Goal: Transaction & Acquisition: Purchase product/service

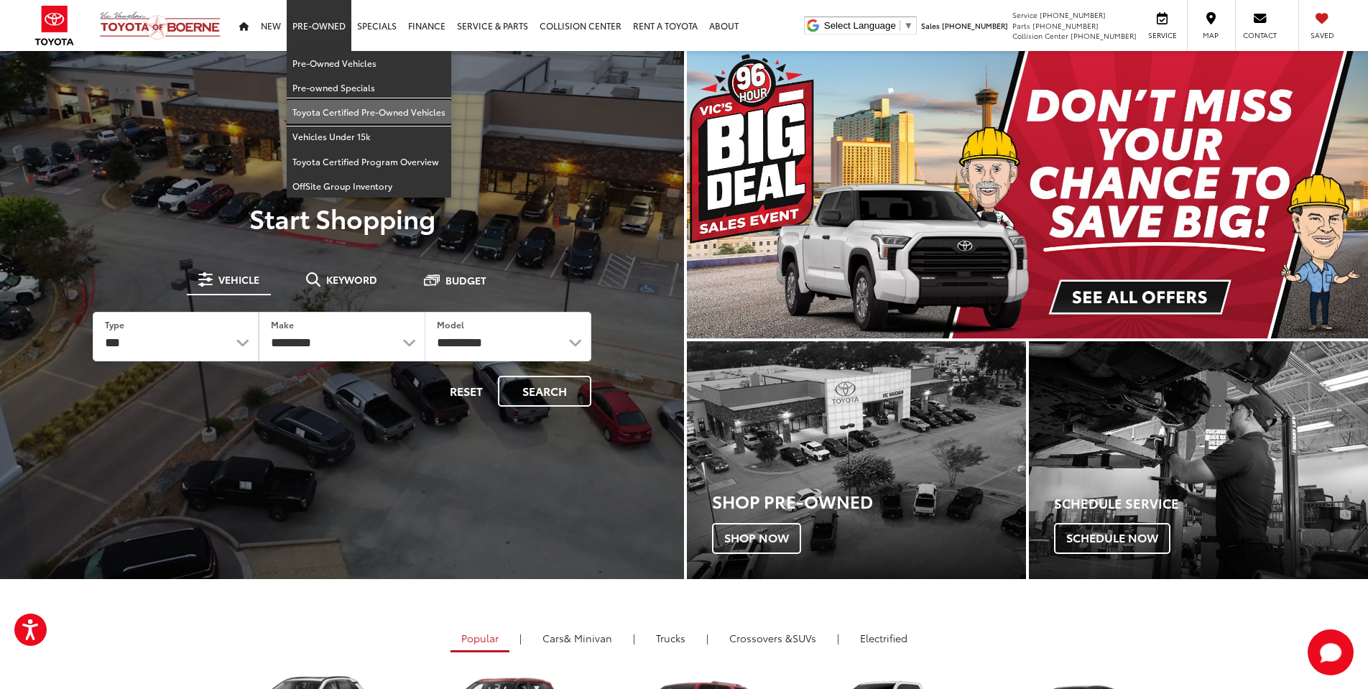
click at [339, 113] on link "Toyota Certified Pre-Owned Vehicles" at bounding box center [369, 112] width 165 height 24
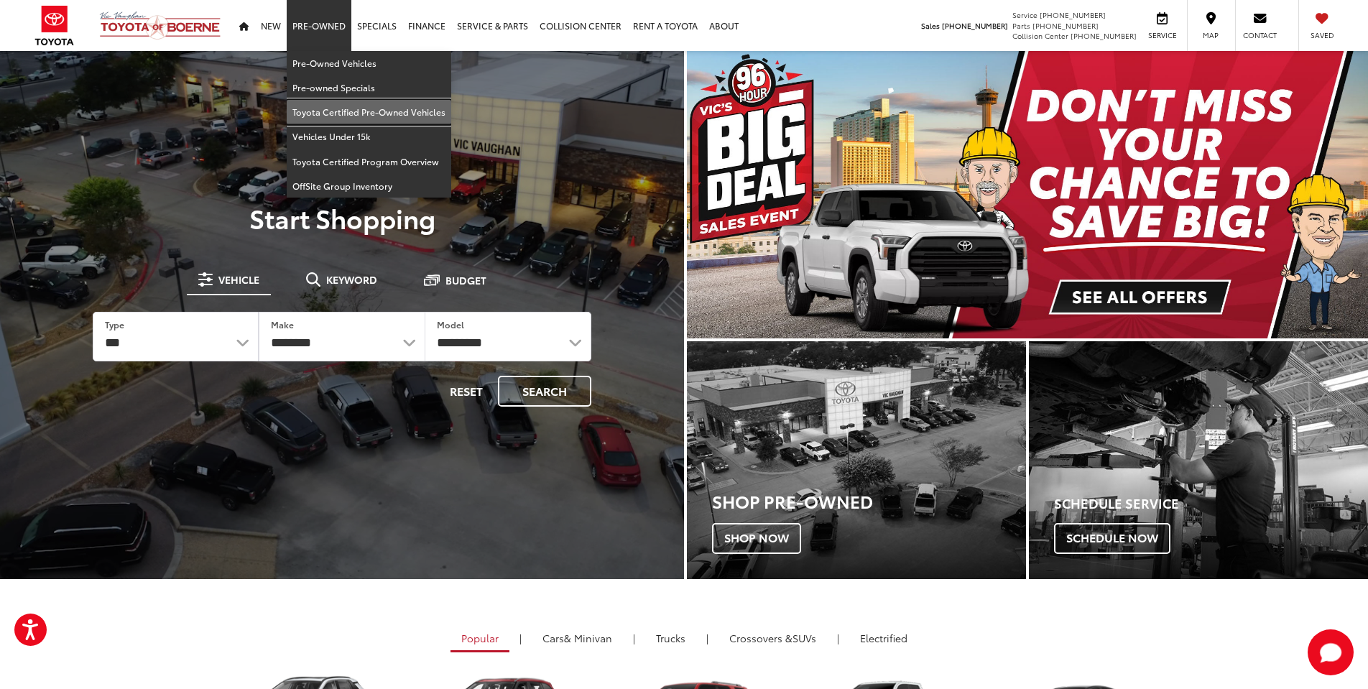
click at [334, 111] on link "Toyota Certified Pre-Owned Vehicles" at bounding box center [369, 112] width 165 height 24
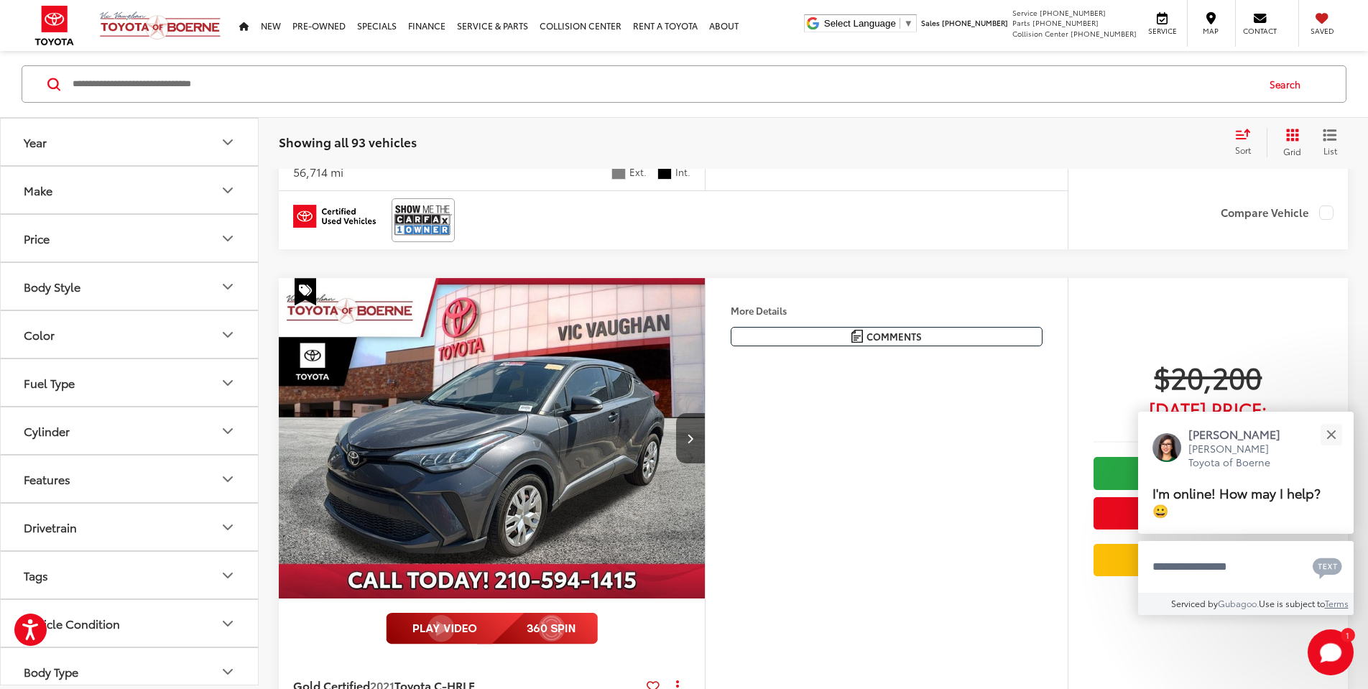
scroll to position [1758, 0]
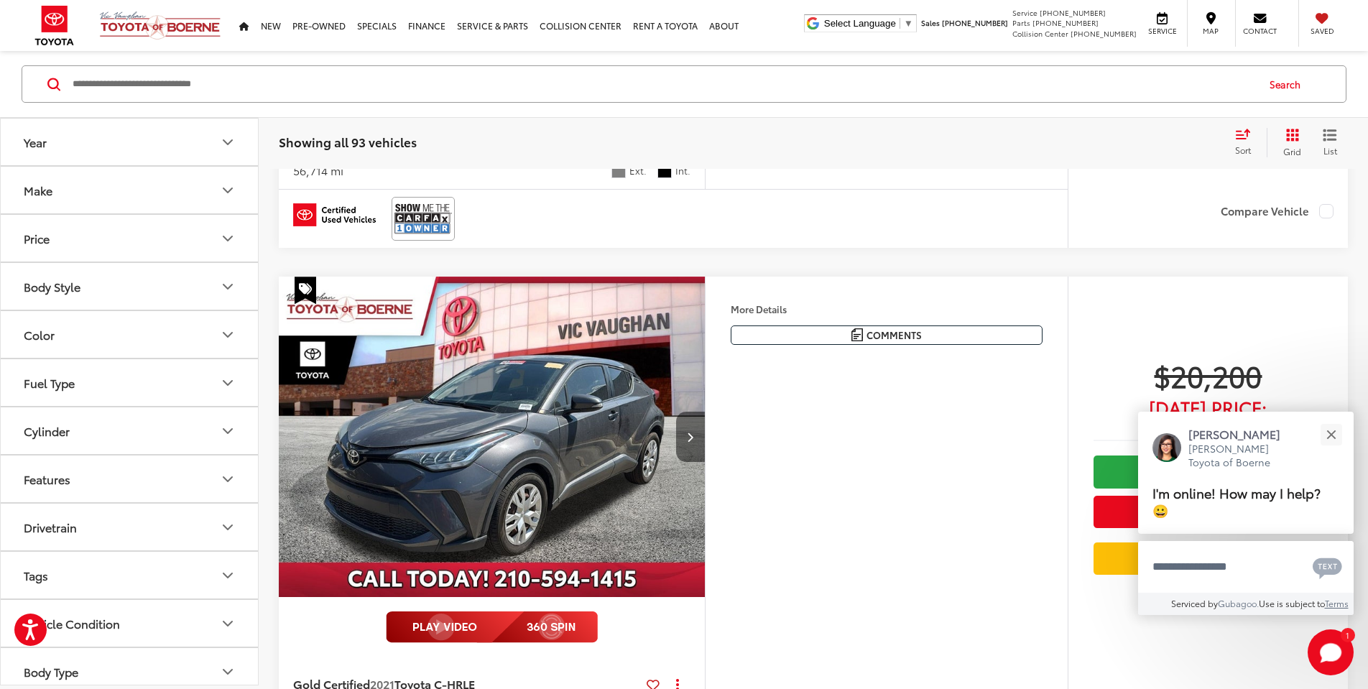
click at [692, 443] on button "Next image" at bounding box center [690, 437] width 29 height 50
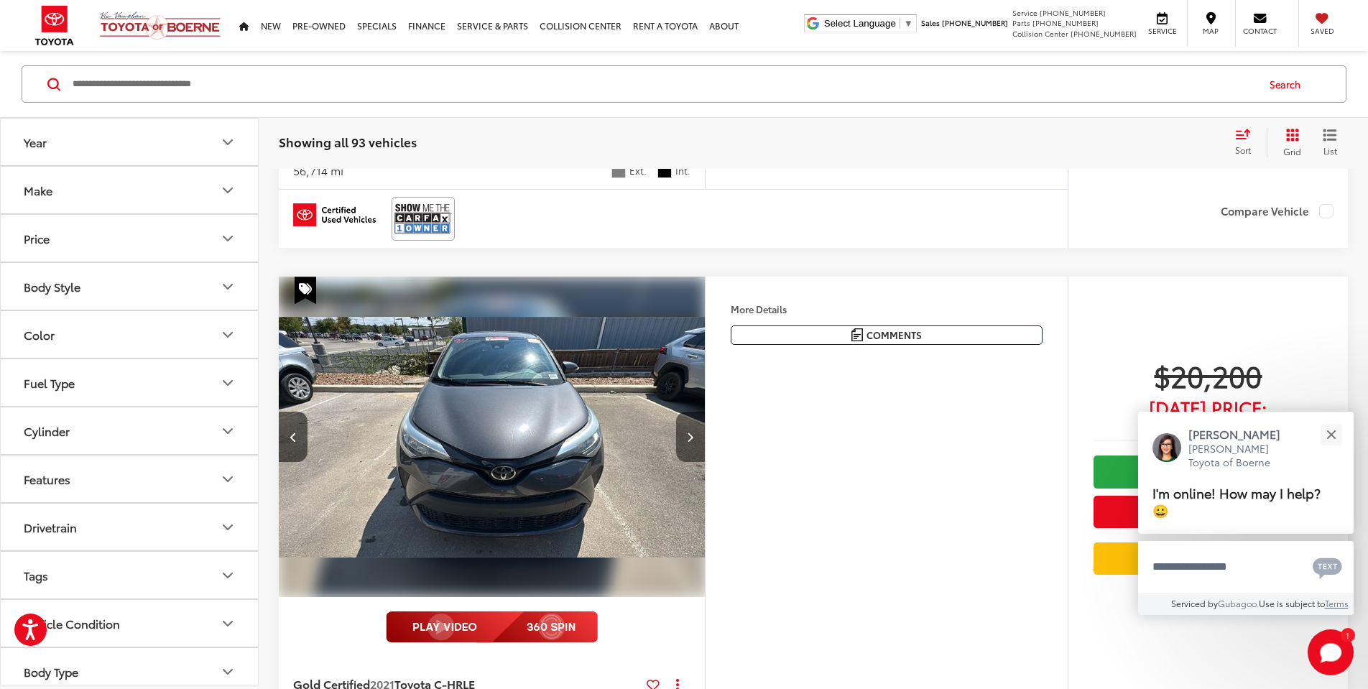
click at [692, 443] on button "Next image" at bounding box center [690, 437] width 29 height 50
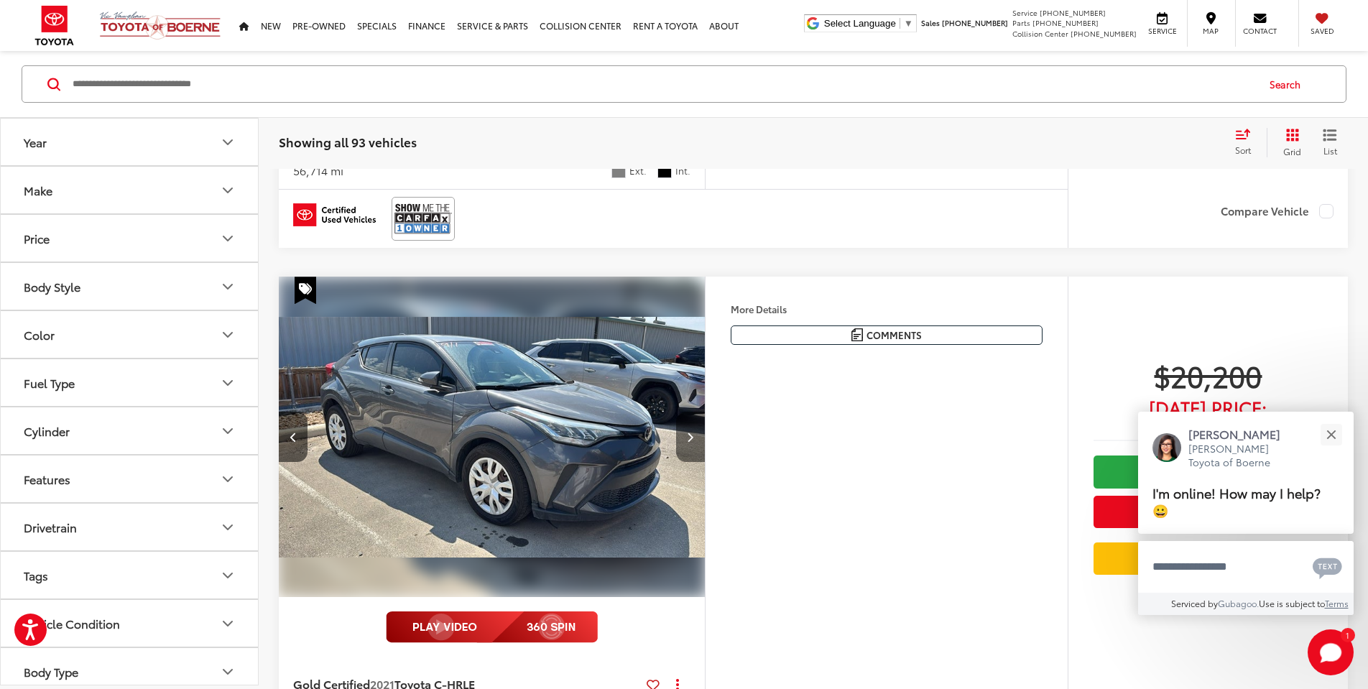
click at [692, 443] on button "Next image" at bounding box center [690, 437] width 29 height 50
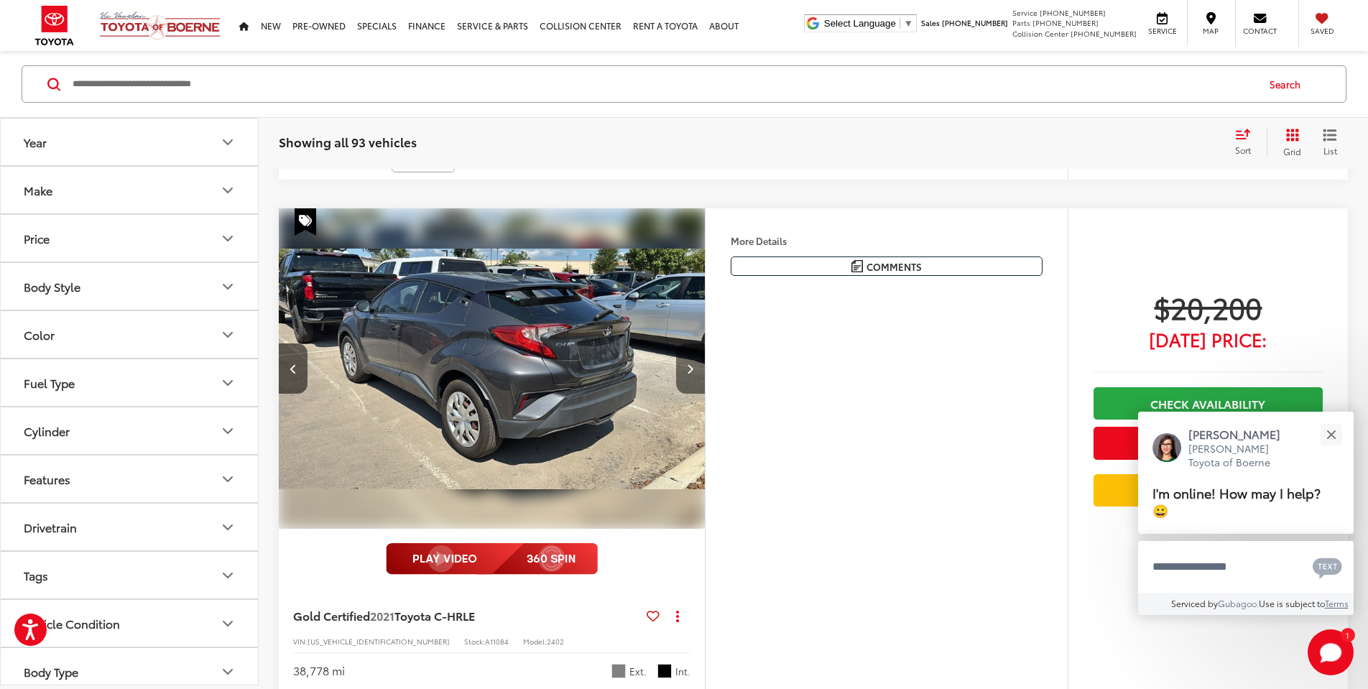
click at [692, 443] on img "2021 Toyota C-HR LE 3" at bounding box center [492, 368] width 428 height 321
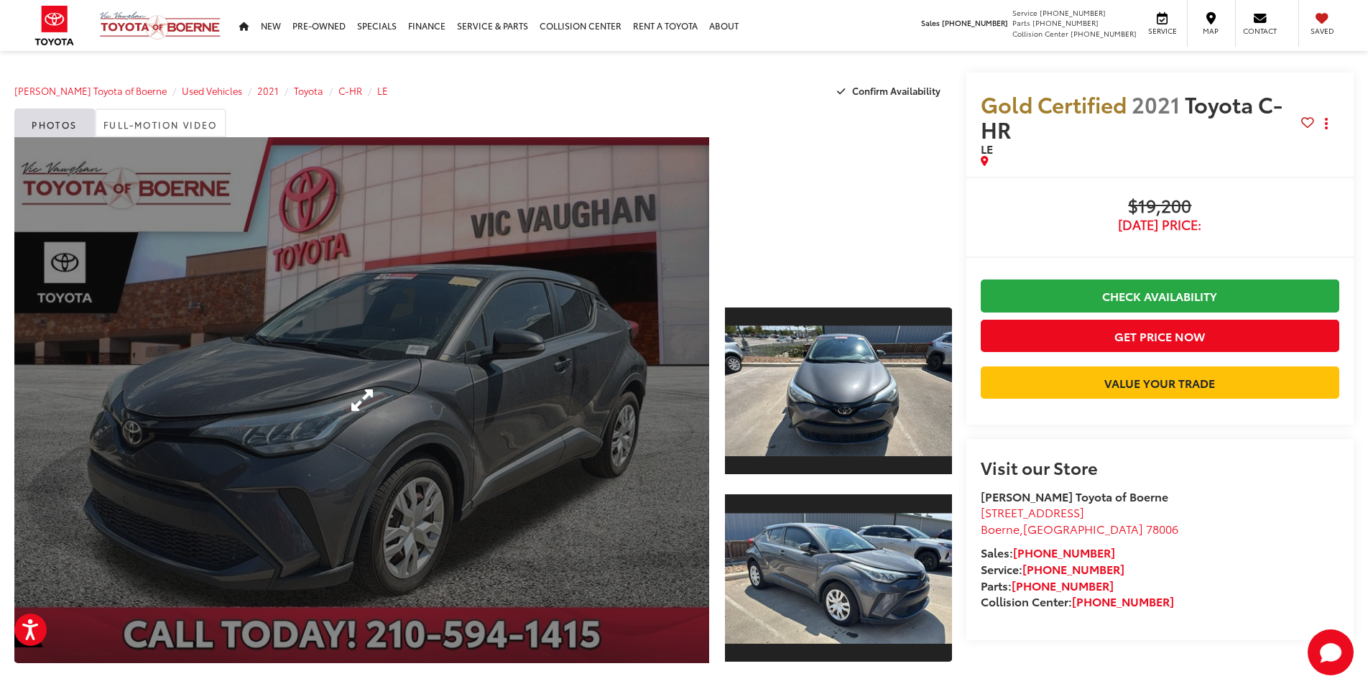
click at [361, 397] on link "Expand Photo 0" at bounding box center [361, 400] width 695 height 526
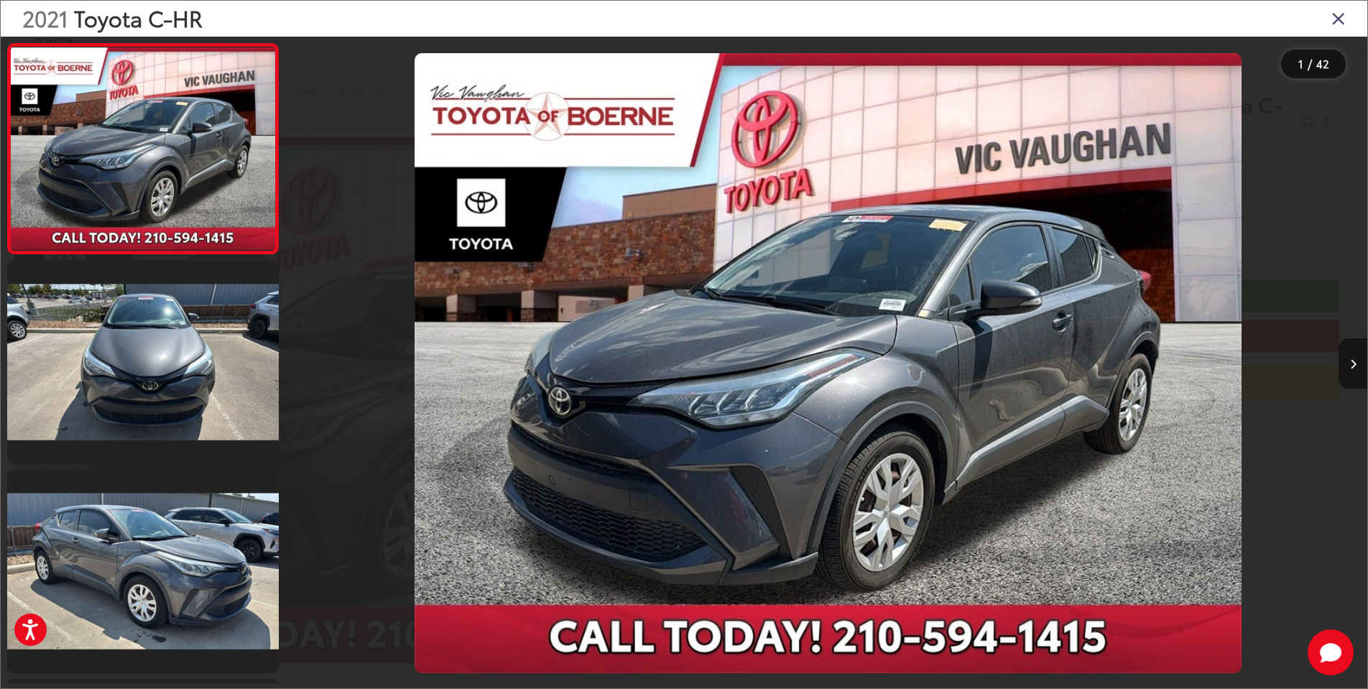
click at [1355, 361] on icon "Next image" at bounding box center [1353, 364] width 6 height 10
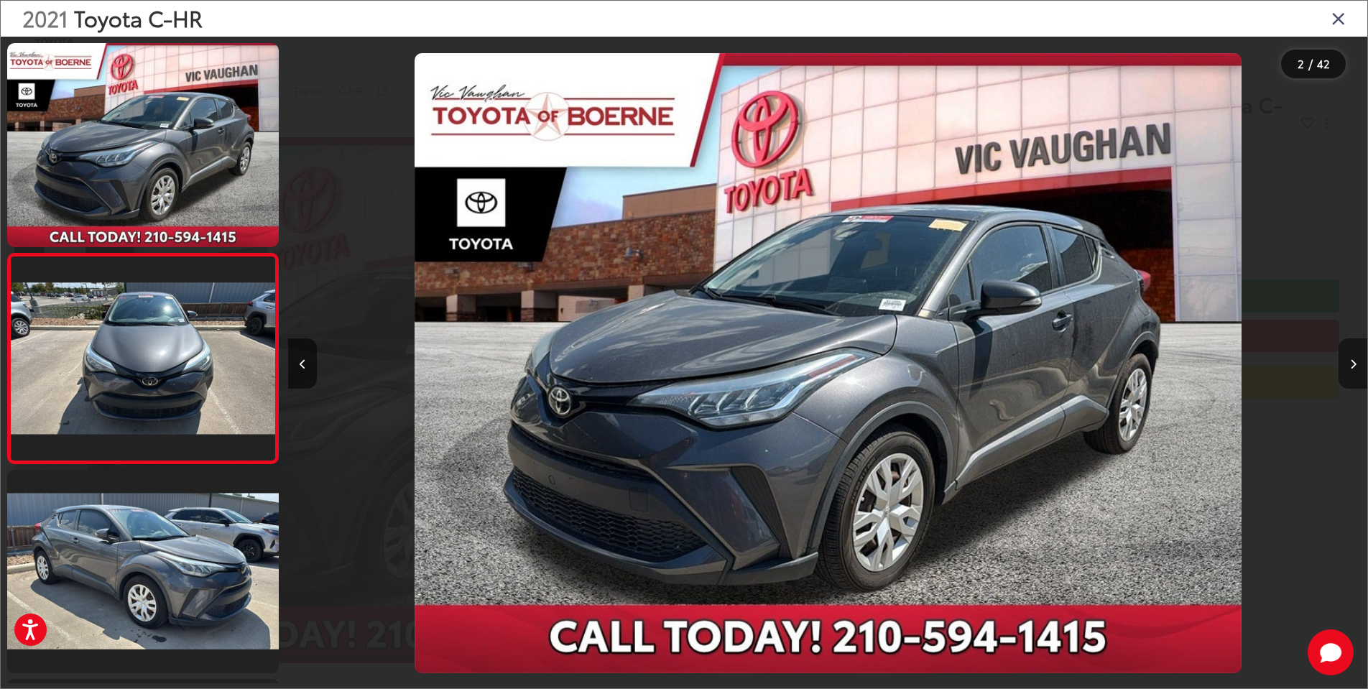
scroll to position [37, 0]
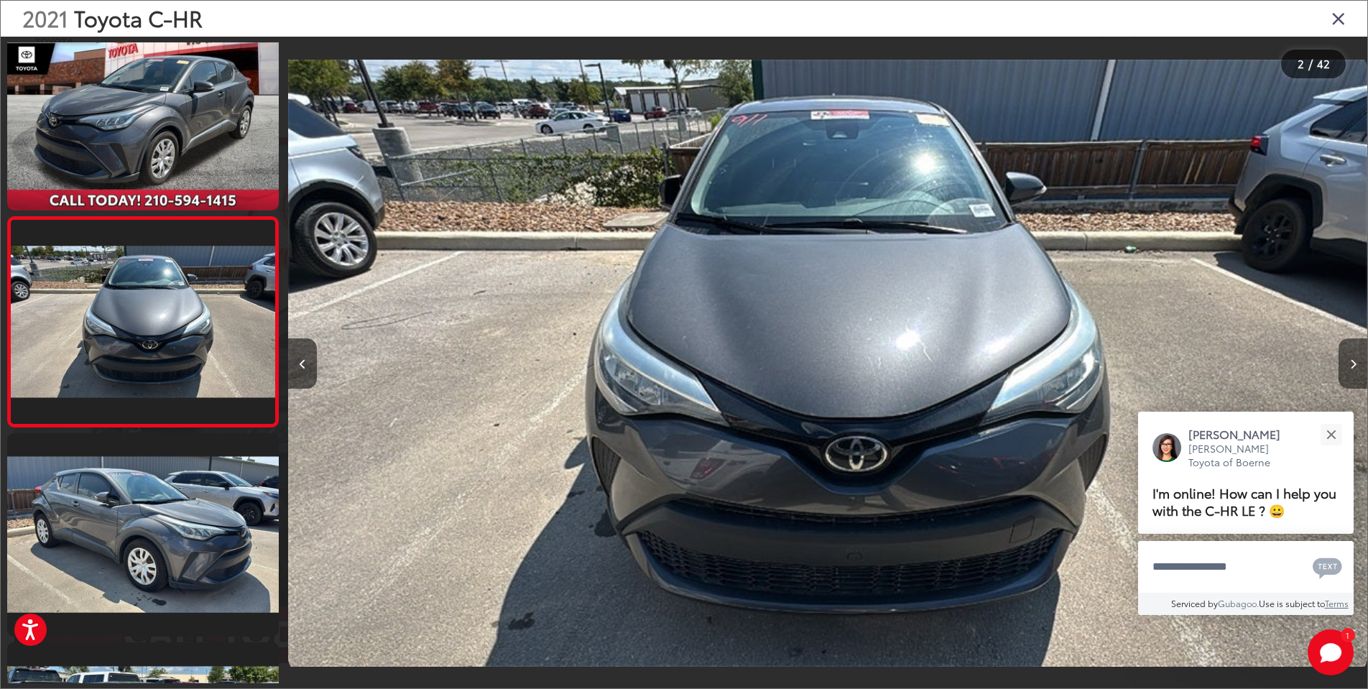
click at [1355, 360] on icon "Next image" at bounding box center [1353, 364] width 6 height 10
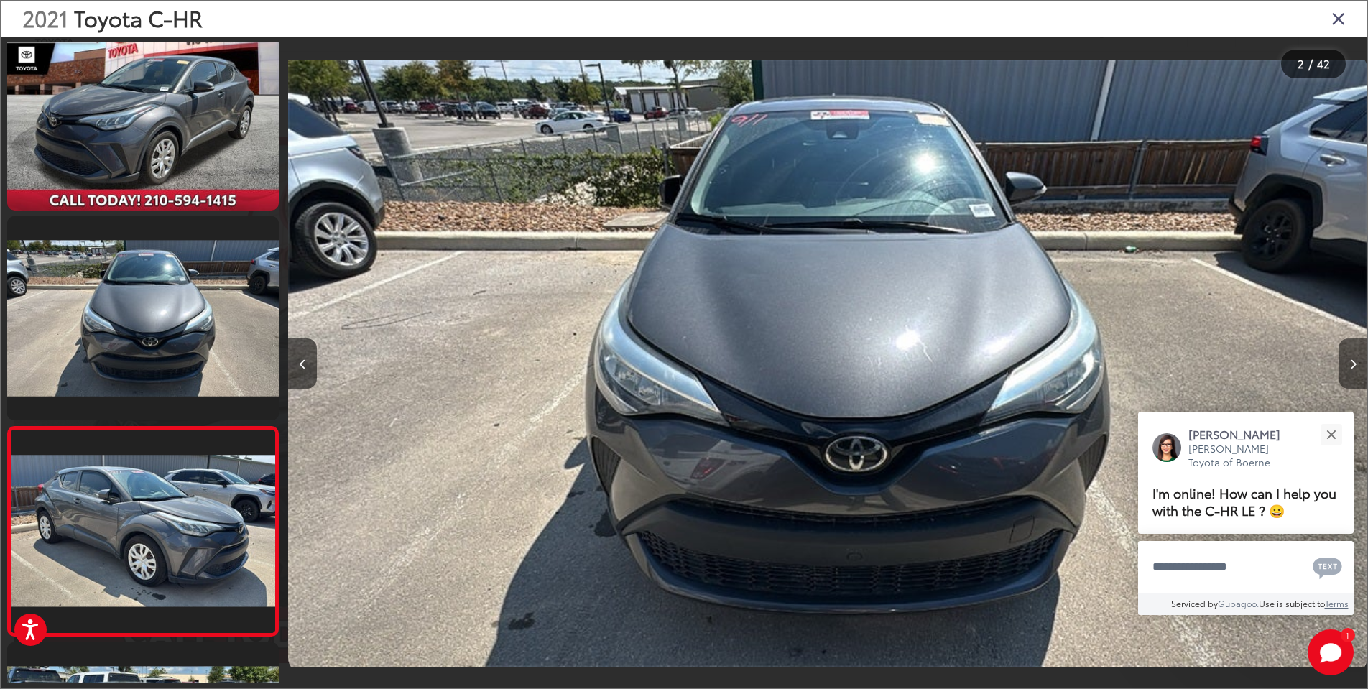
scroll to position [246, 0]
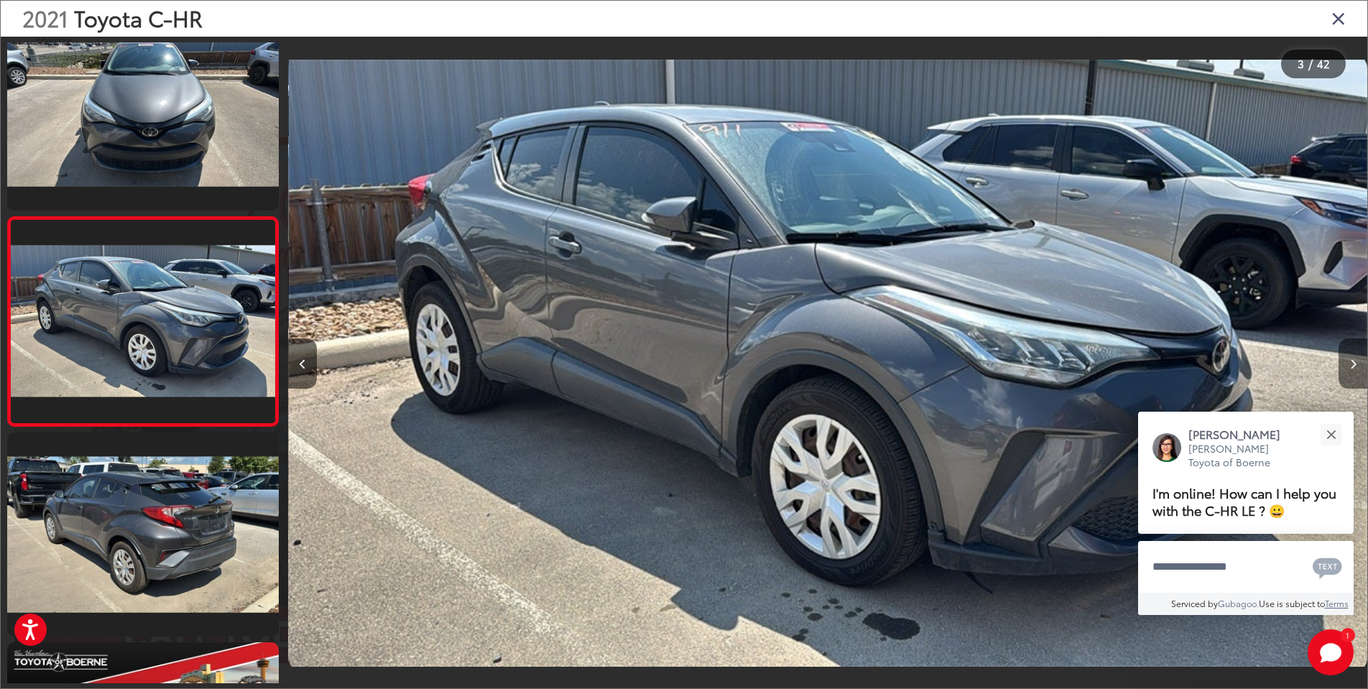
click at [1355, 360] on icon "Next image" at bounding box center [1353, 364] width 6 height 10
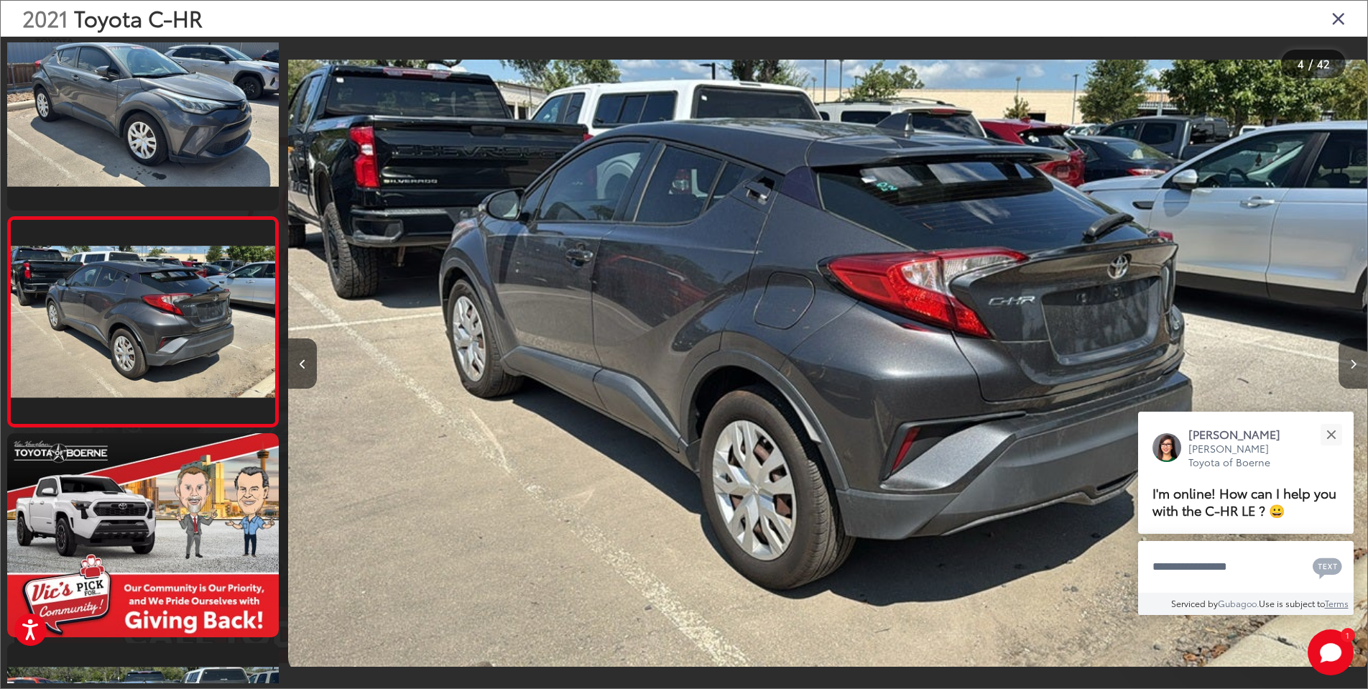
scroll to position [0, 0]
click at [1355, 360] on icon "Next image" at bounding box center [1353, 364] width 6 height 10
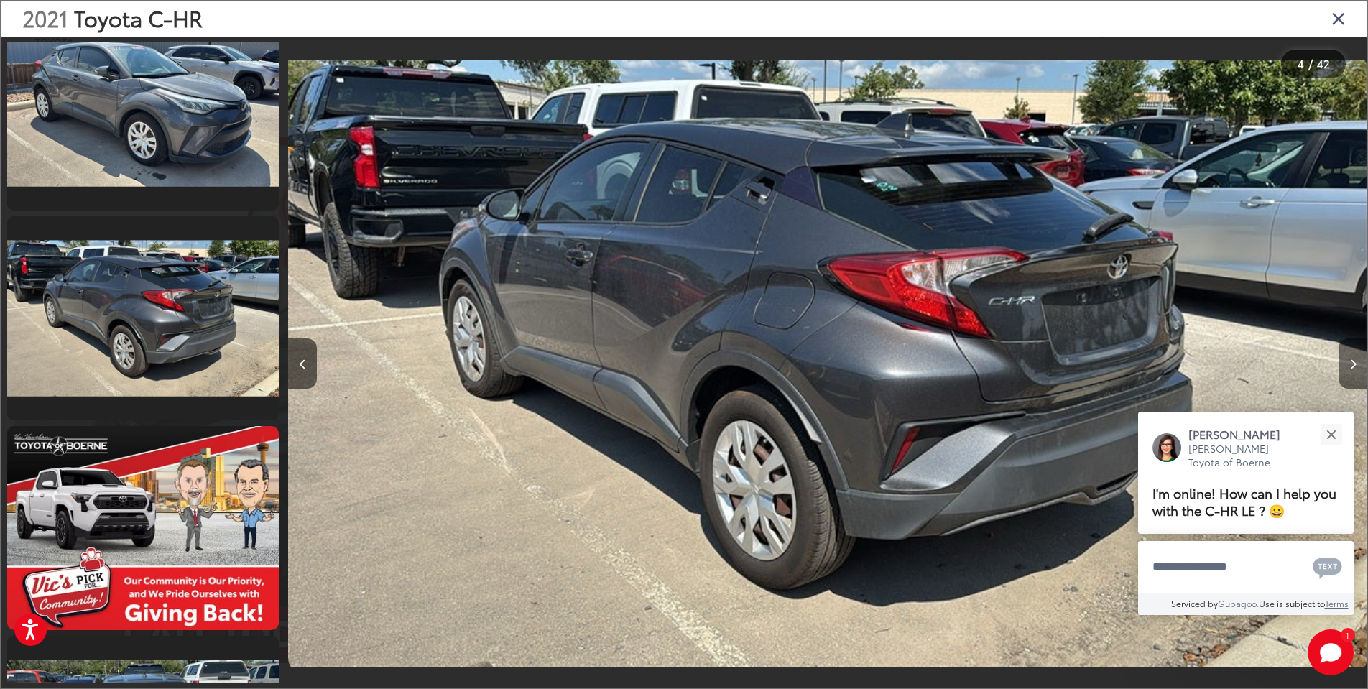
scroll to position [0, 4316]
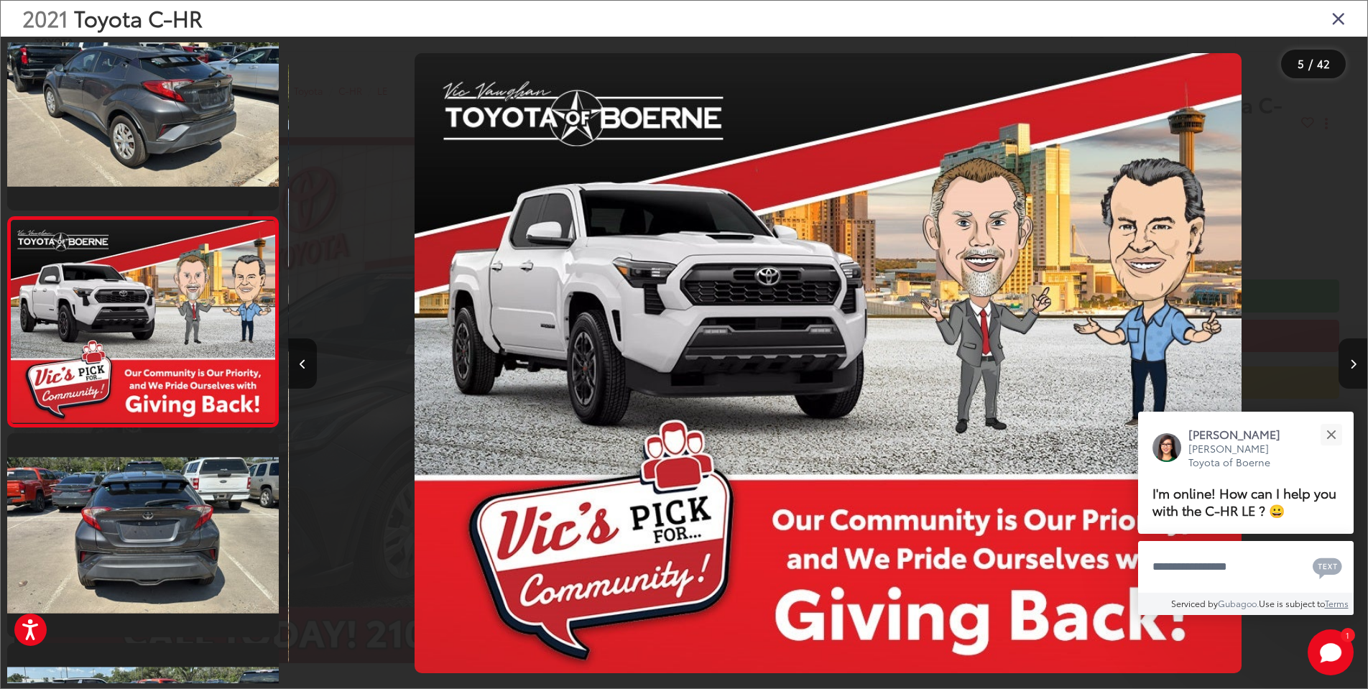
click at [1355, 360] on icon "Next image" at bounding box center [1353, 364] width 6 height 10
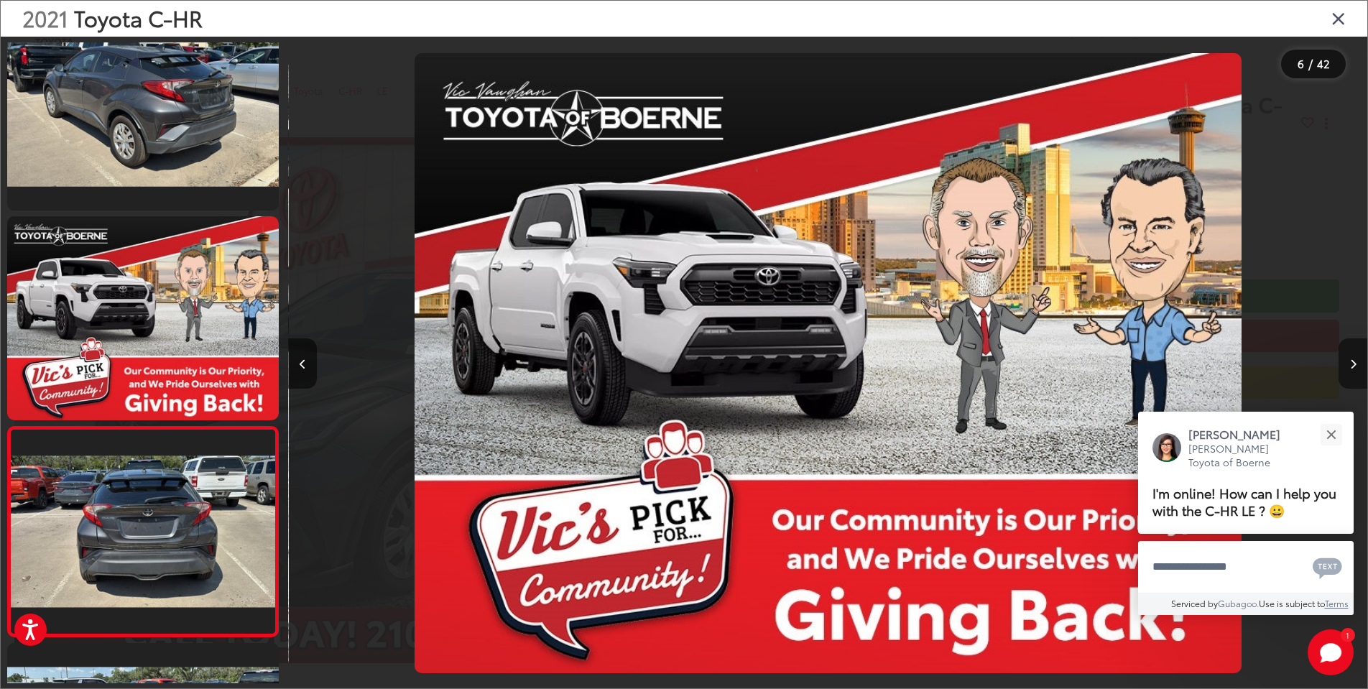
scroll to position [875, 0]
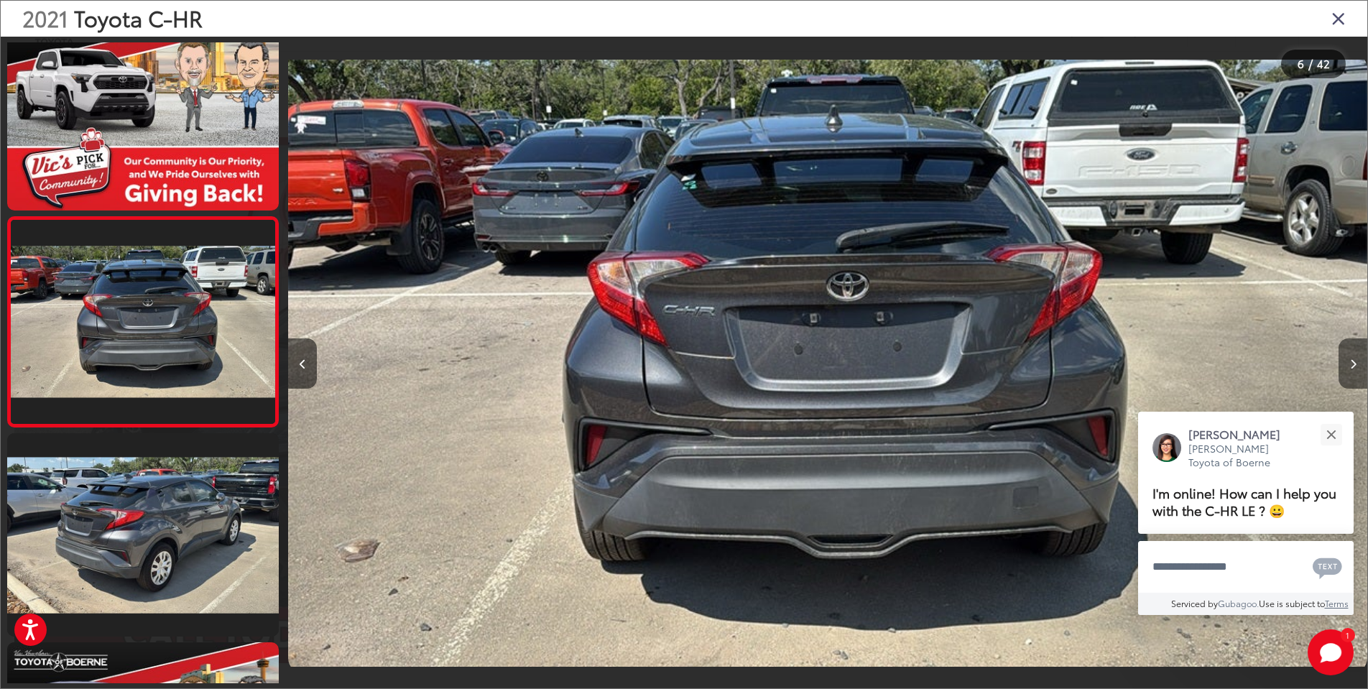
click at [1355, 360] on icon "Next image" at bounding box center [1353, 364] width 6 height 10
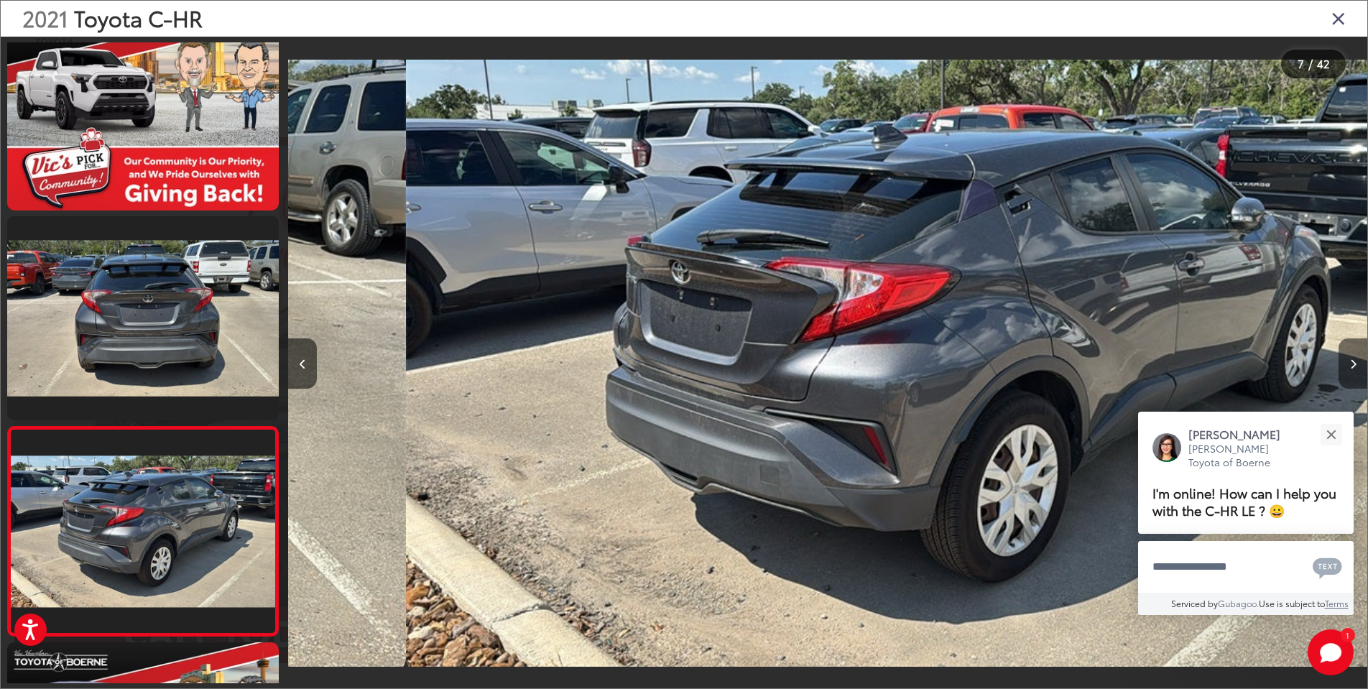
scroll to position [1085, 0]
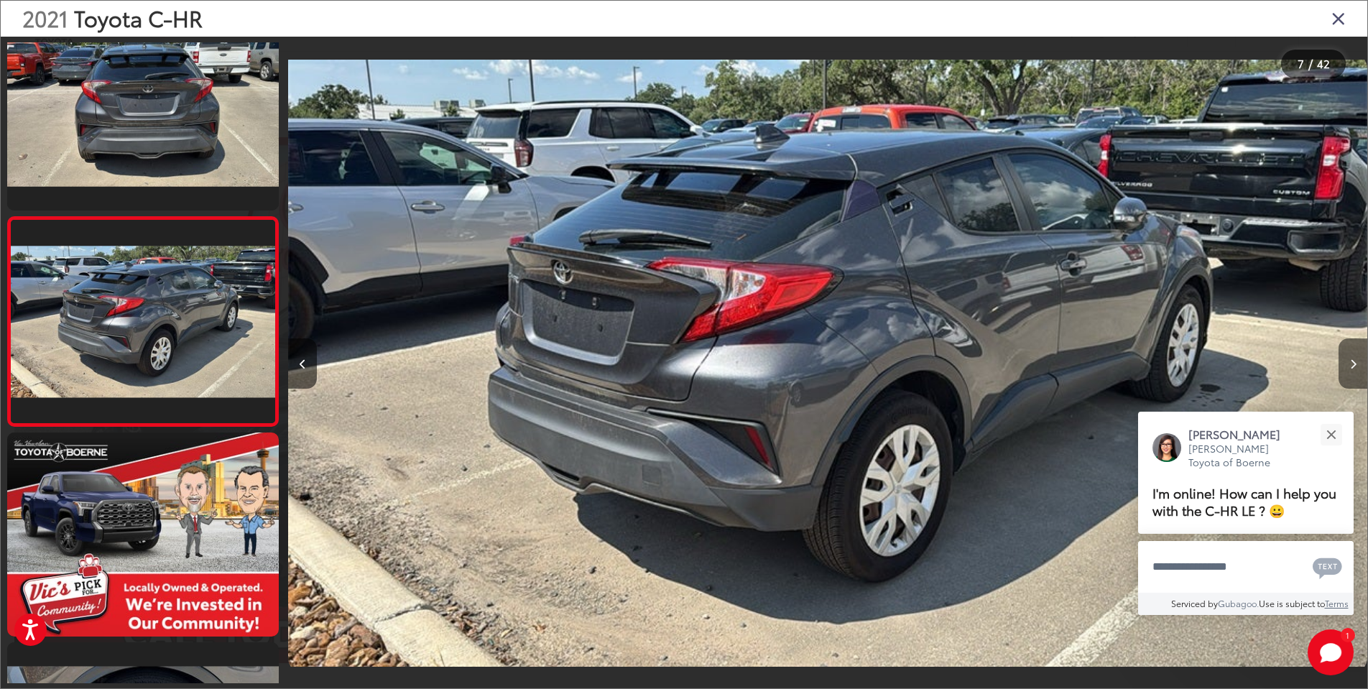
click at [1355, 360] on icon "Next image" at bounding box center [1353, 364] width 6 height 10
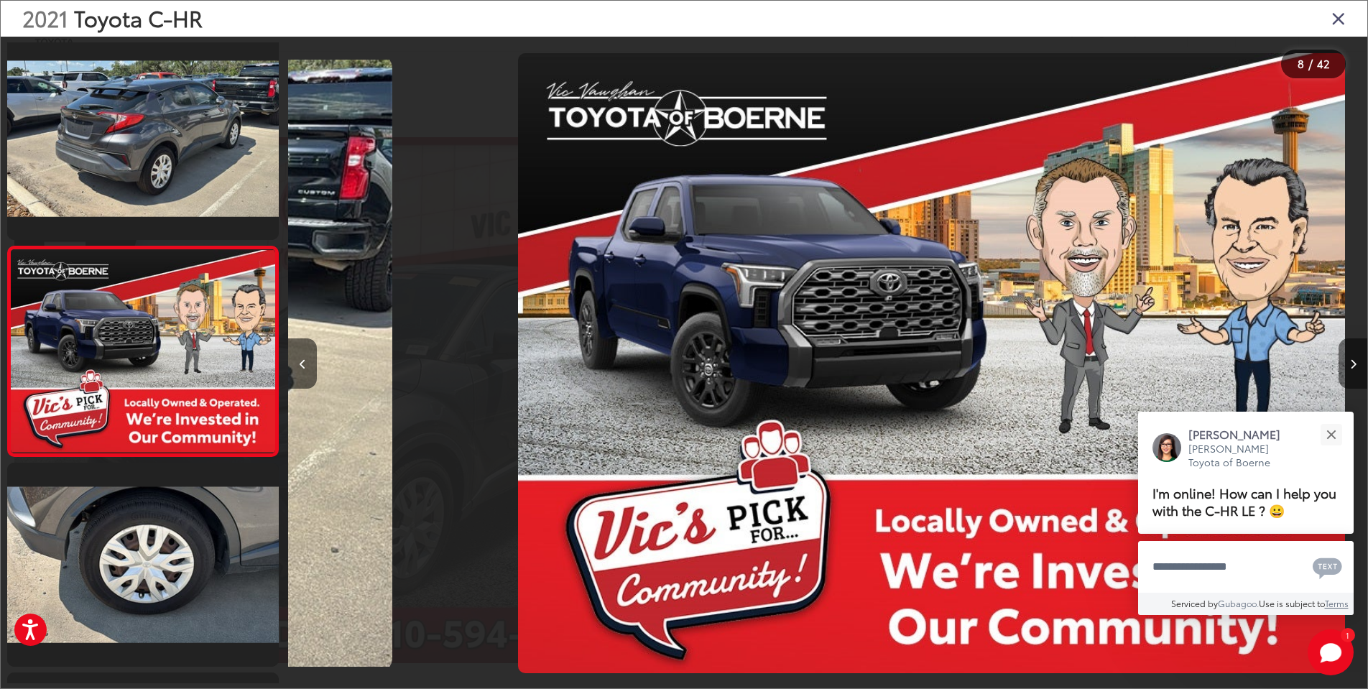
scroll to position [1294, 0]
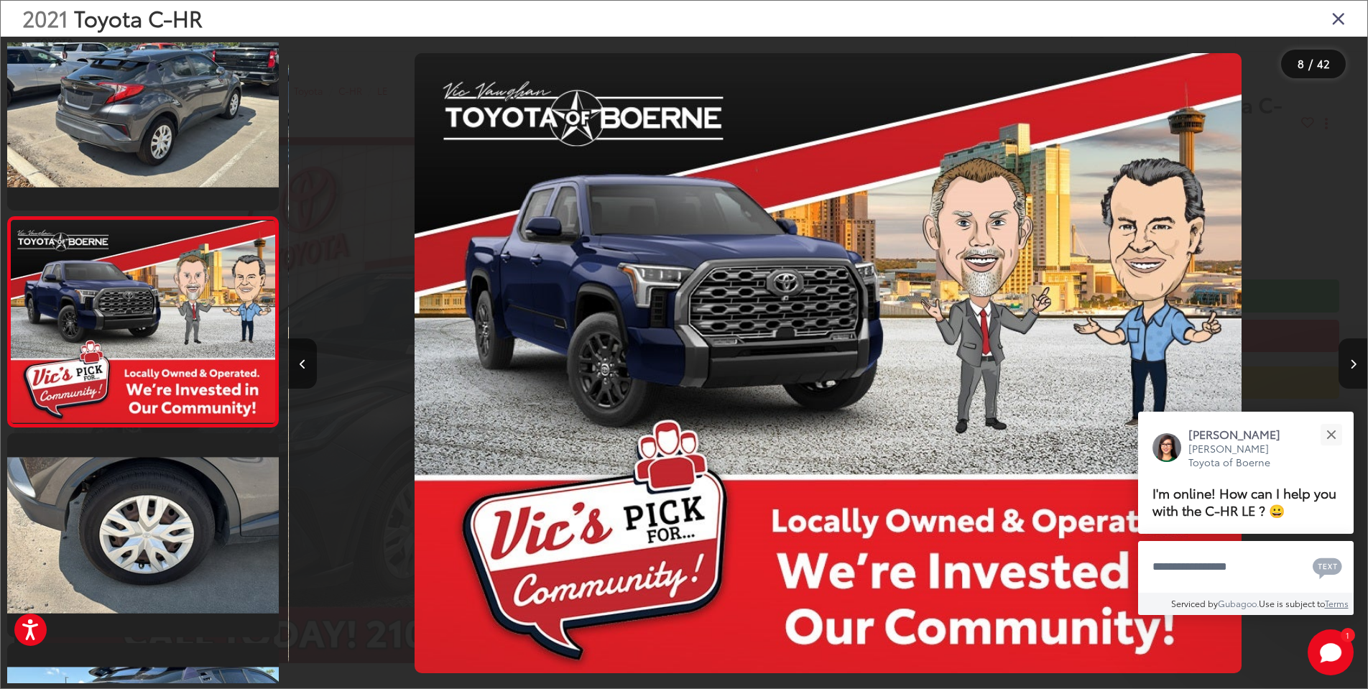
click at [1355, 360] on icon "Next image" at bounding box center [1353, 364] width 6 height 10
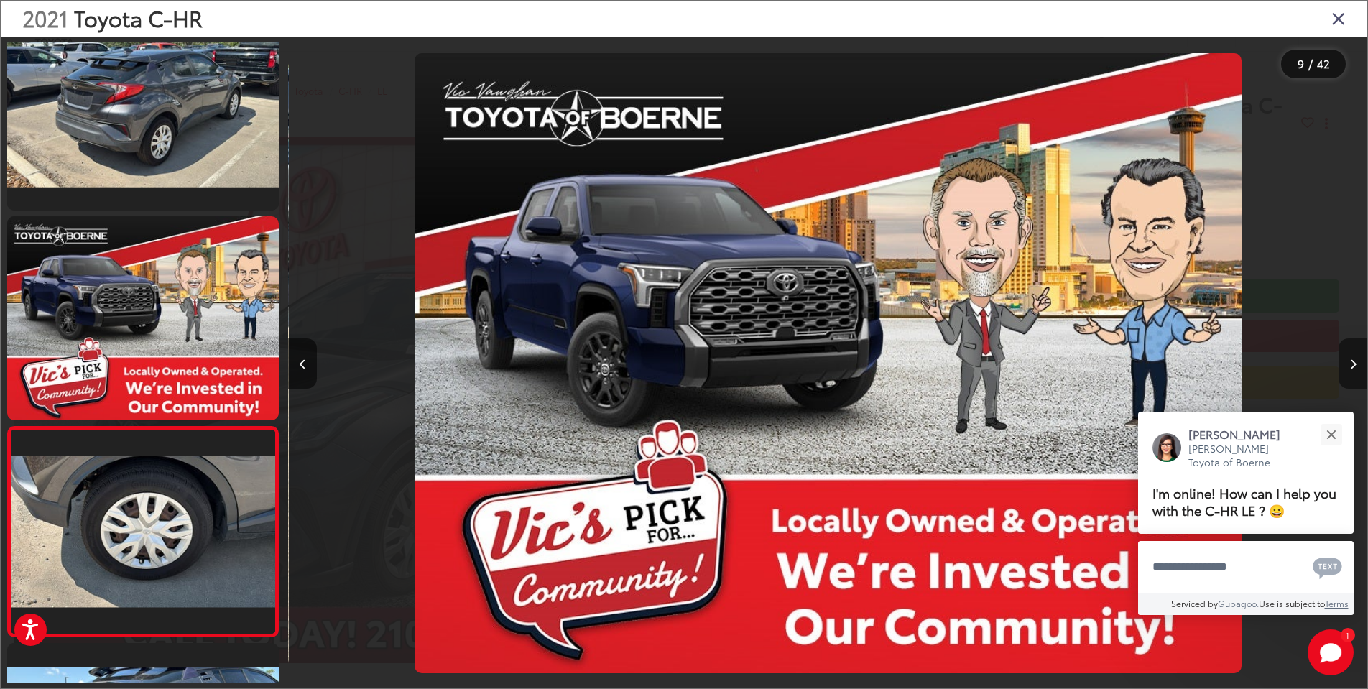
scroll to position [1504, 0]
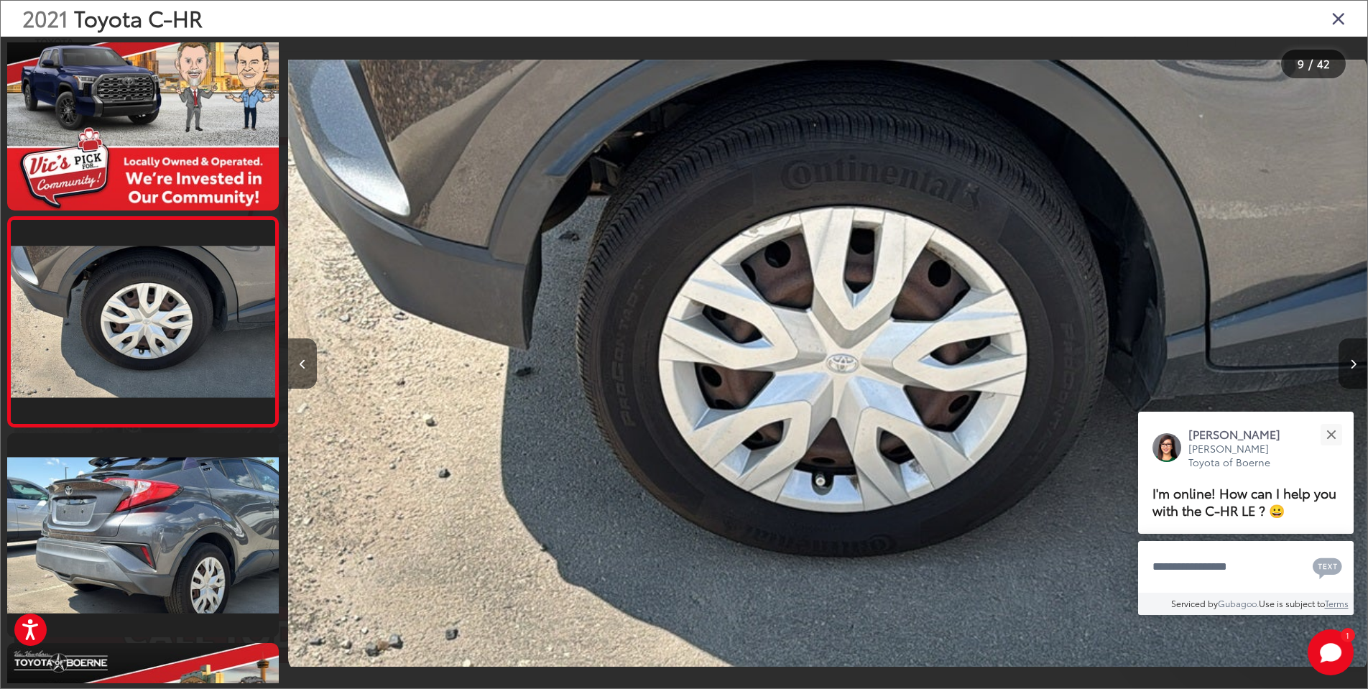
click at [1355, 360] on icon "Next image" at bounding box center [1353, 364] width 6 height 10
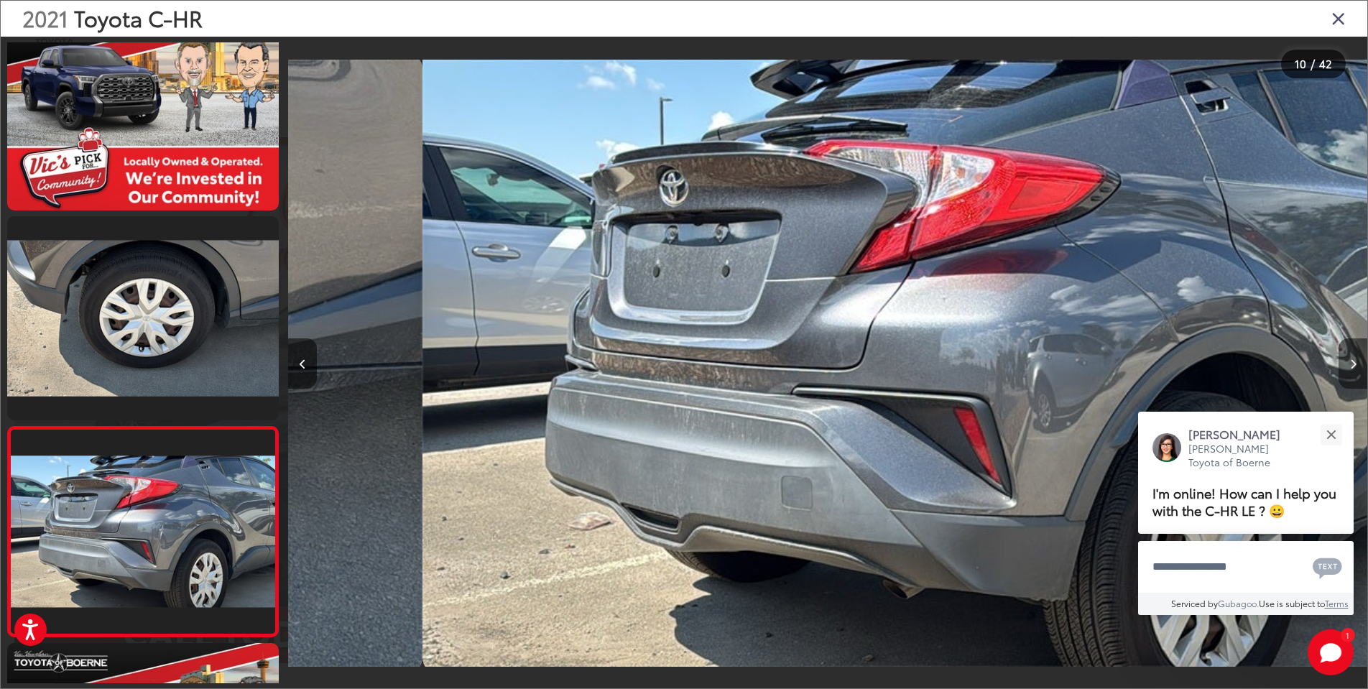
scroll to position [1714, 0]
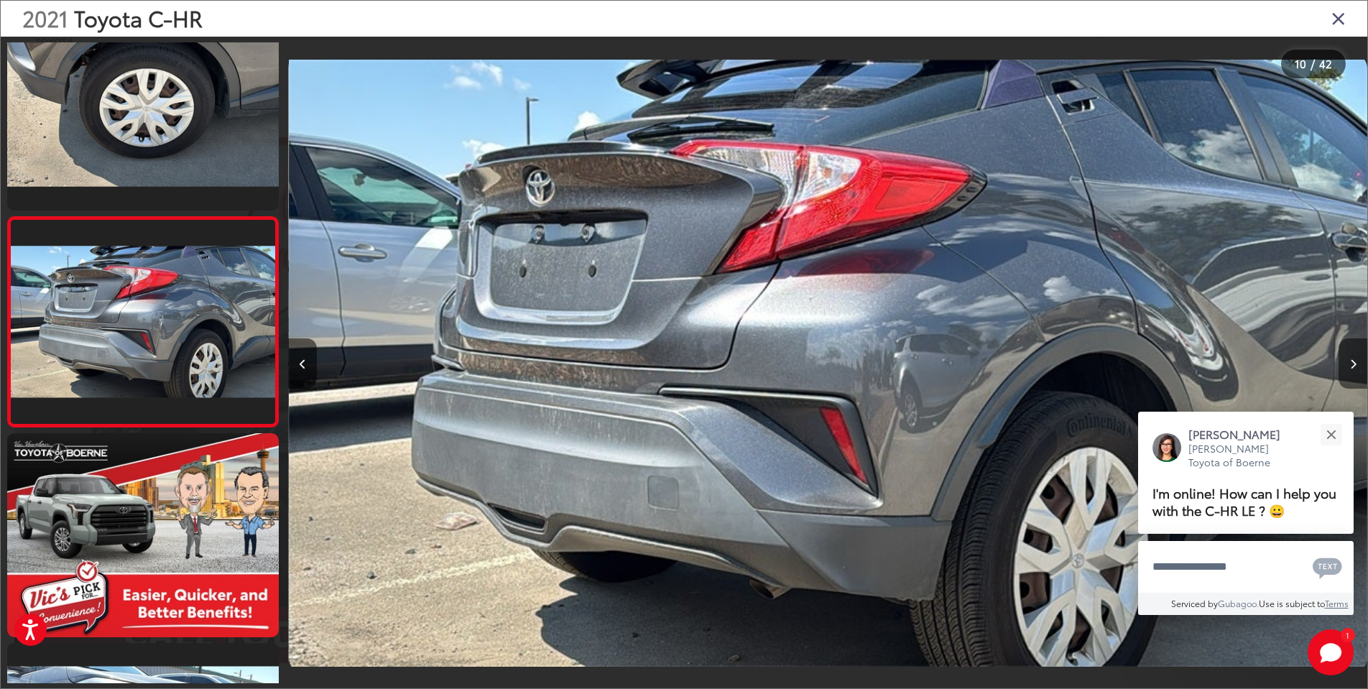
click at [1355, 360] on icon "Next image" at bounding box center [1353, 364] width 6 height 10
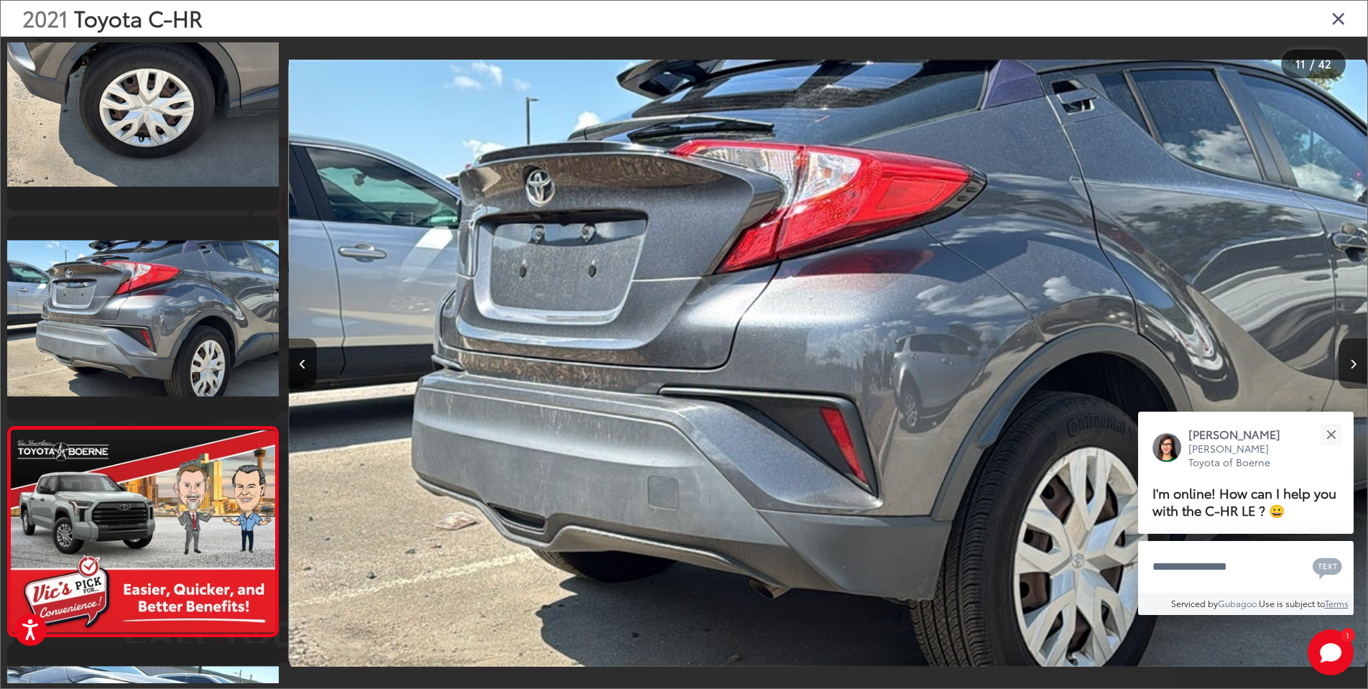
scroll to position [1924, 0]
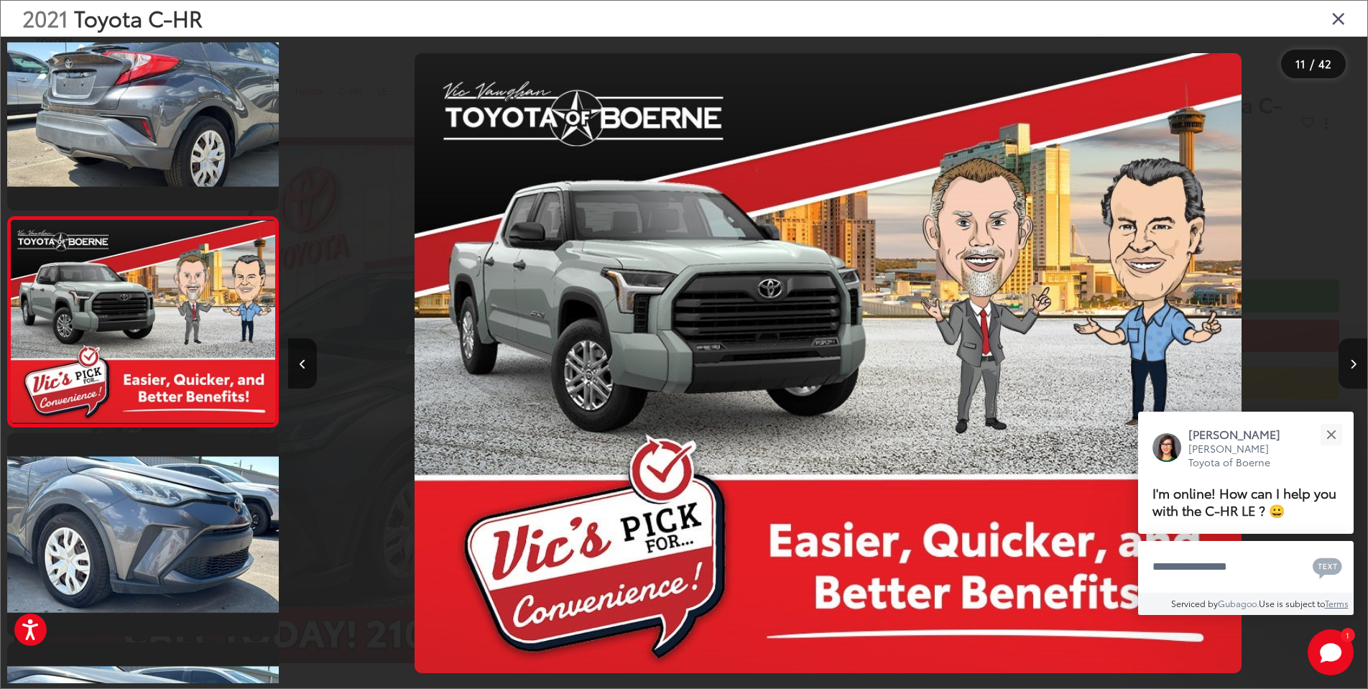
click at [1355, 360] on icon "Next image" at bounding box center [1353, 364] width 6 height 10
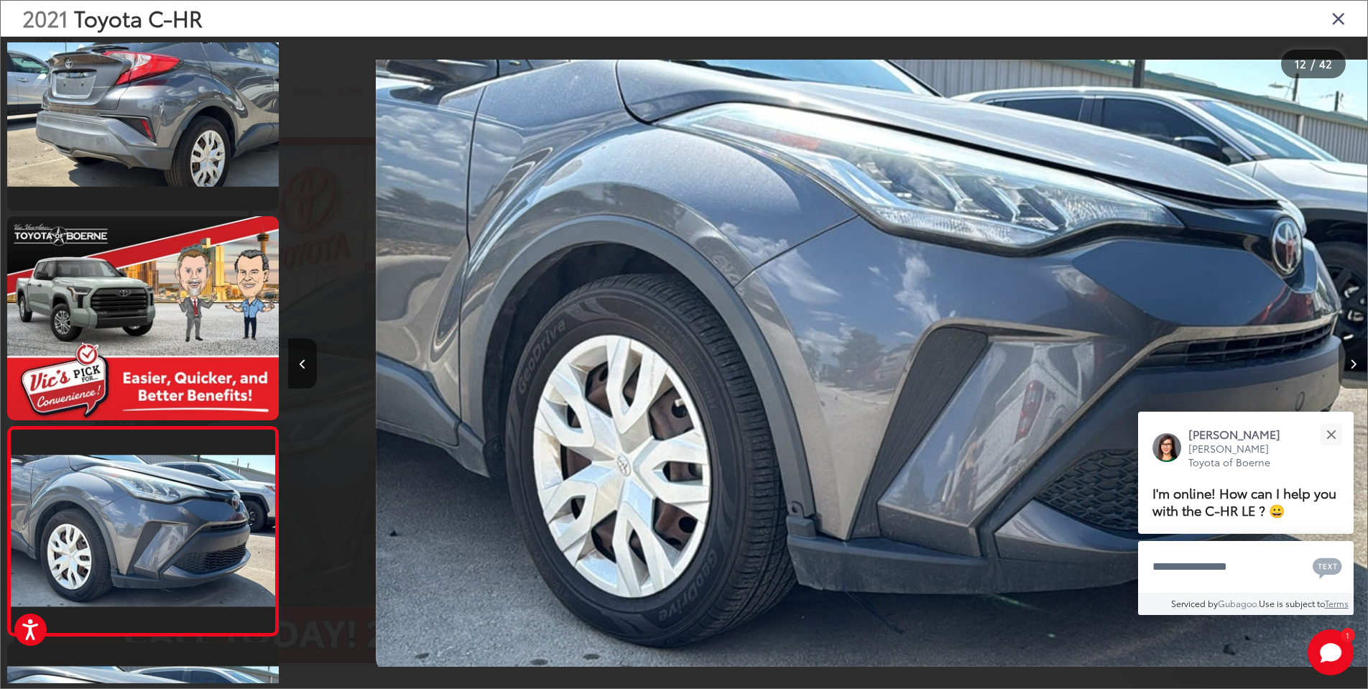
scroll to position [2134, 0]
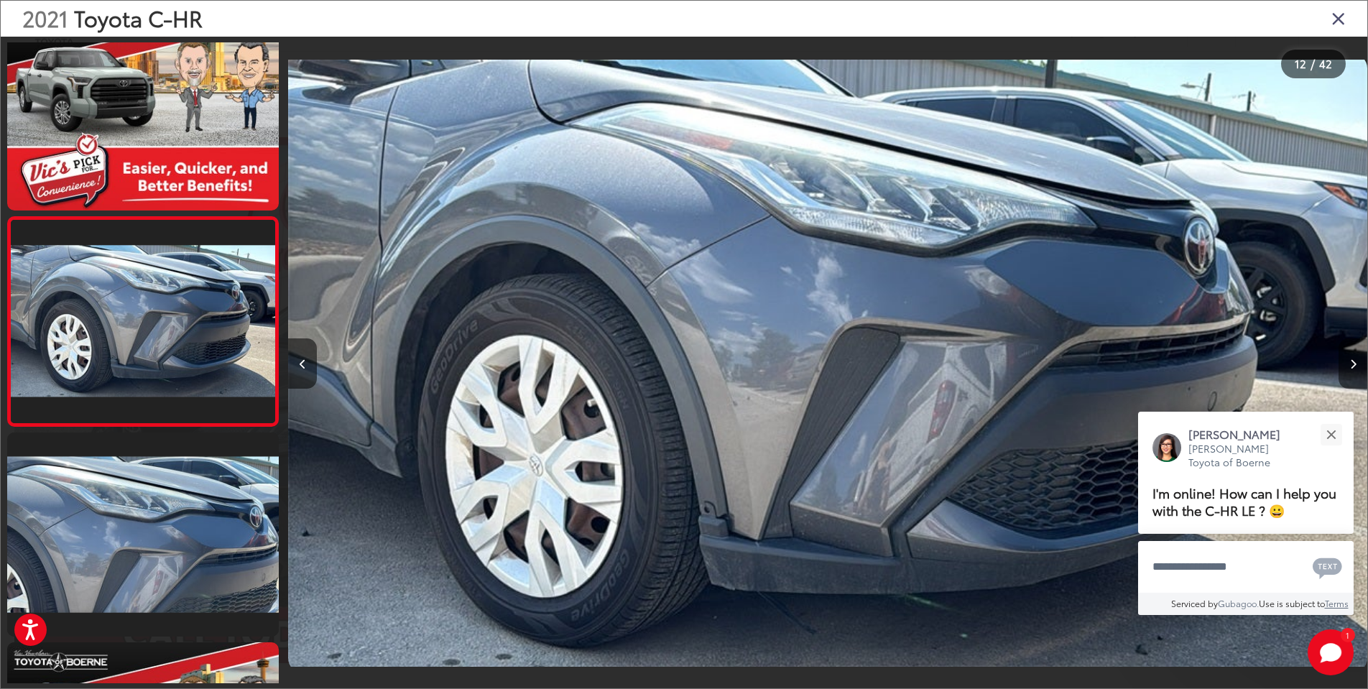
click at [1355, 360] on icon "Next image" at bounding box center [1353, 364] width 6 height 10
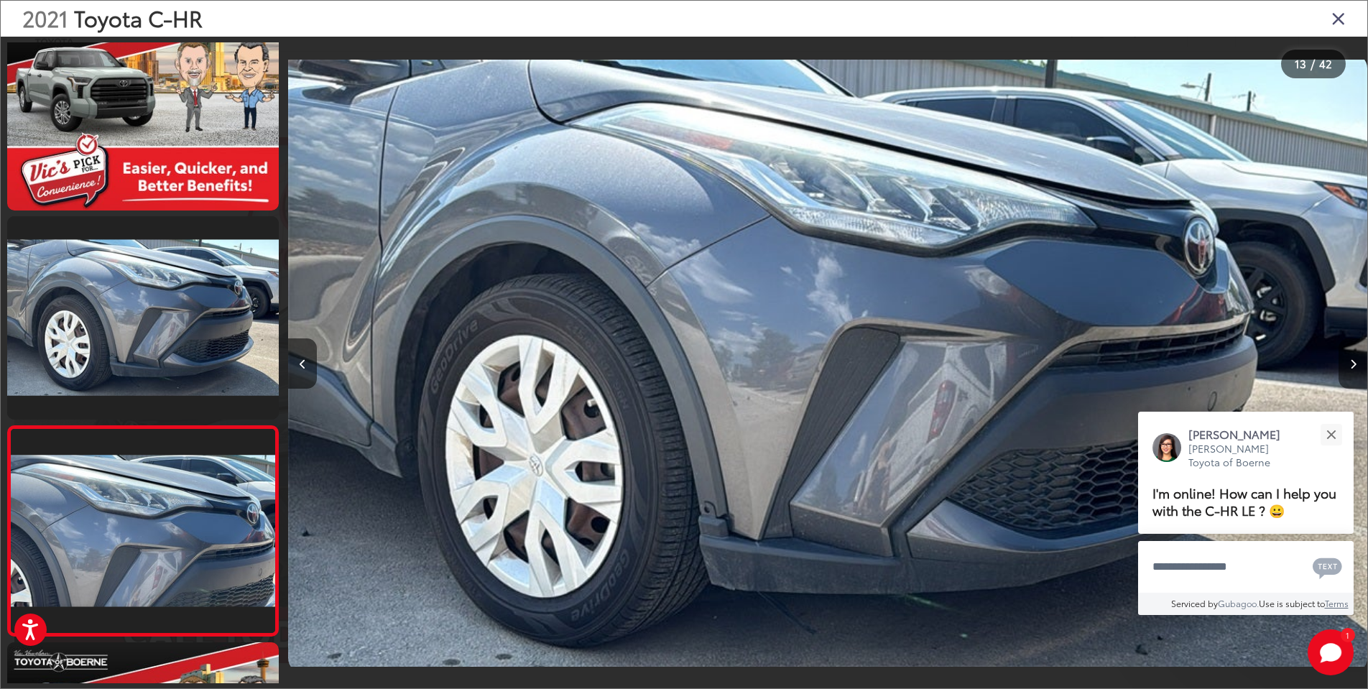
scroll to position [2343, 0]
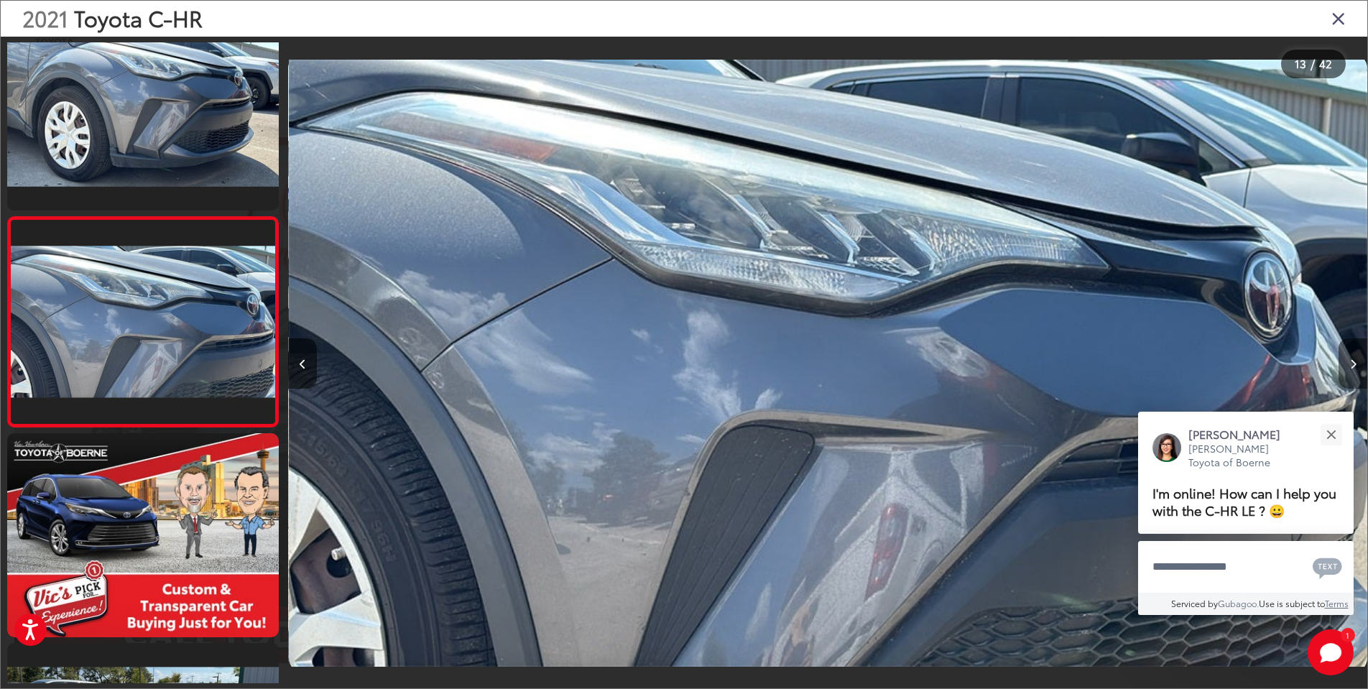
click at [1355, 360] on icon "Next image" at bounding box center [1353, 364] width 6 height 10
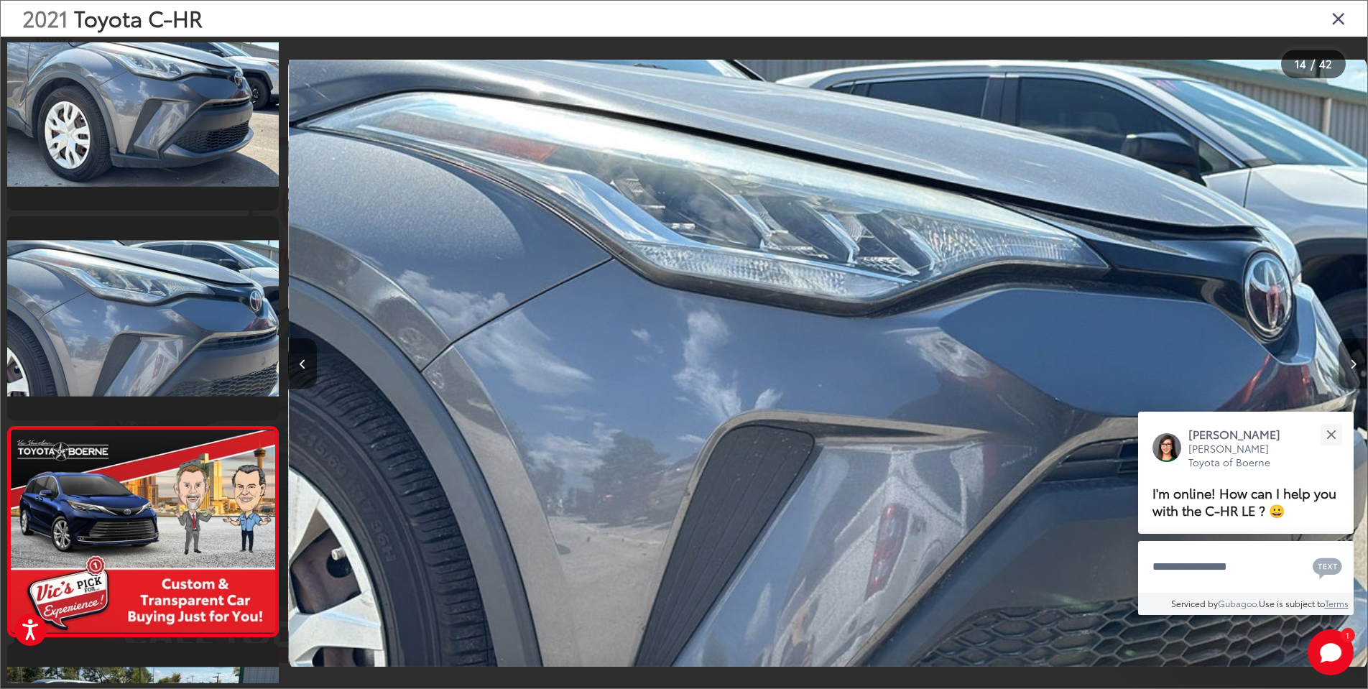
scroll to position [0, 14028]
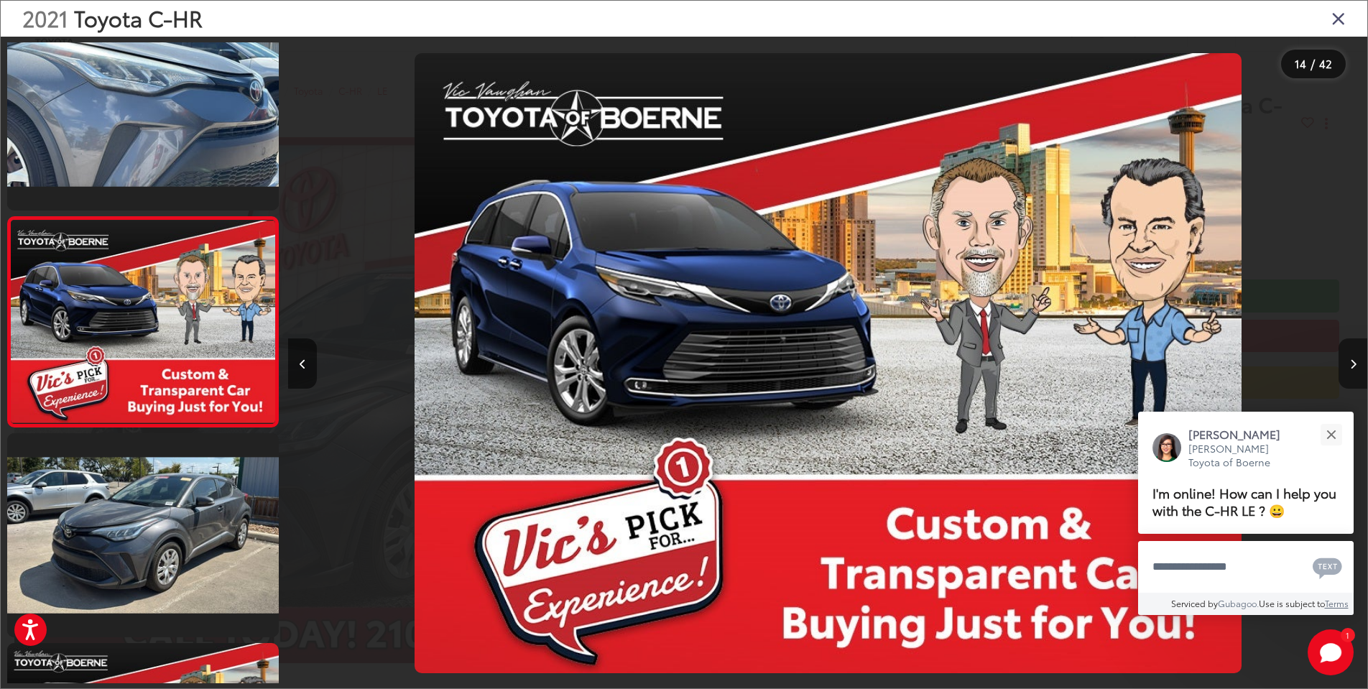
click at [1355, 360] on icon "Next image" at bounding box center [1353, 364] width 6 height 10
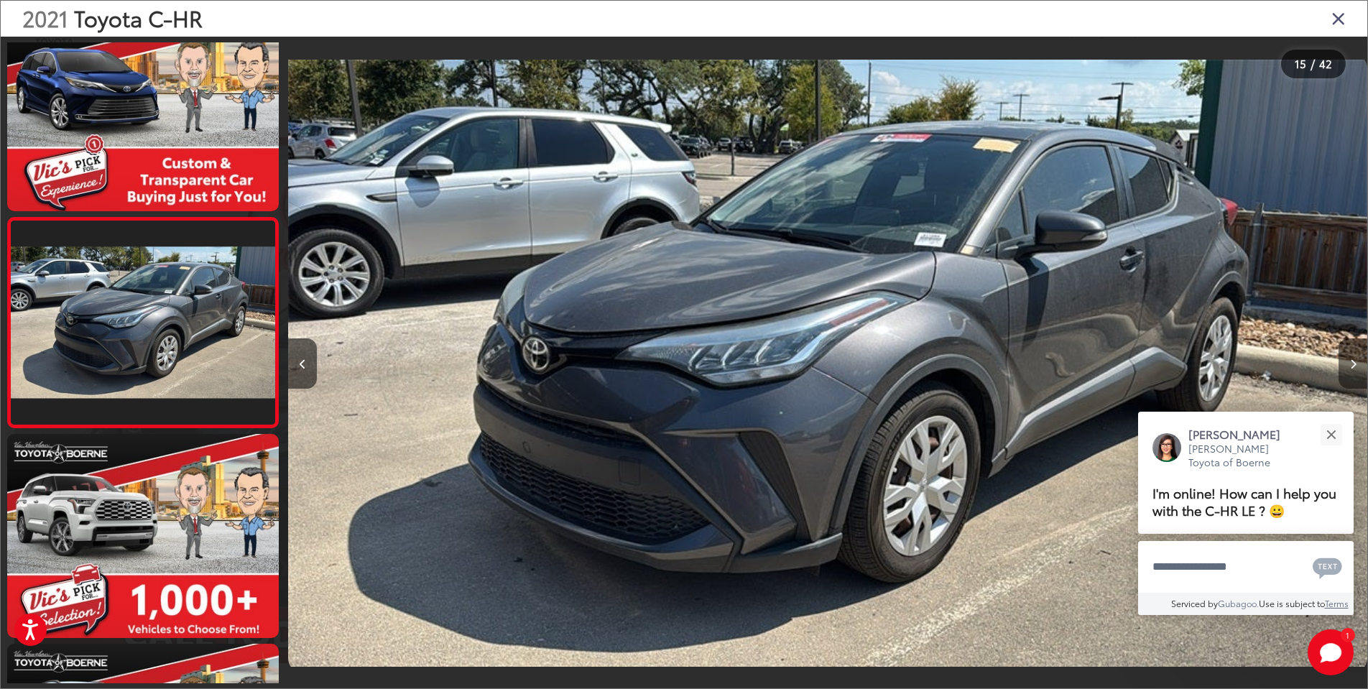
scroll to position [0, 0]
click at [1355, 360] on icon "Next image" at bounding box center [1353, 364] width 6 height 10
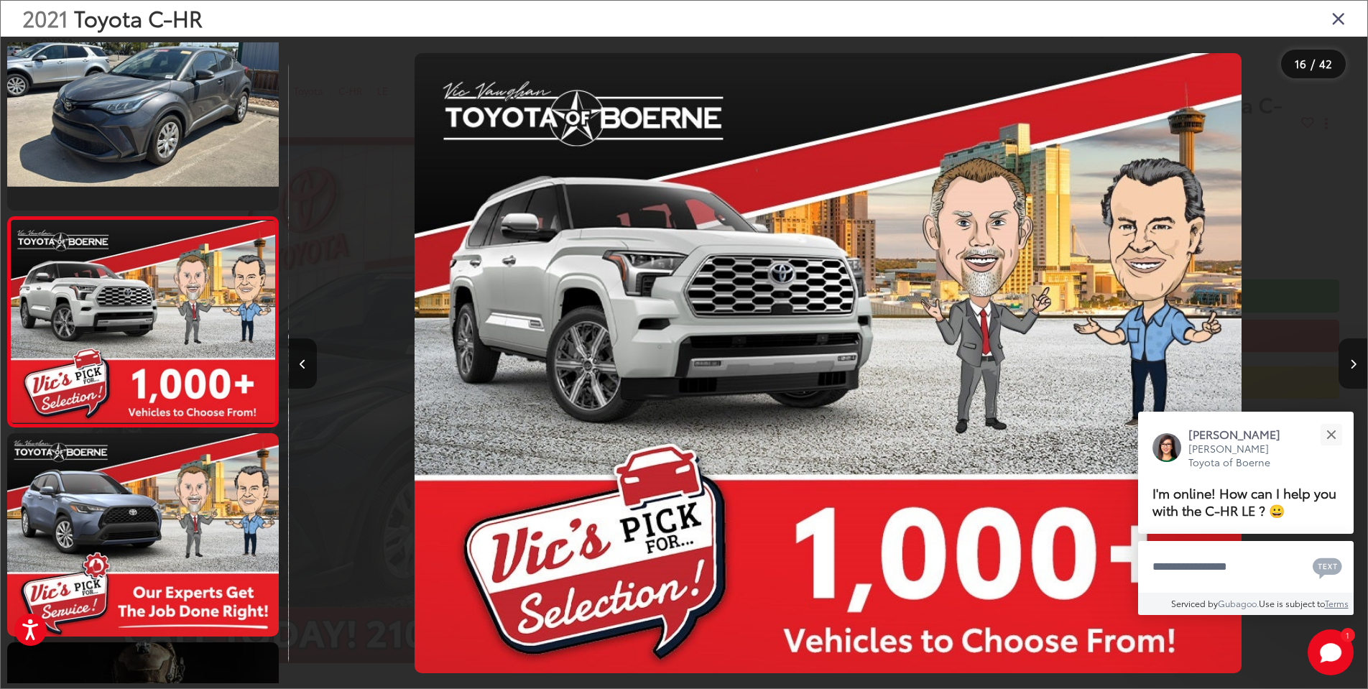
click at [1355, 360] on icon "Next image" at bounding box center [1353, 364] width 6 height 10
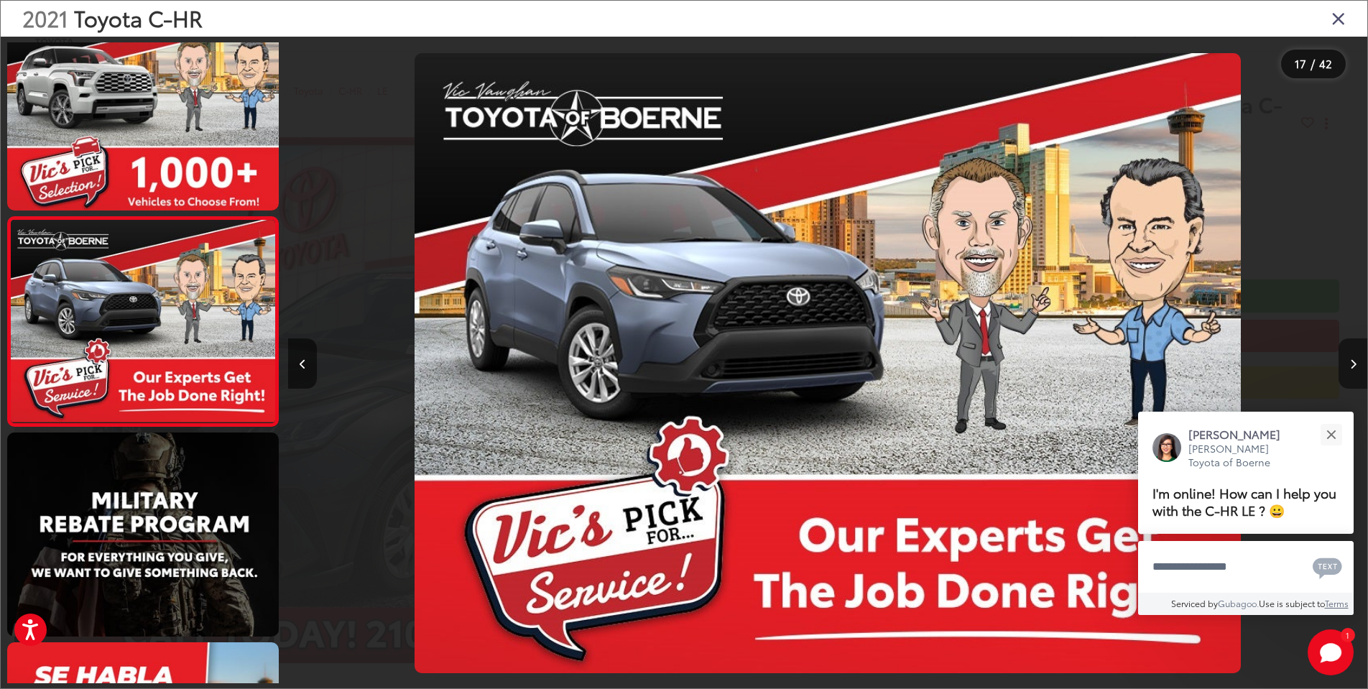
click at [1355, 360] on icon "Next image" at bounding box center [1353, 364] width 6 height 10
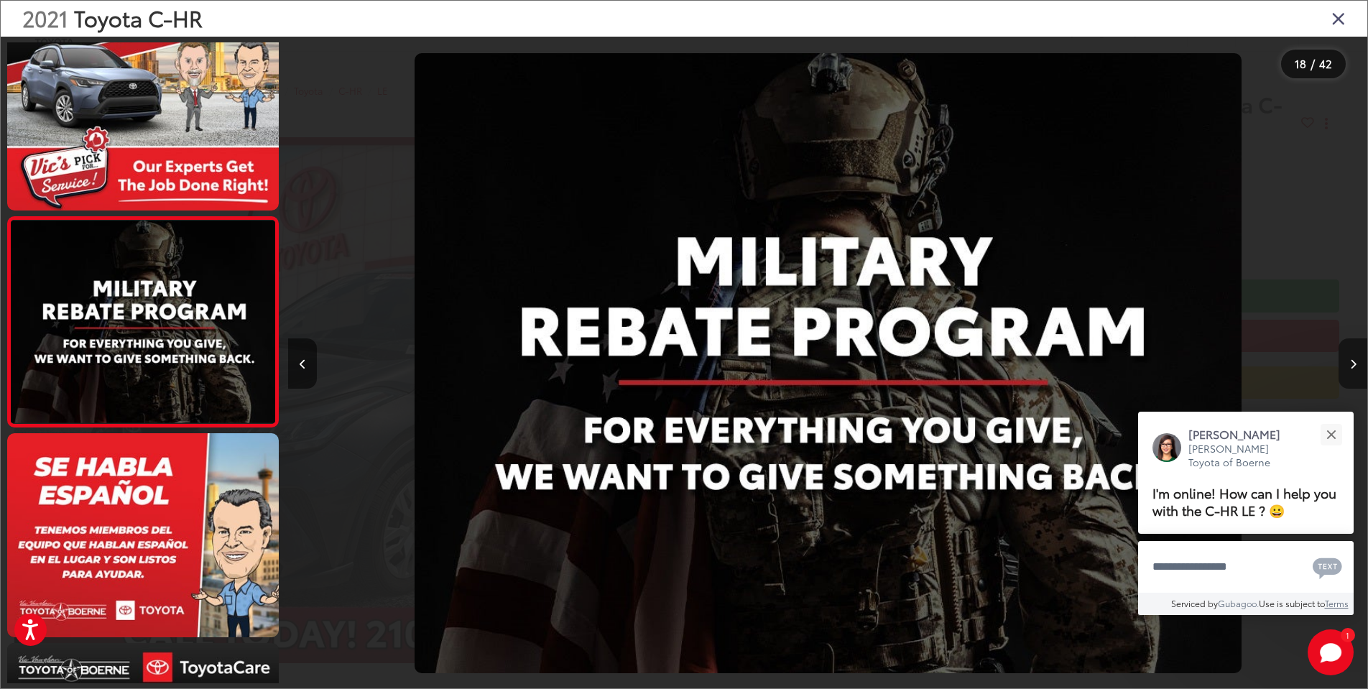
click at [1355, 360] on icon "Next image" at bounding box center [1353, 364] width 6 height 10
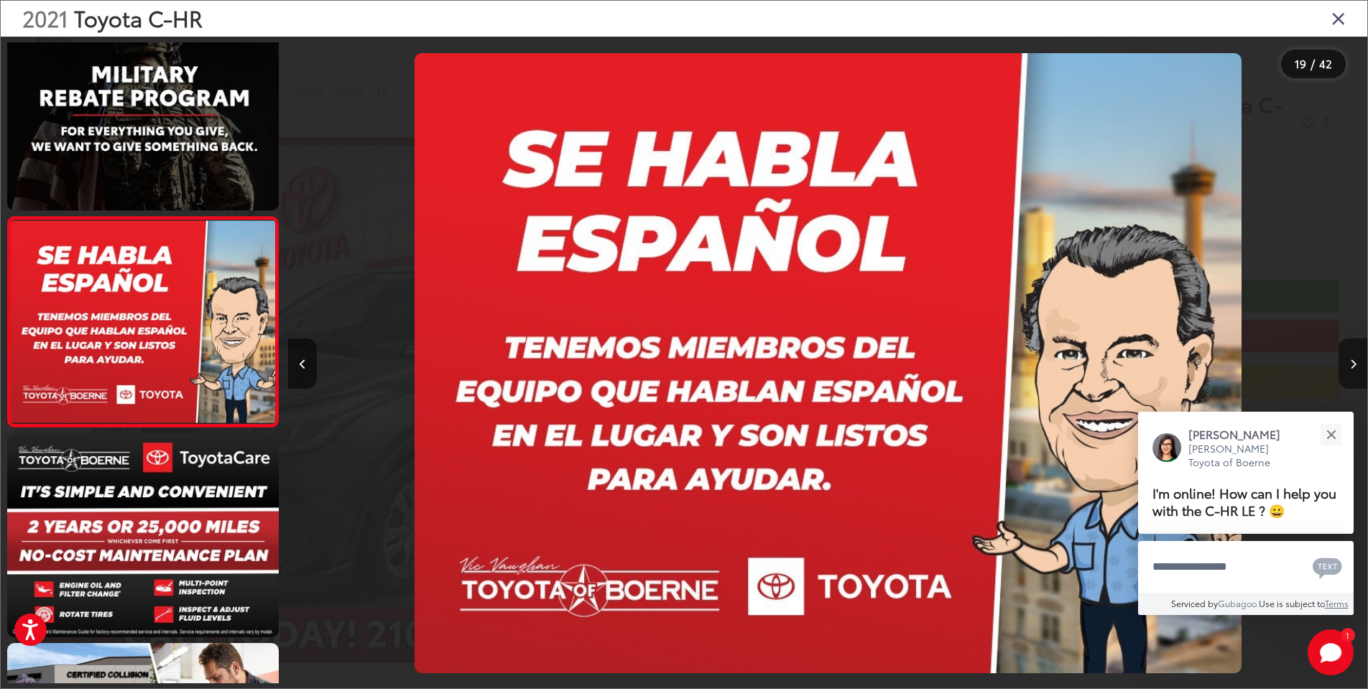
click at [1355, 360] on icon "Next image" at bounding box center [1353, 364] width 6 height 10
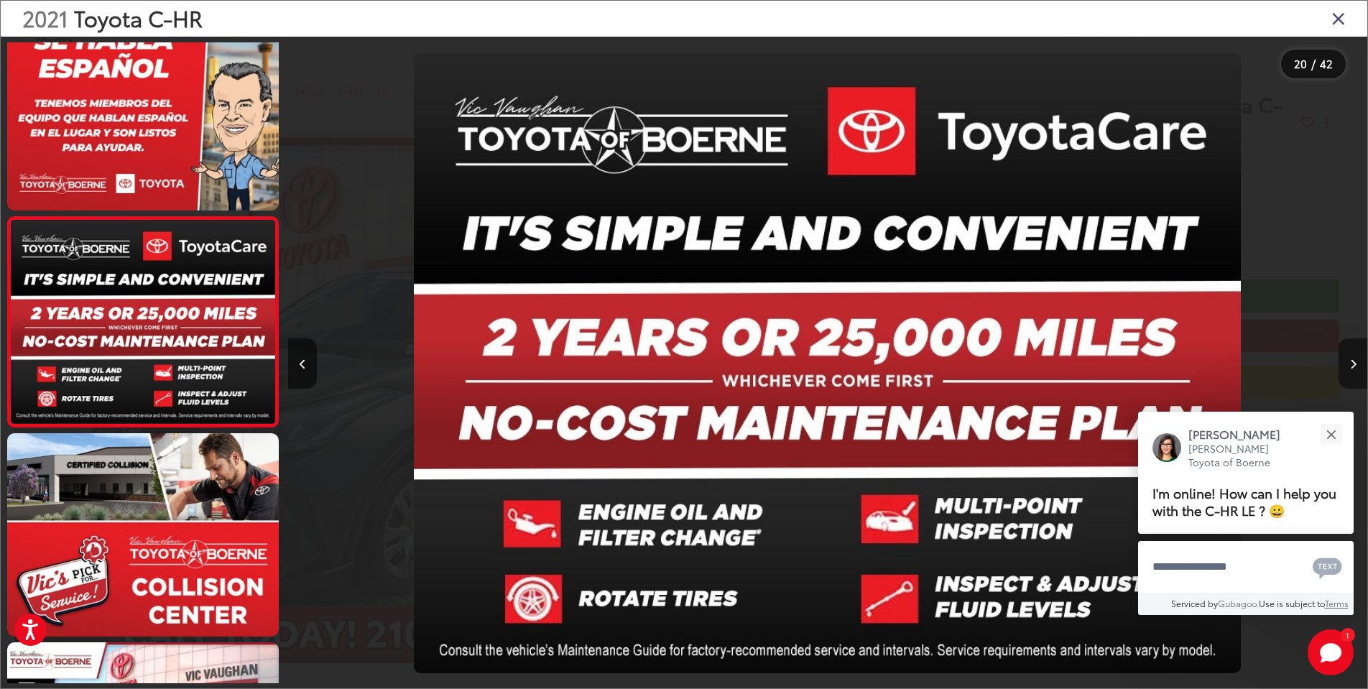
click at [1362, 373] on button "Next image" at bounding box center [1353, 363] width 29 height 50
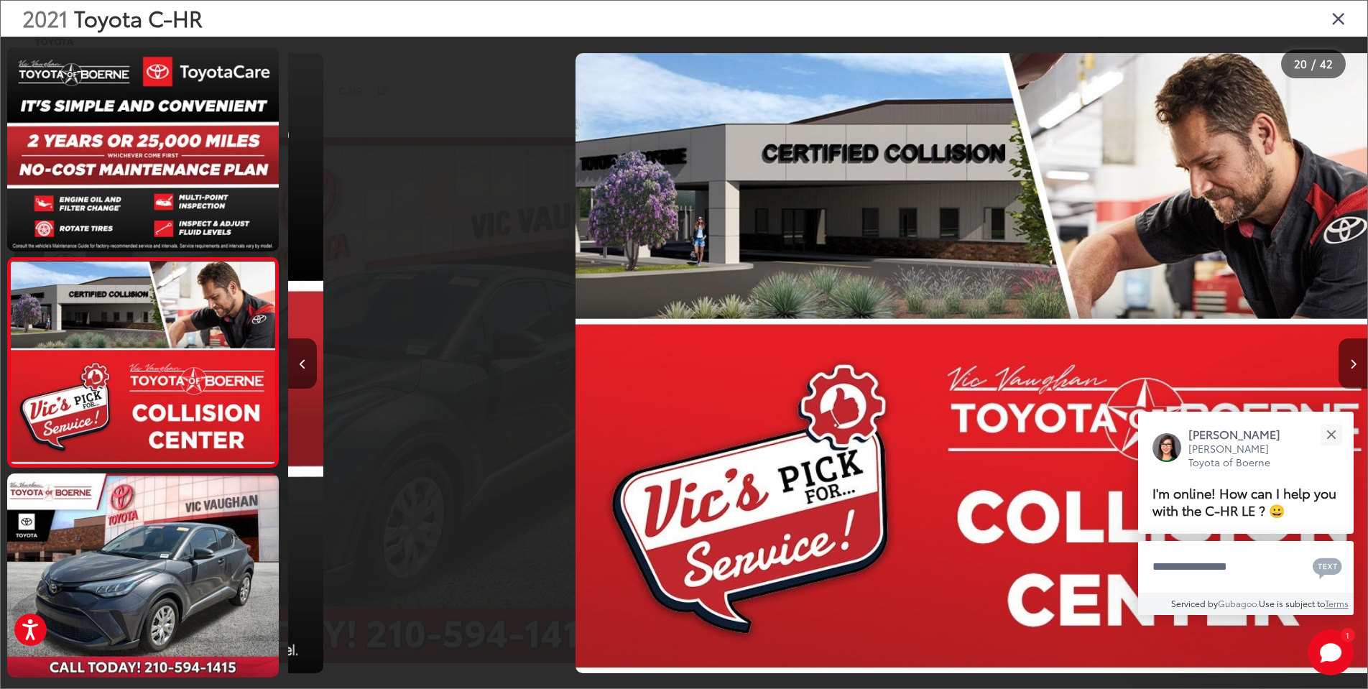
click at [1362, 373] on button "Next image" at bounding box center [1353, 363] width 29 height 50
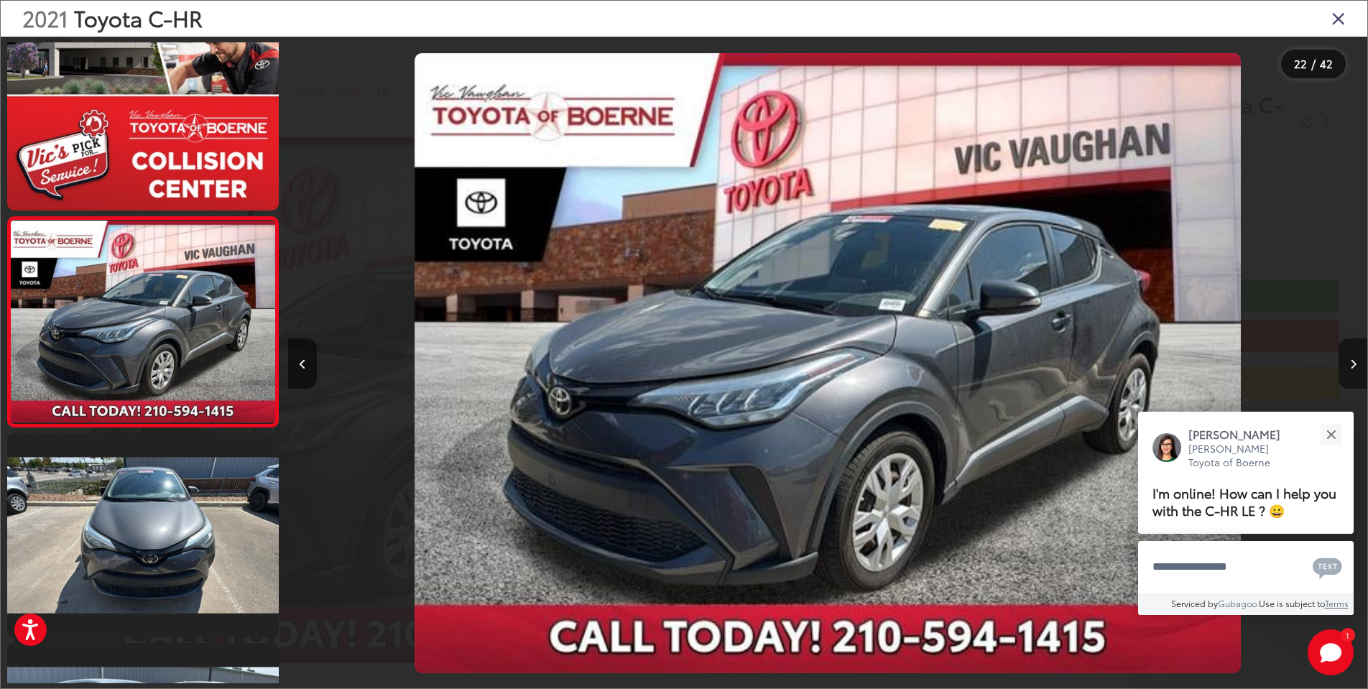
click at [1362, 373] on button "Next image" at bounding box center [1353, 363] width 29 height 50
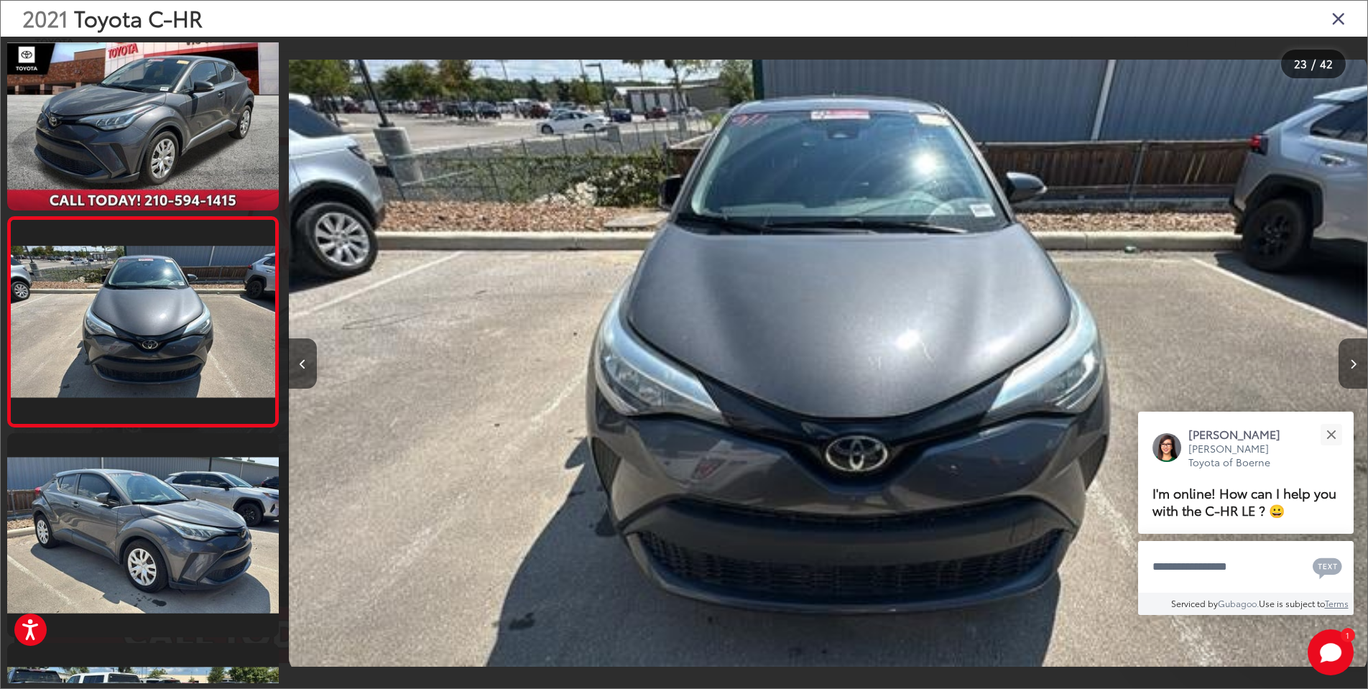
click at [1362, 373] on button "Next image" at bounding box center [1353, 363] width 29 height 50
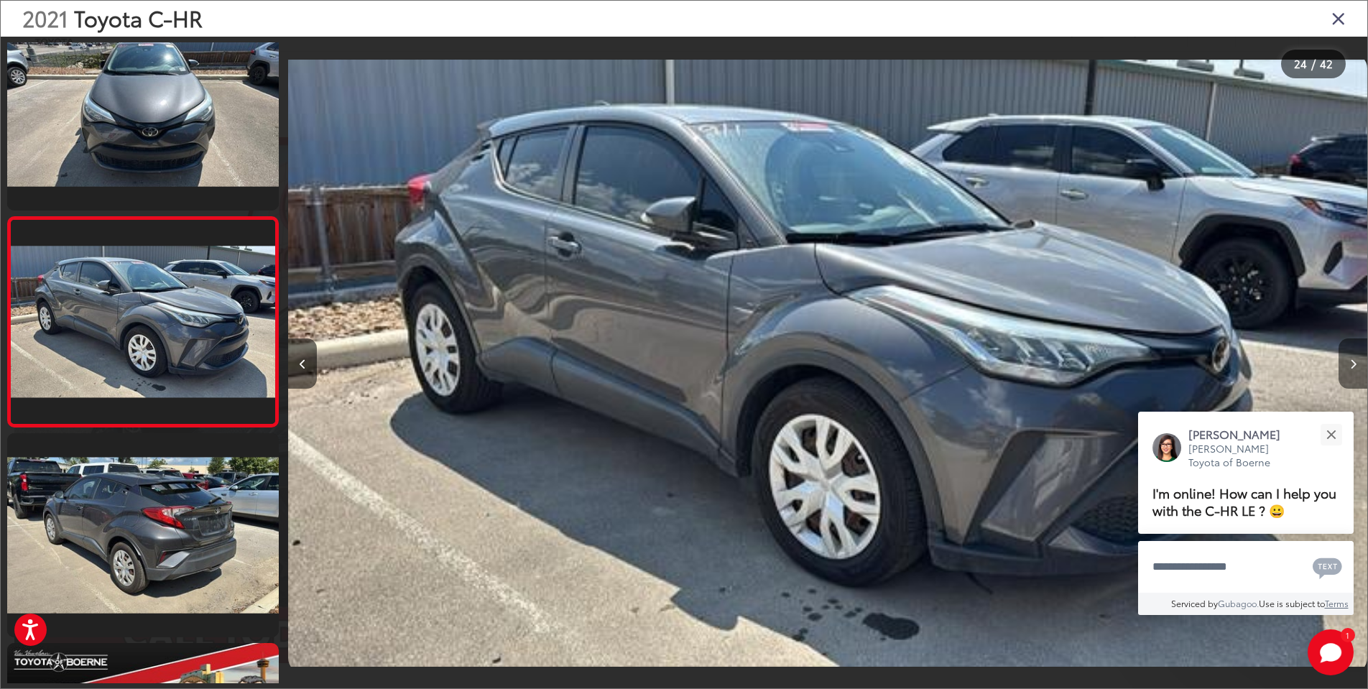
click at [1362, 373] on button "Next image" at bounding box center [1353, 363] width 29 height 50
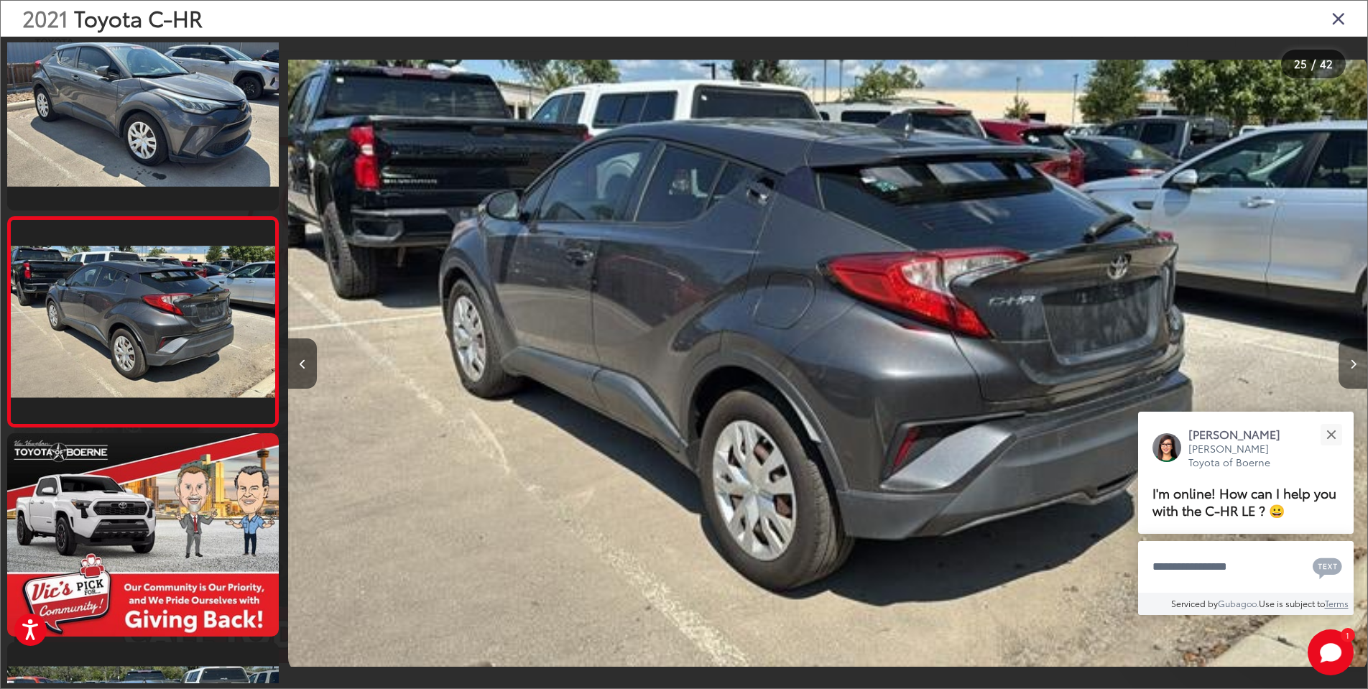
click at [1362, 373] on button "Next image" at bounding box center [1353, 363] width 29 height 50
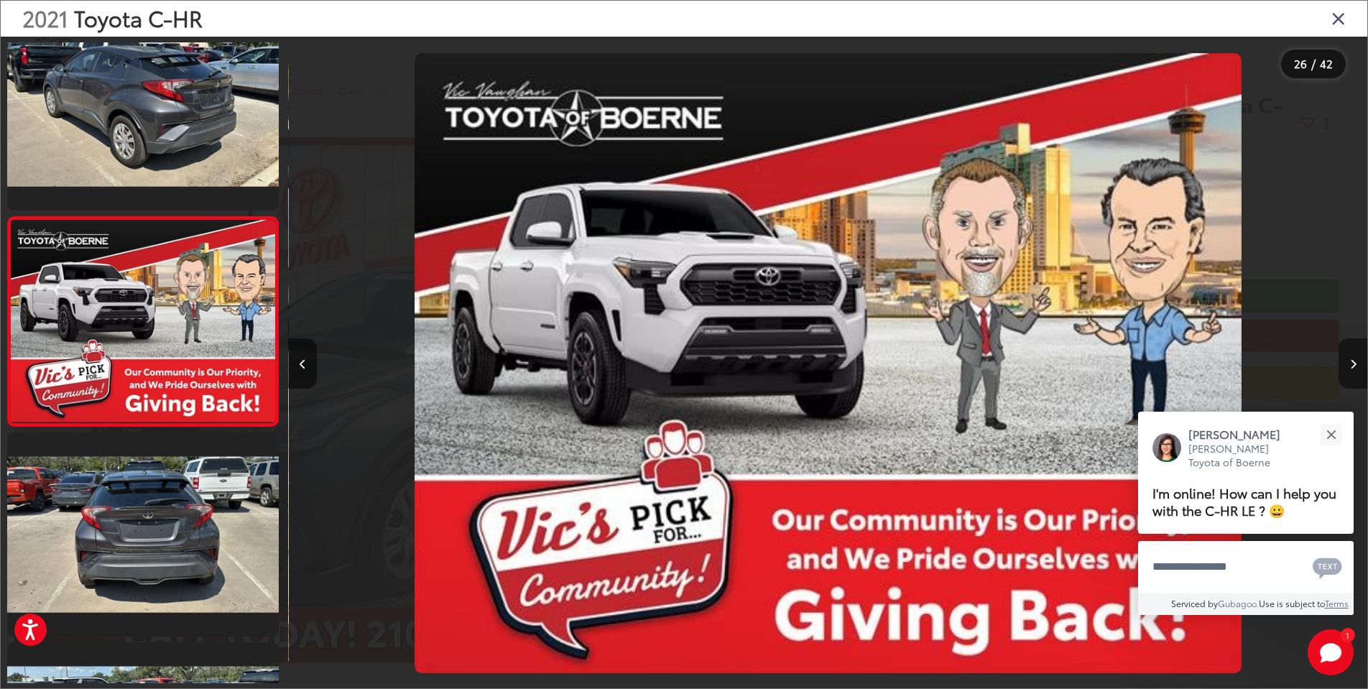
click at [1362, 373] on button "Next image" at bounding box center [1353, 363] width 29 height 50
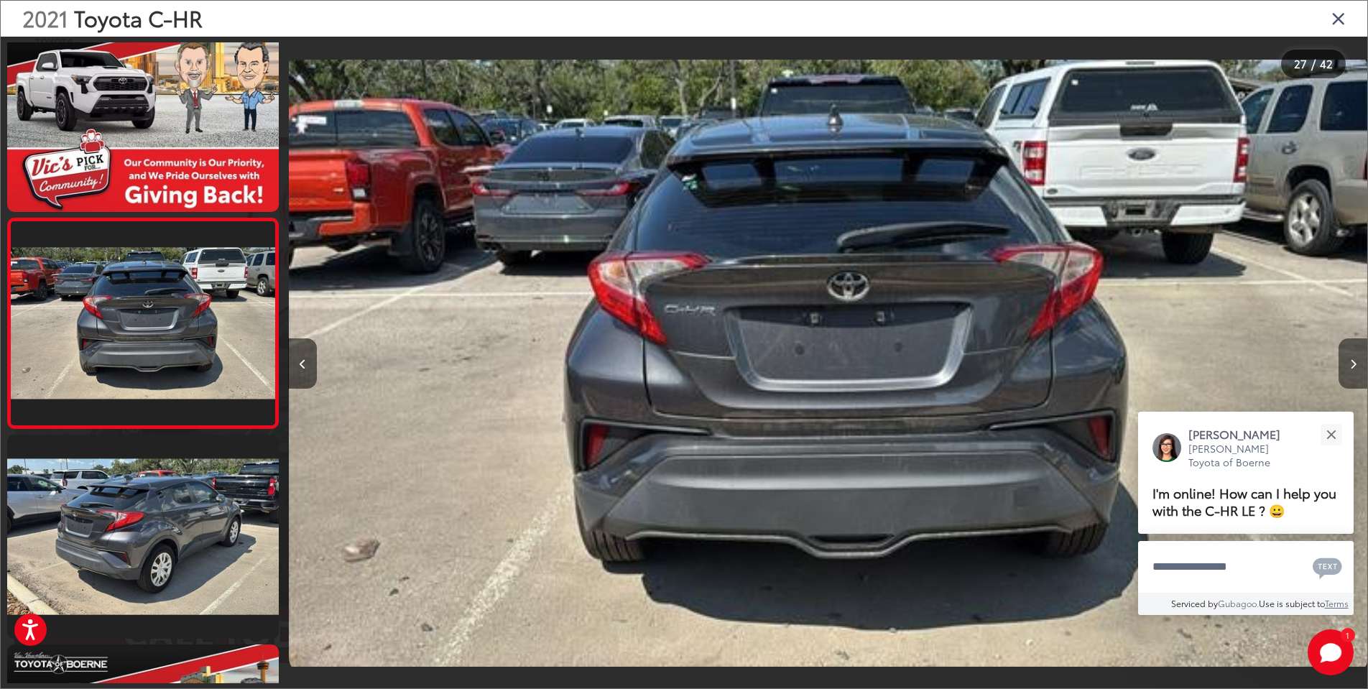
click at [1362, 373] on button "Next image" at bounding box center [1353, 363] width 29 height 50
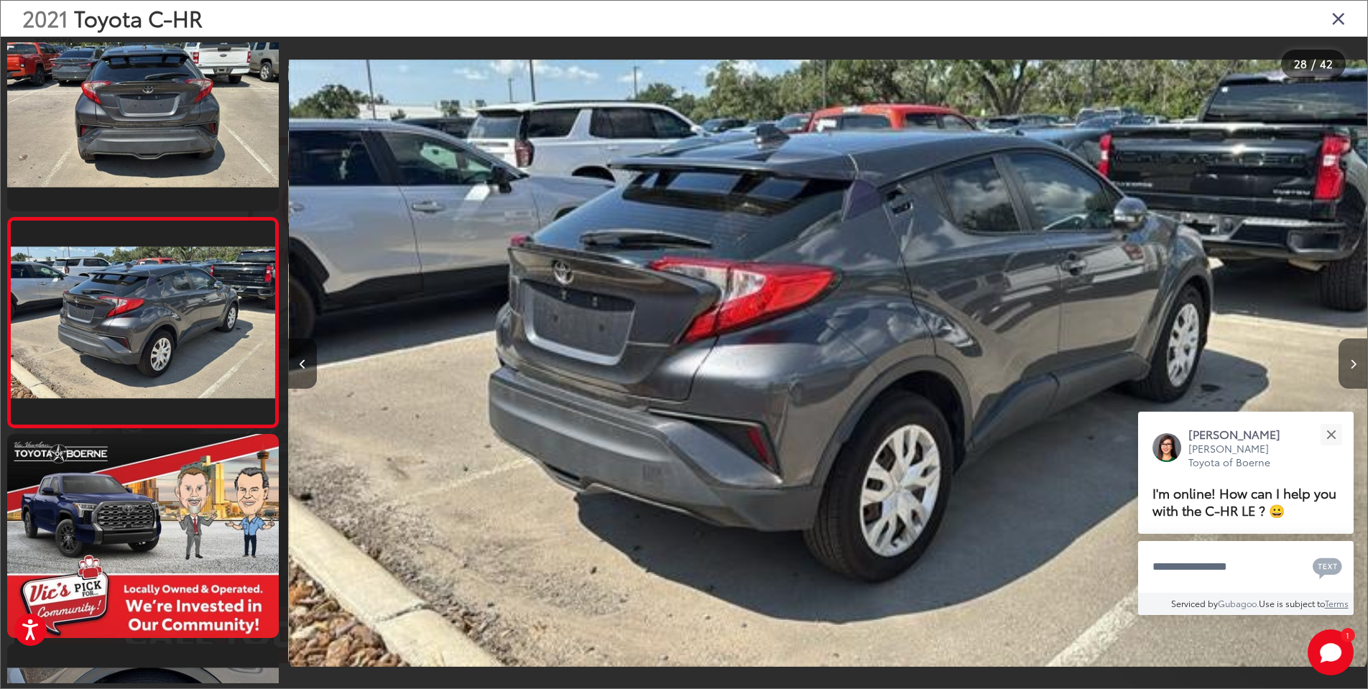
click at [1362, 373] on button "Next image" at bounding box center [1353, 363] width 29 height 50
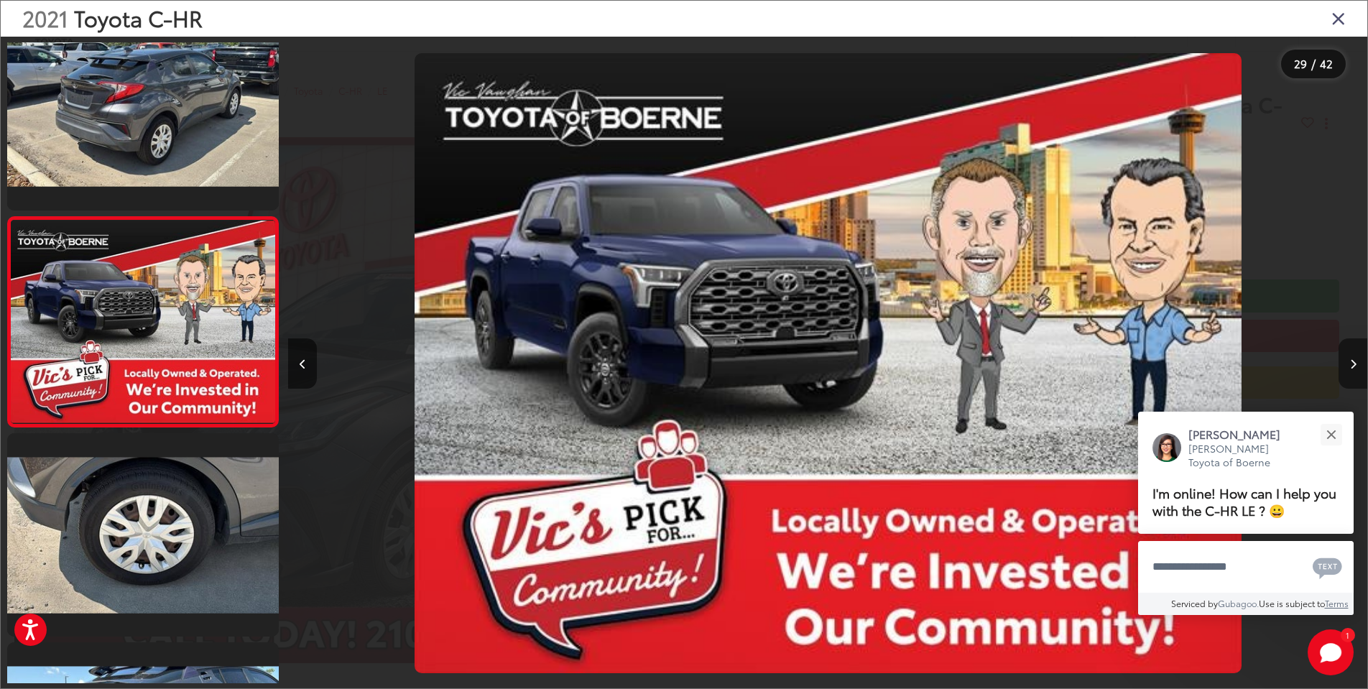
click at [1362, 373] on button "Next image" at bounding box center [1353, 363] width 29 height 50
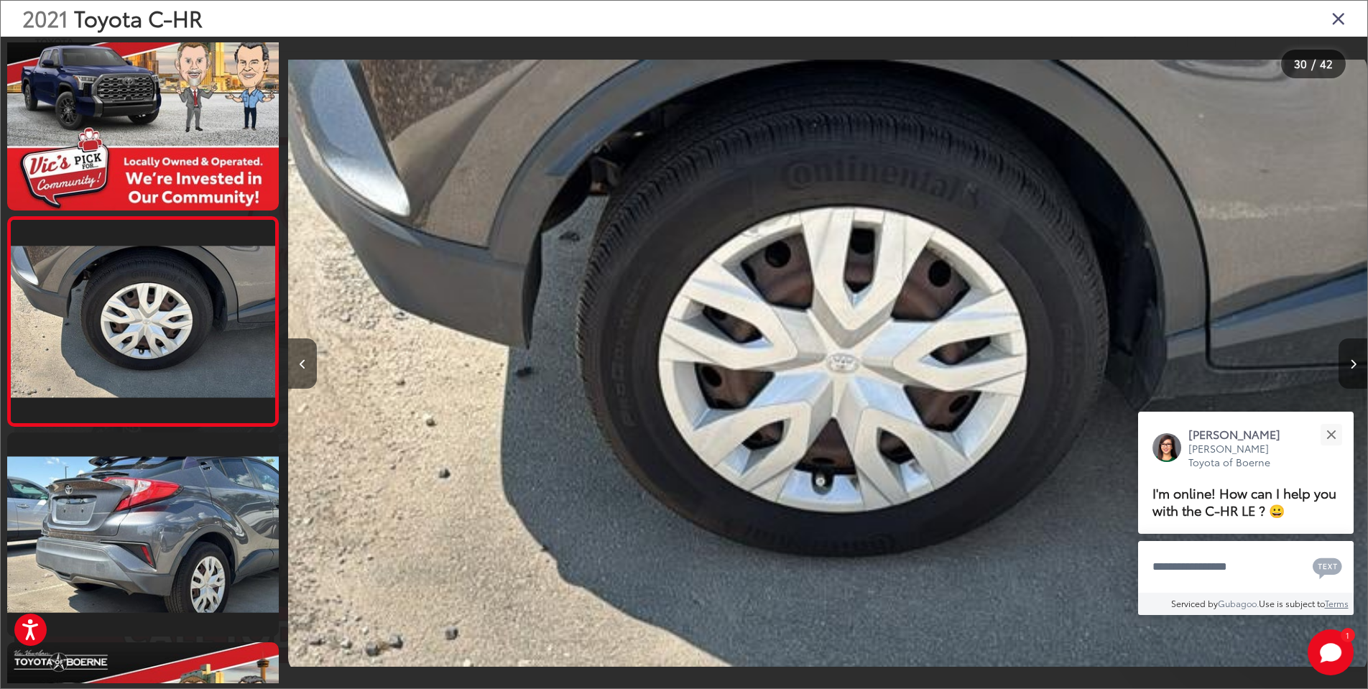
click at [1362, 373] on button "Next image" at bounding box center [1353, 363] width 29 height 50
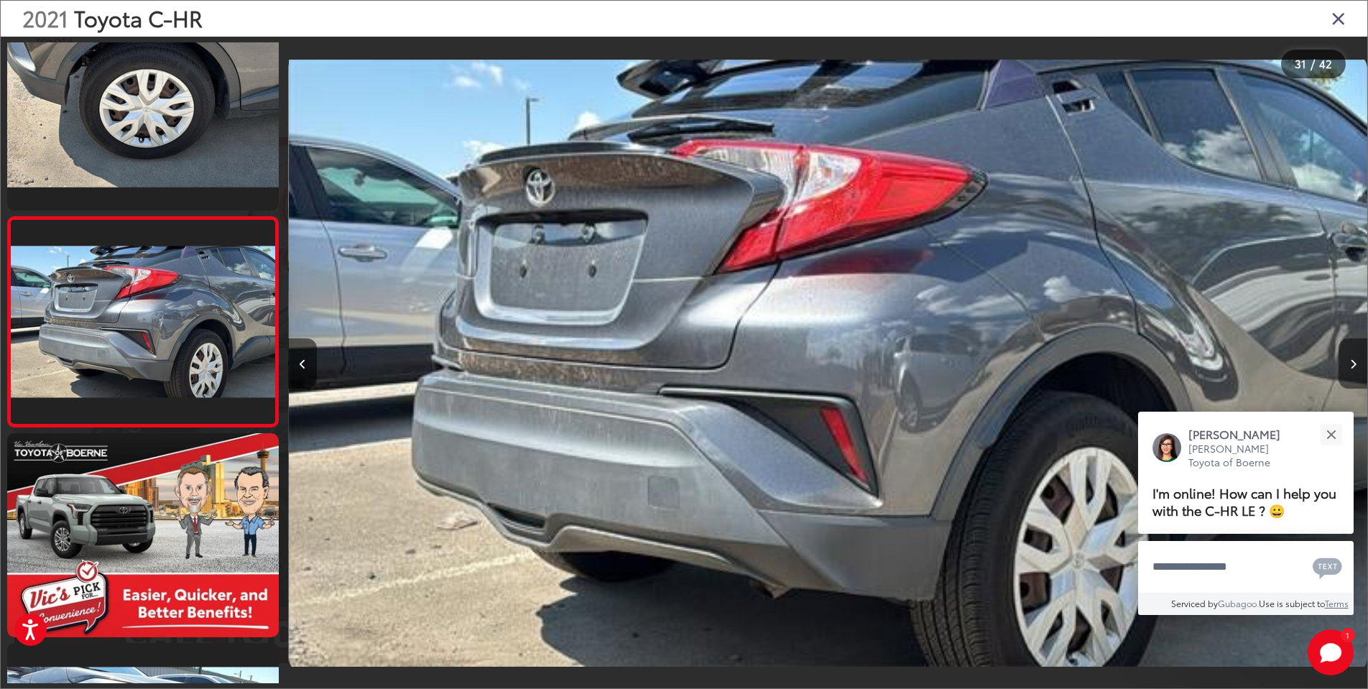
click at [1362, 373] on button "Next image" at bounding box center [1353, 363] width 29 height 50
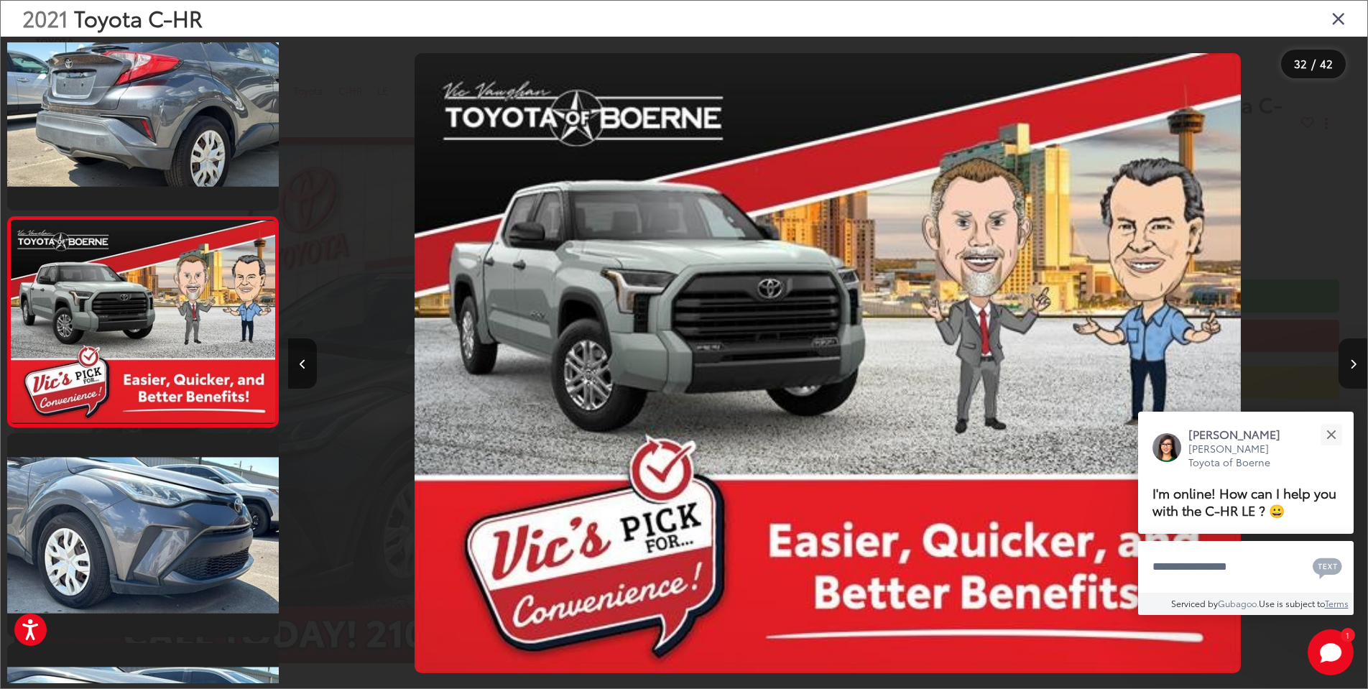
click at [1362, 373] on button "Next image" at bounding box center [1353, 363] width 29 height 50
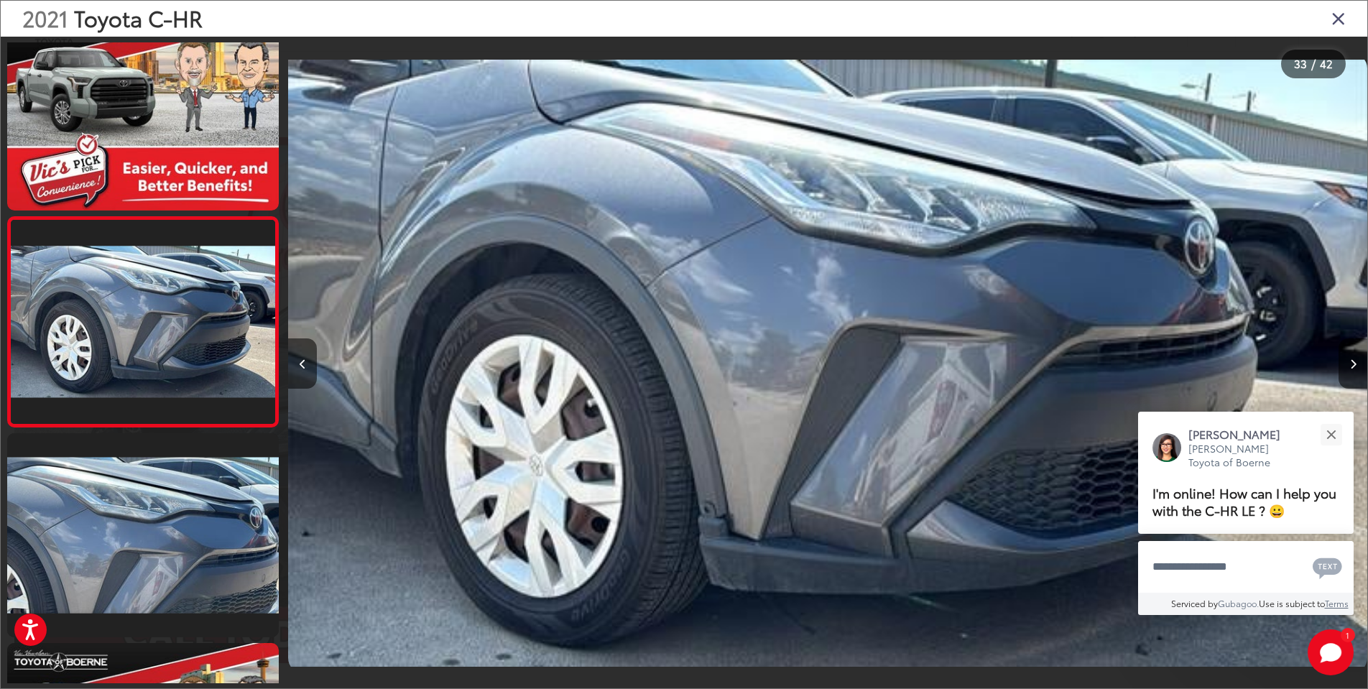
click at [1334, 22] on icon "Close gallery" at bounding box center [1339, 18] width 14 height 19
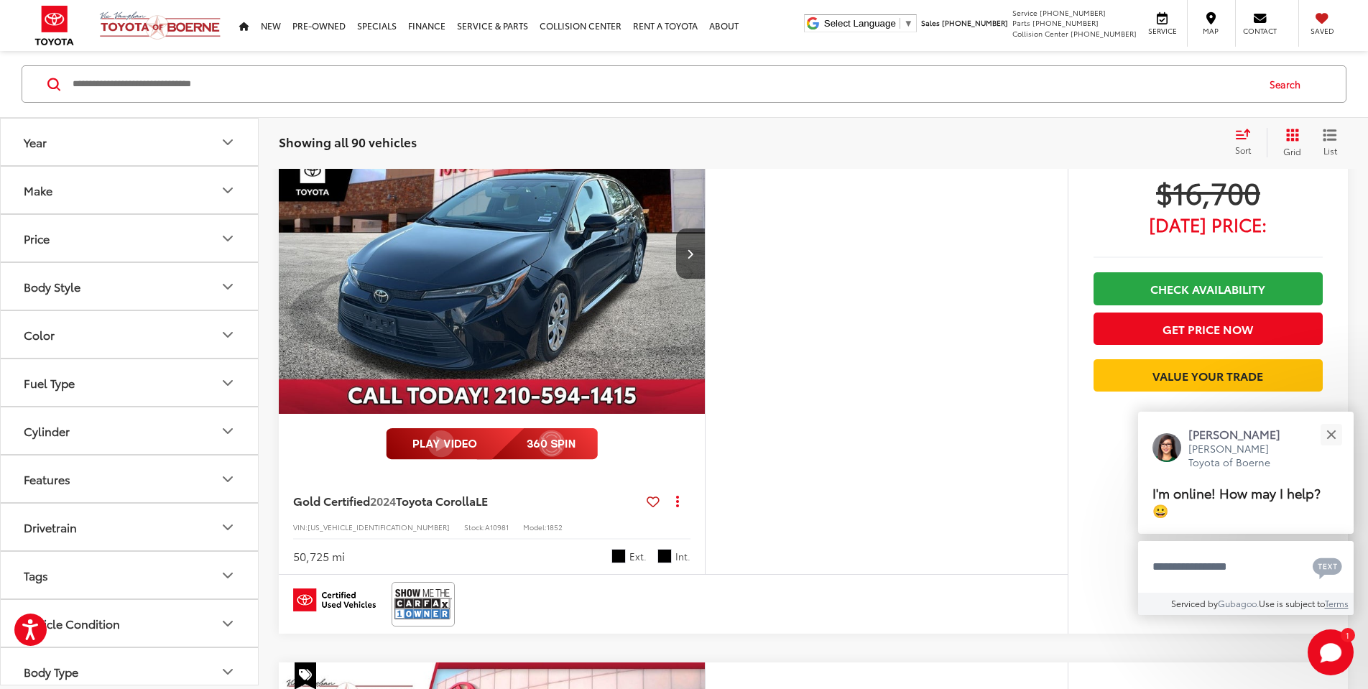
click at [1243, 144] on span "Sort" at bounding box center [1243, 150] width 16 height 12
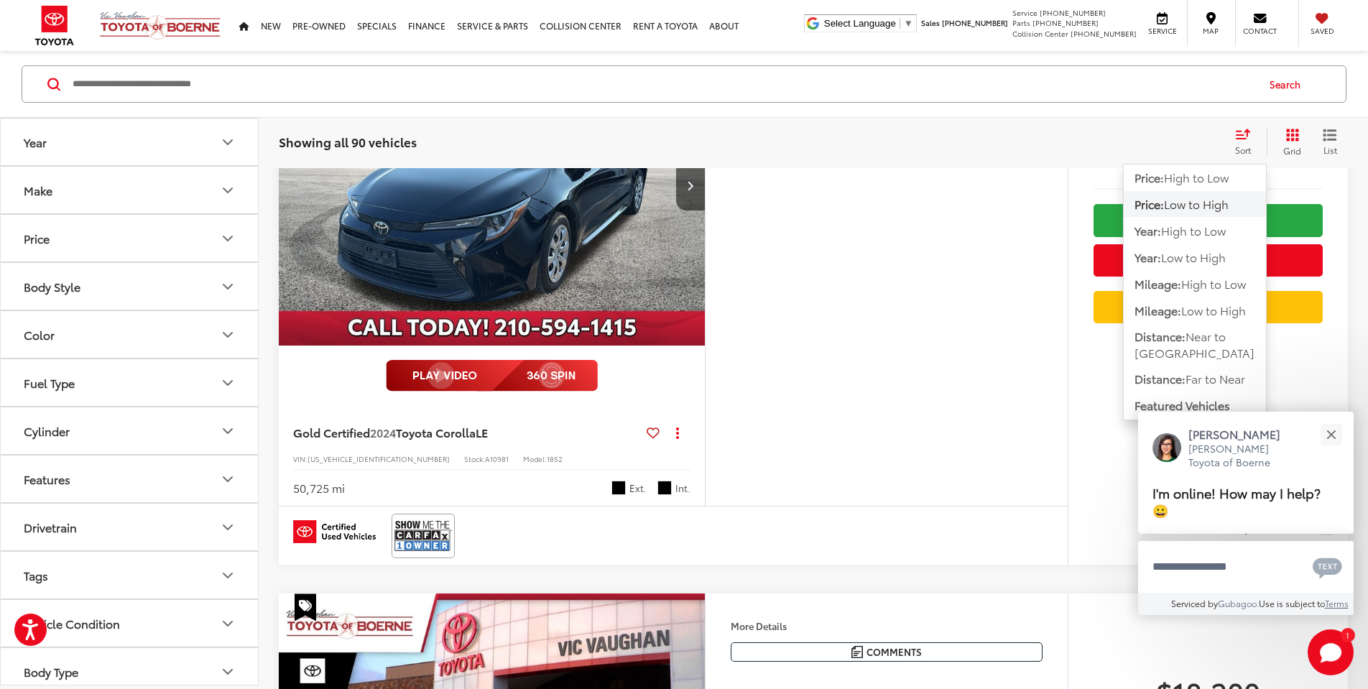
click at [1212, 204] on span "Low to High" at bounding box center [1196, 203] width 65 height 17
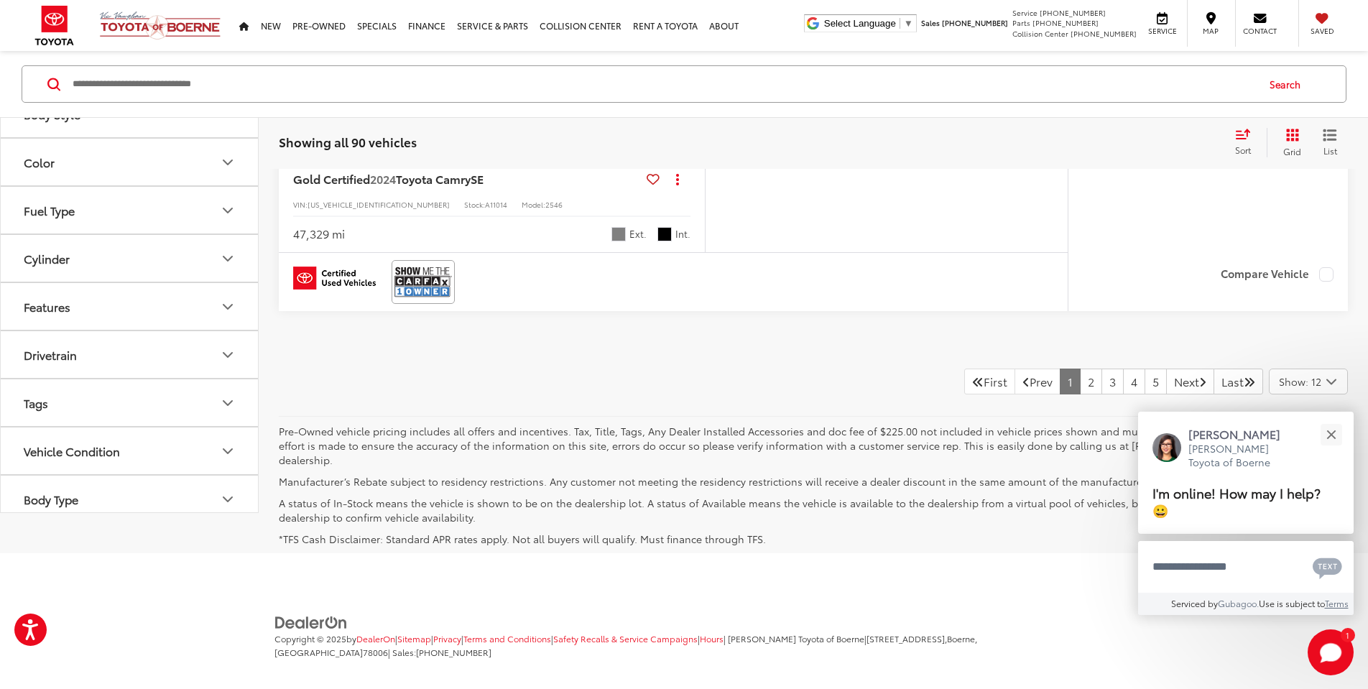
scroll to position [6795, 0]
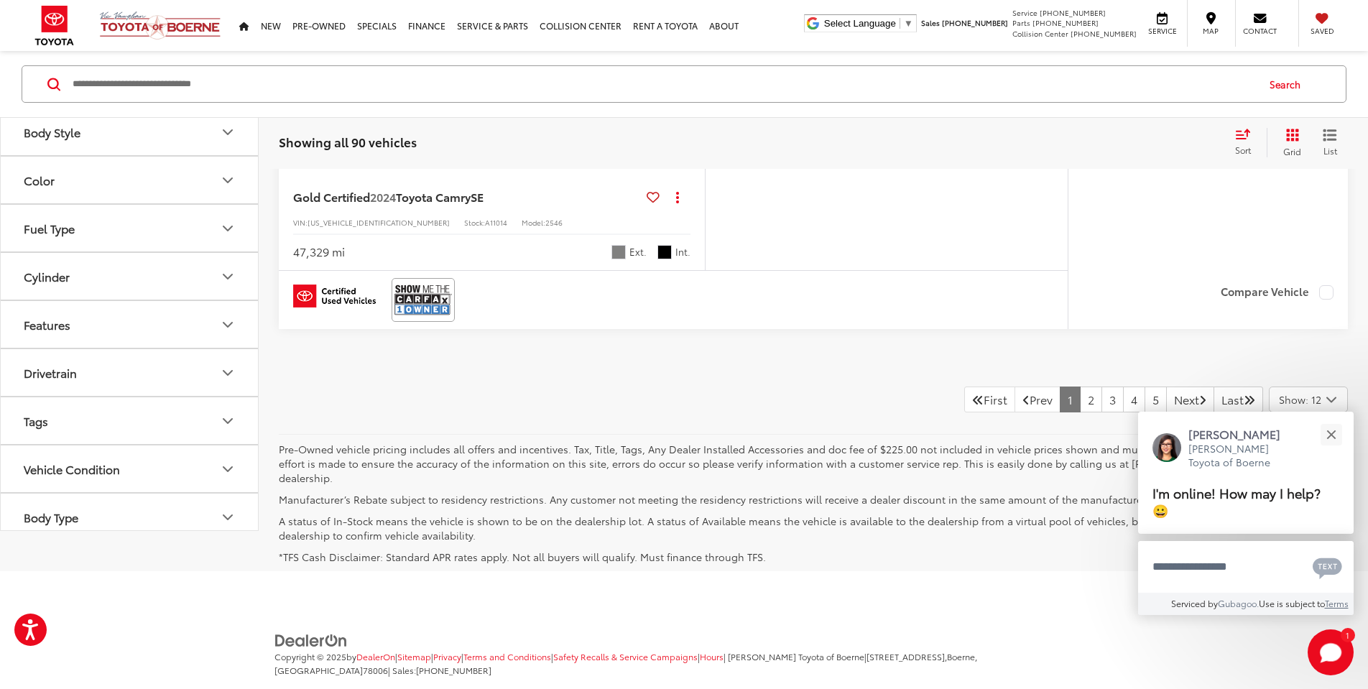
click at [1294, 387] on div "Show: 12" at bounding box center [1309, 399] width 78 height 24
click at [1306, 400] on div "Show: 12" at bounding box center [1309, 399] width 78 height 24
click at [1328, 441] on button "Close" at bounding box center [1331, 434] width 31 height 31
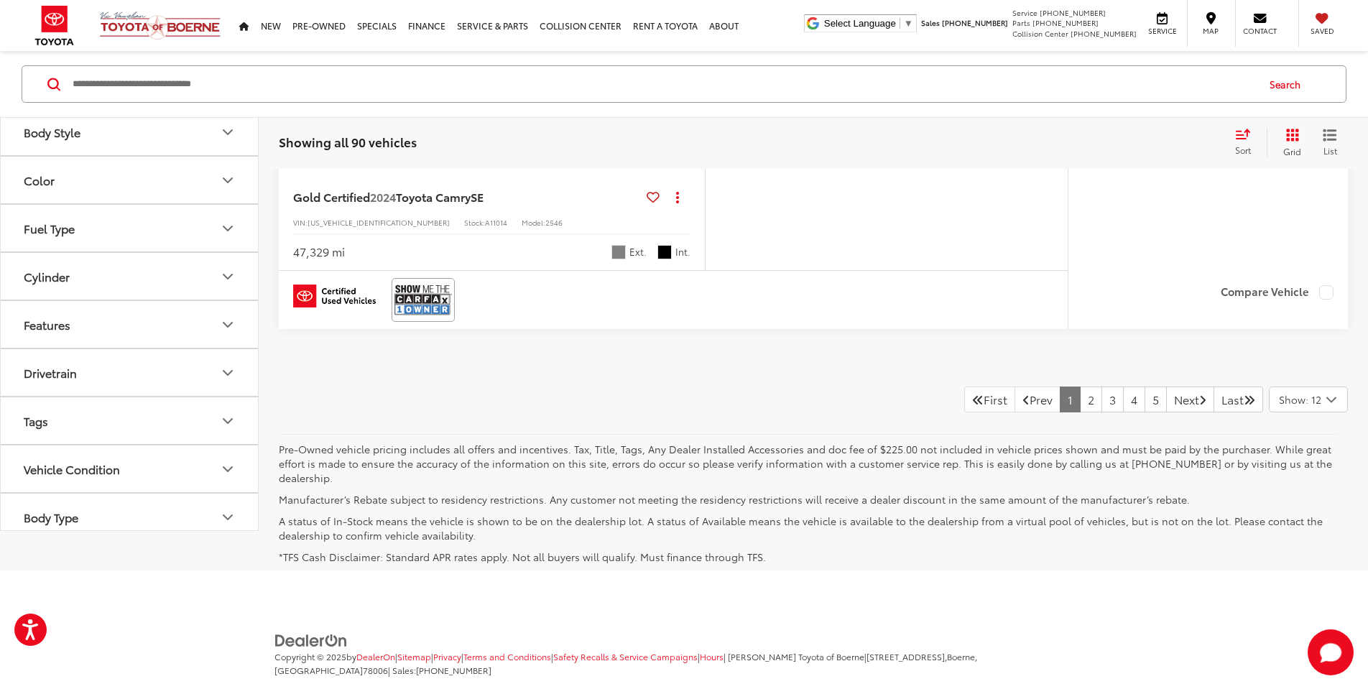
click at [1331, 391] on icon "Select number of vehicles per page" at bounding box center [1331, 400] width 17 height 18
click at [1316, 504] on button "Show: 96" at bounding box center [1309, 508] width 78 height 26
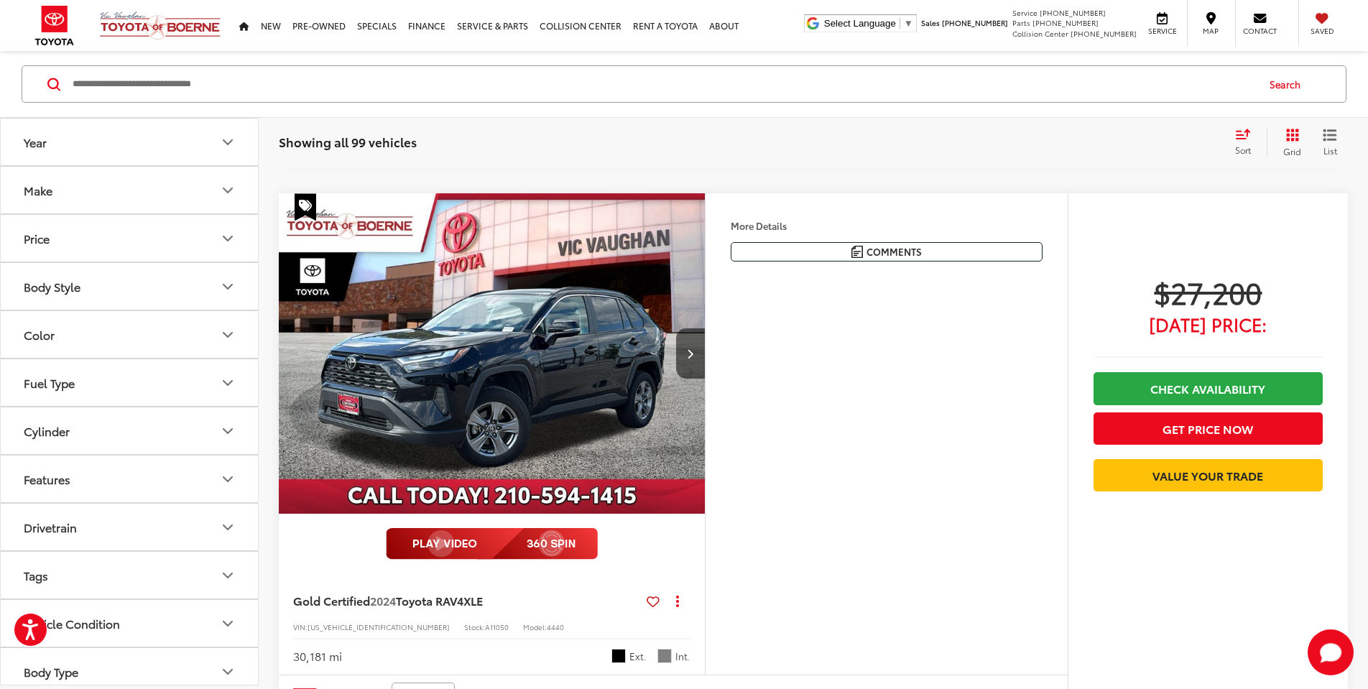
scroll to position [25469, 0]
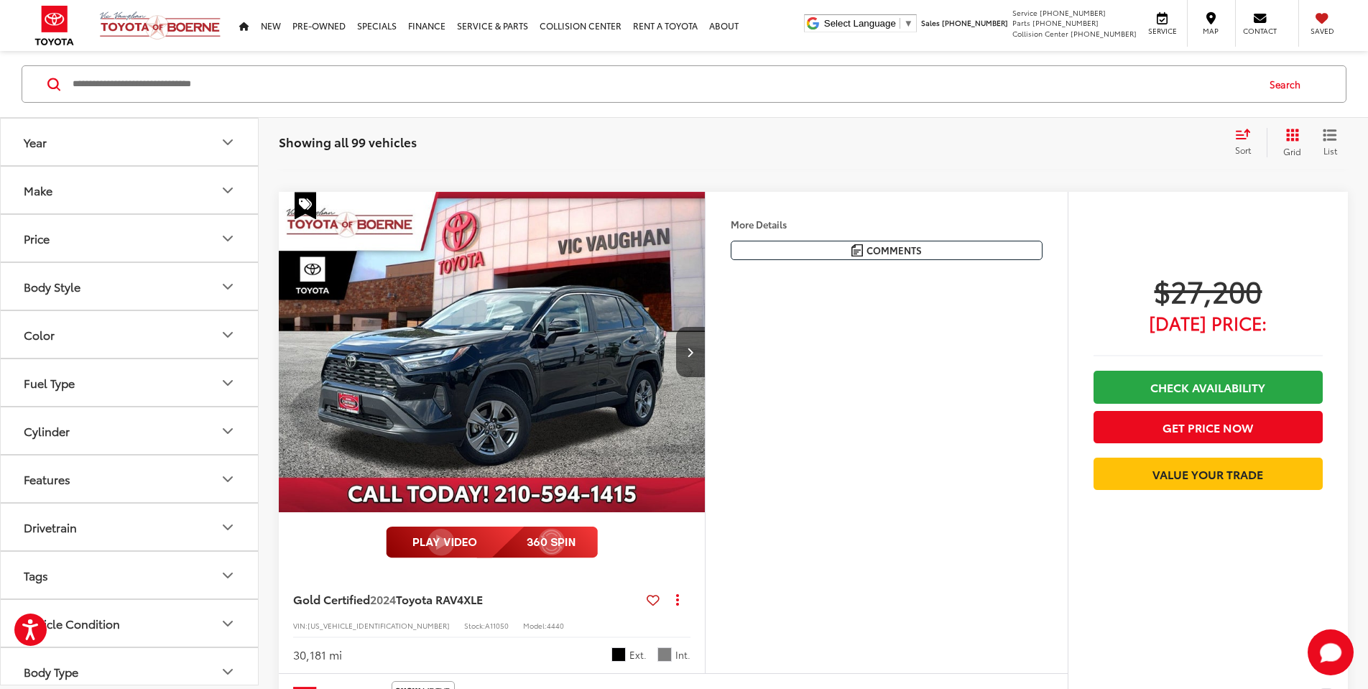
click at [230, 189] on icon "Make" at bounding box center [227, 190] width 17 height 17
click at [73, 244] on img at bounding box center [65, 241] width 40 height 34
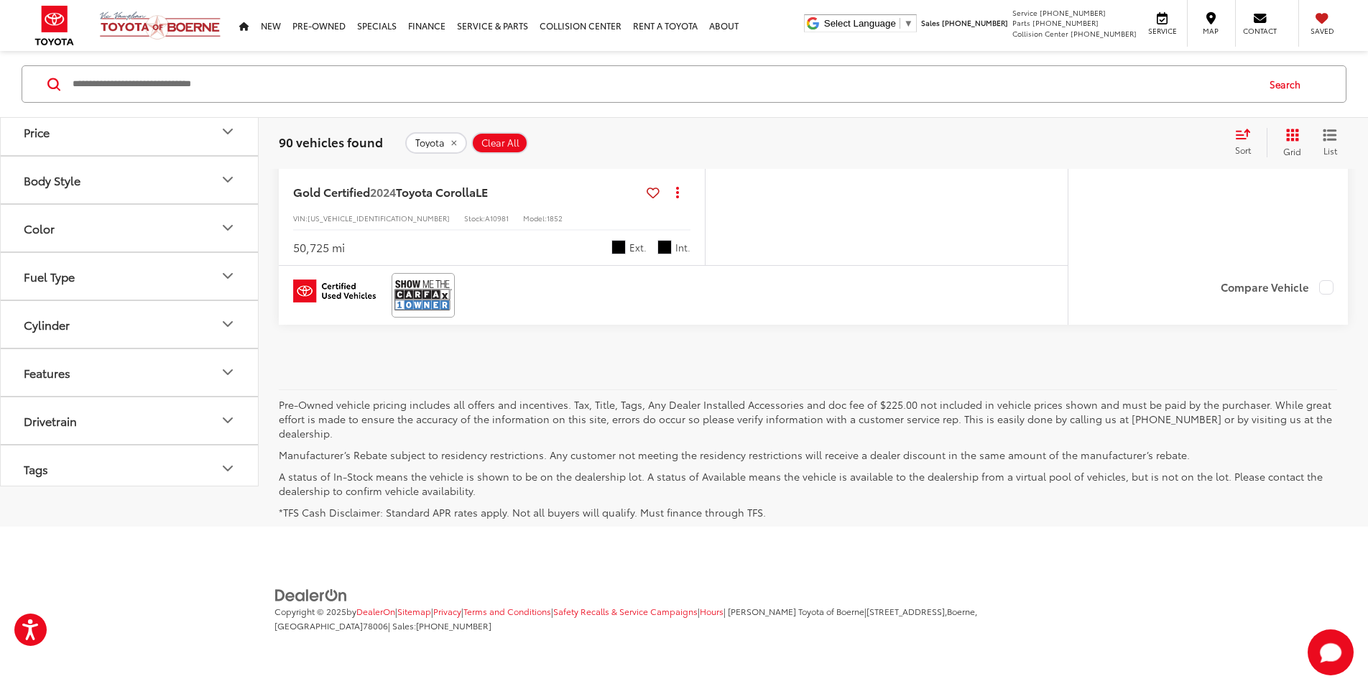
scroll to position [158, 0]
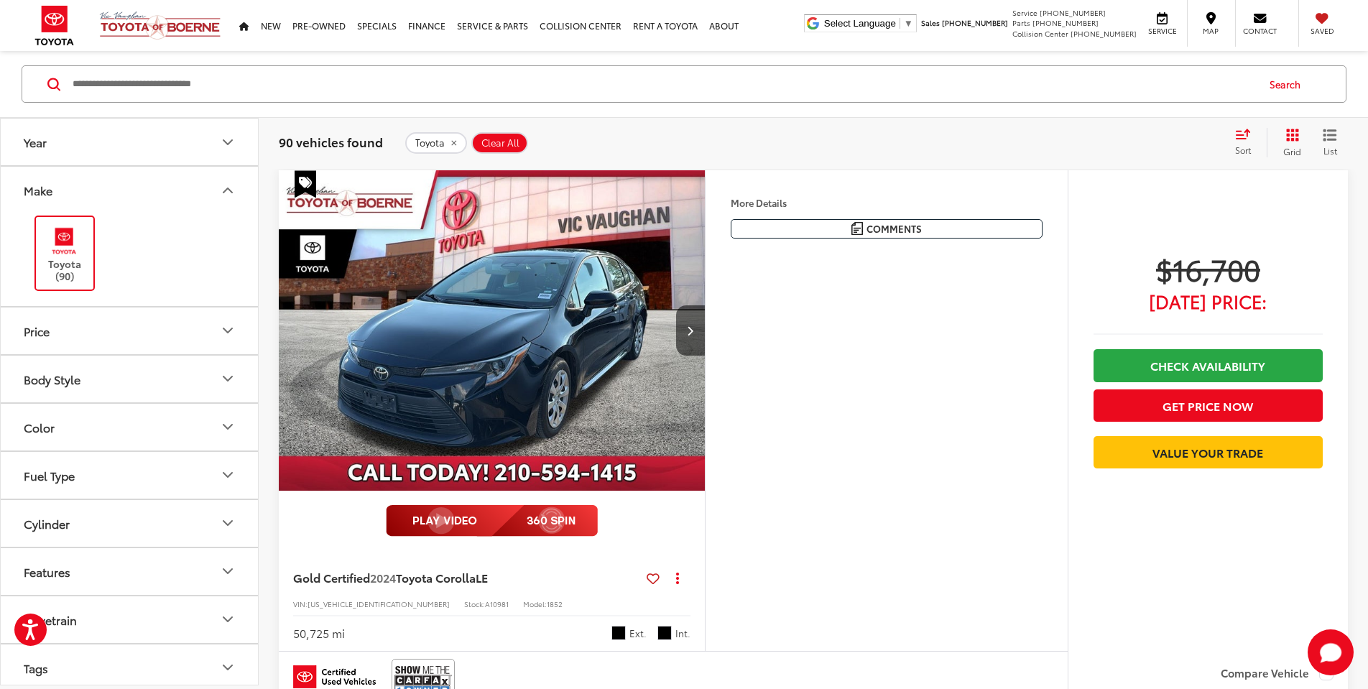
click at [88, 224] on label "Toyota (90)" at bounding box center [65, 253] width 58 height 58
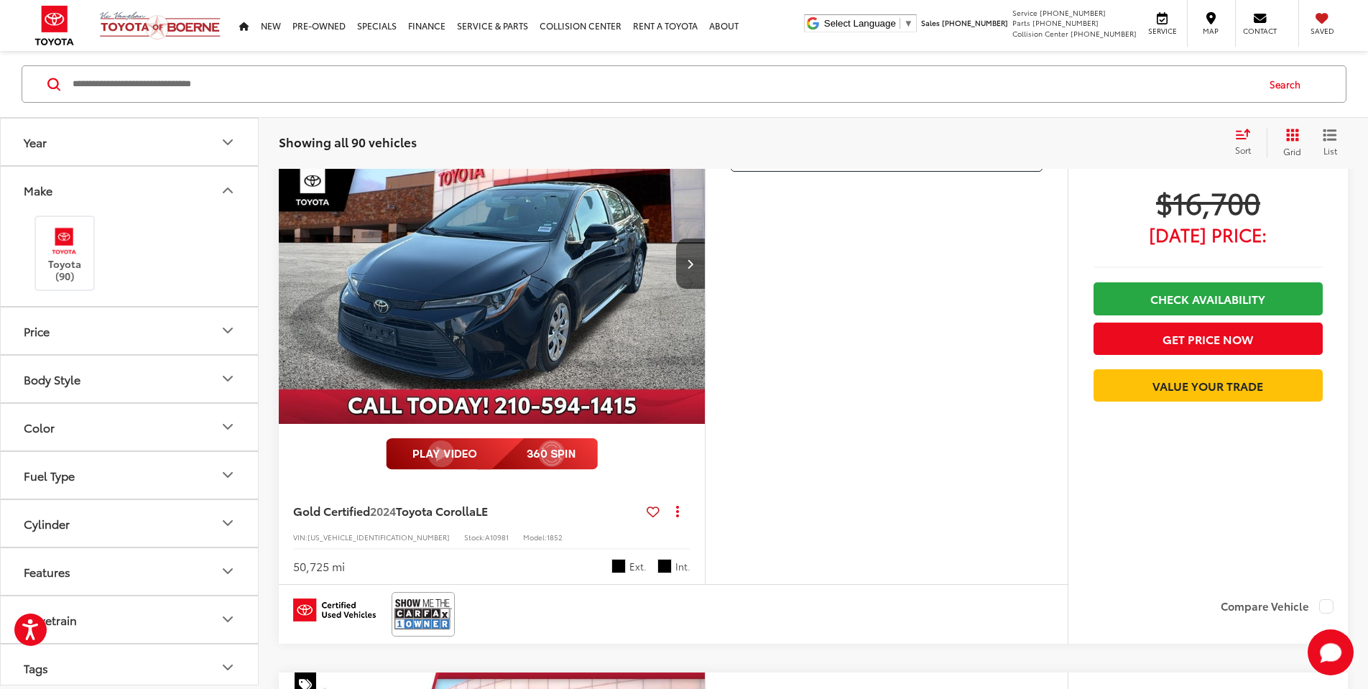
scroll to position [225, 0]
click at [693, 272] on button "Next image" at bounding box center [690, 264] width 29 height 50
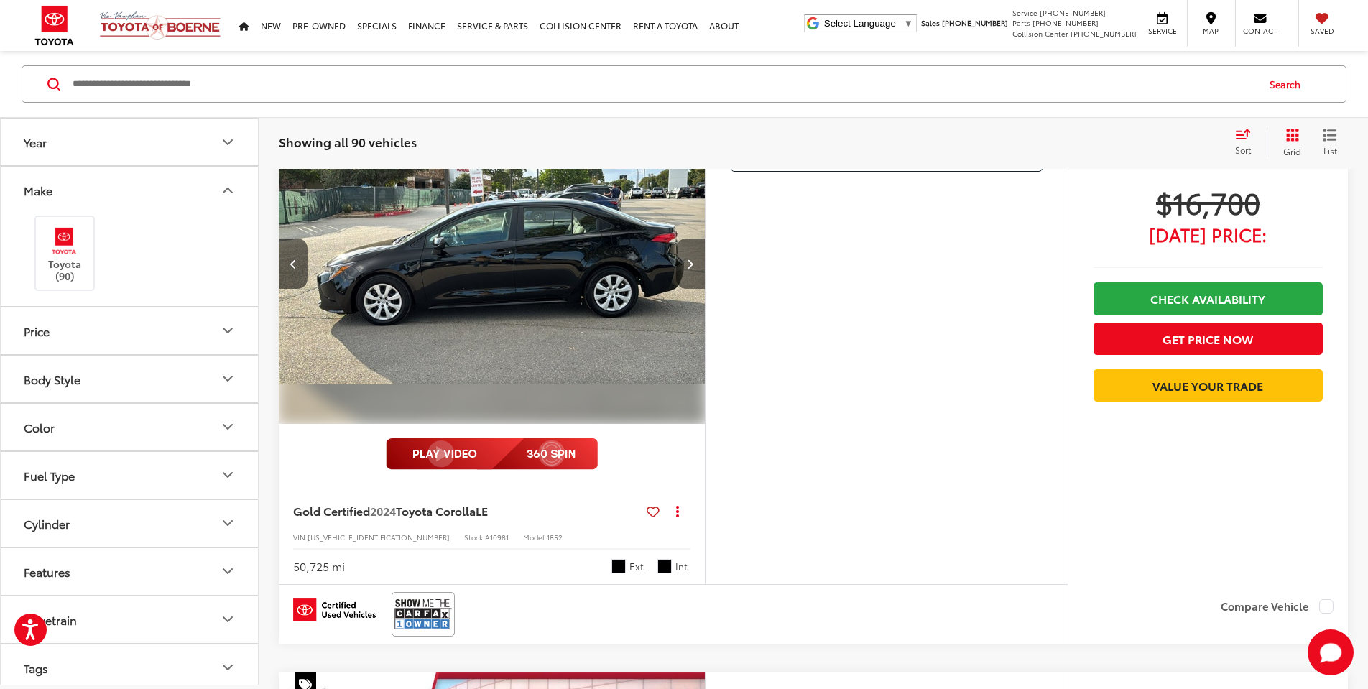
click at [693, 272] on button "Next image" at bounding box center [690, 264] width 29 height 50
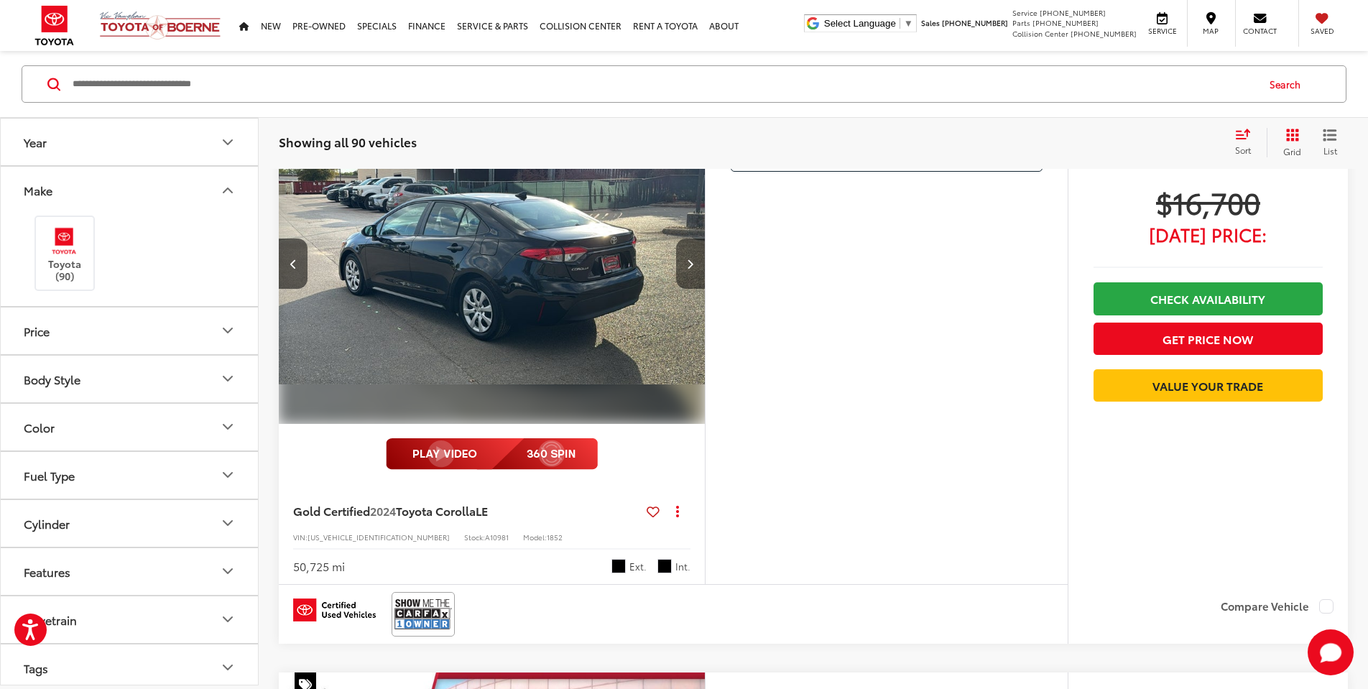
click at [693, 272] on button "Next image" at bounding box center [690, 264] width 29 height 50
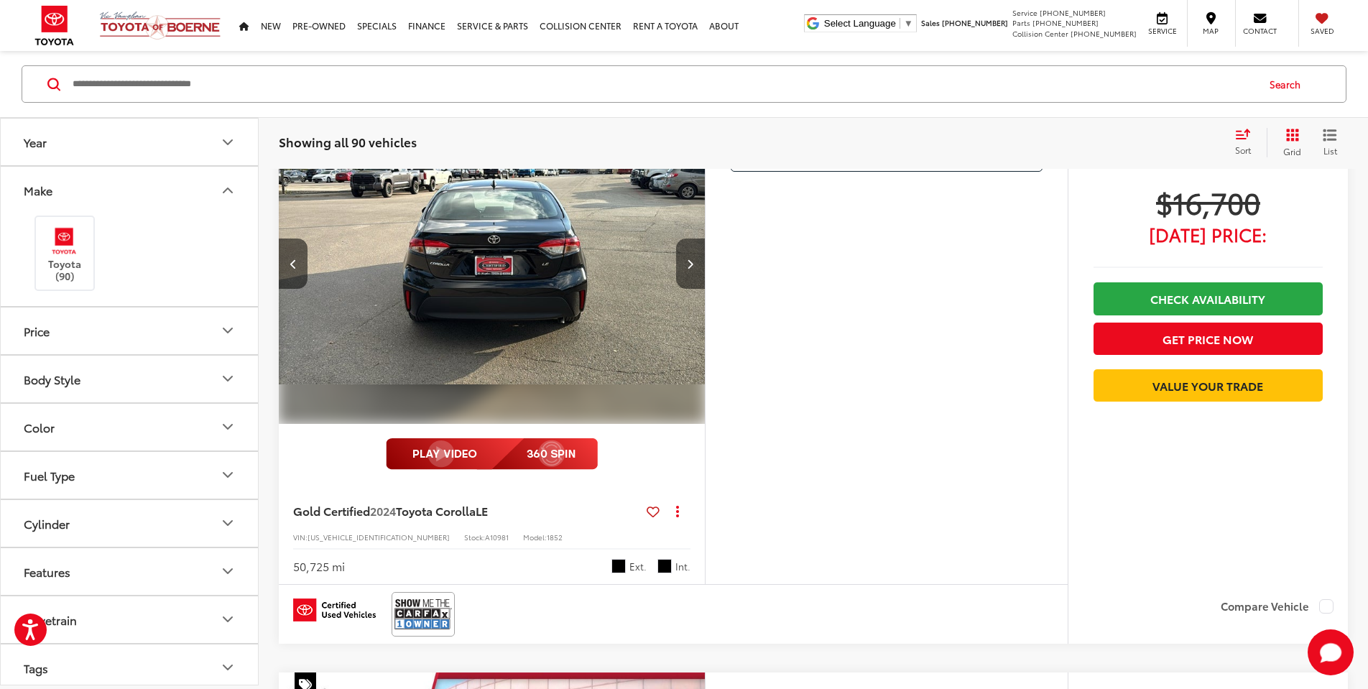
click at [693, 272] on button "Next image" at bounding box center [690, 264] width 29 height 50
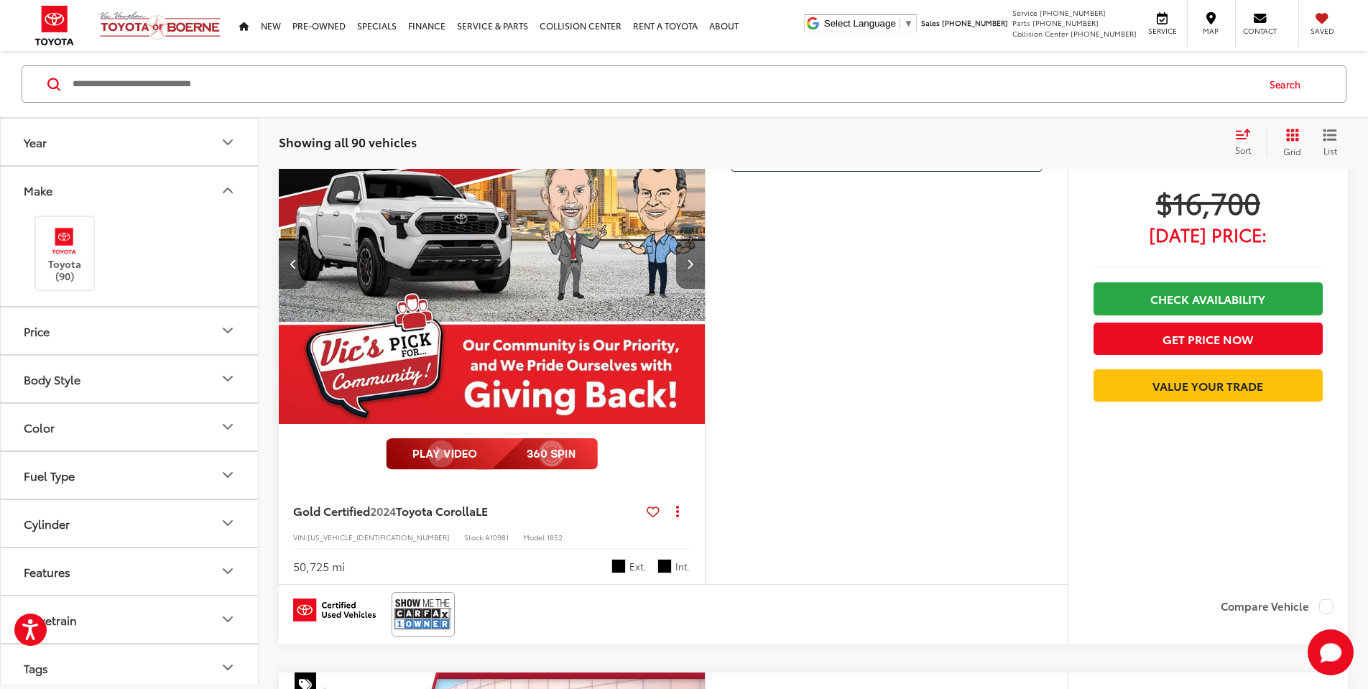
click at [693, 272] on button "Next image" at bounding box center [690, 264] width 29 height 50
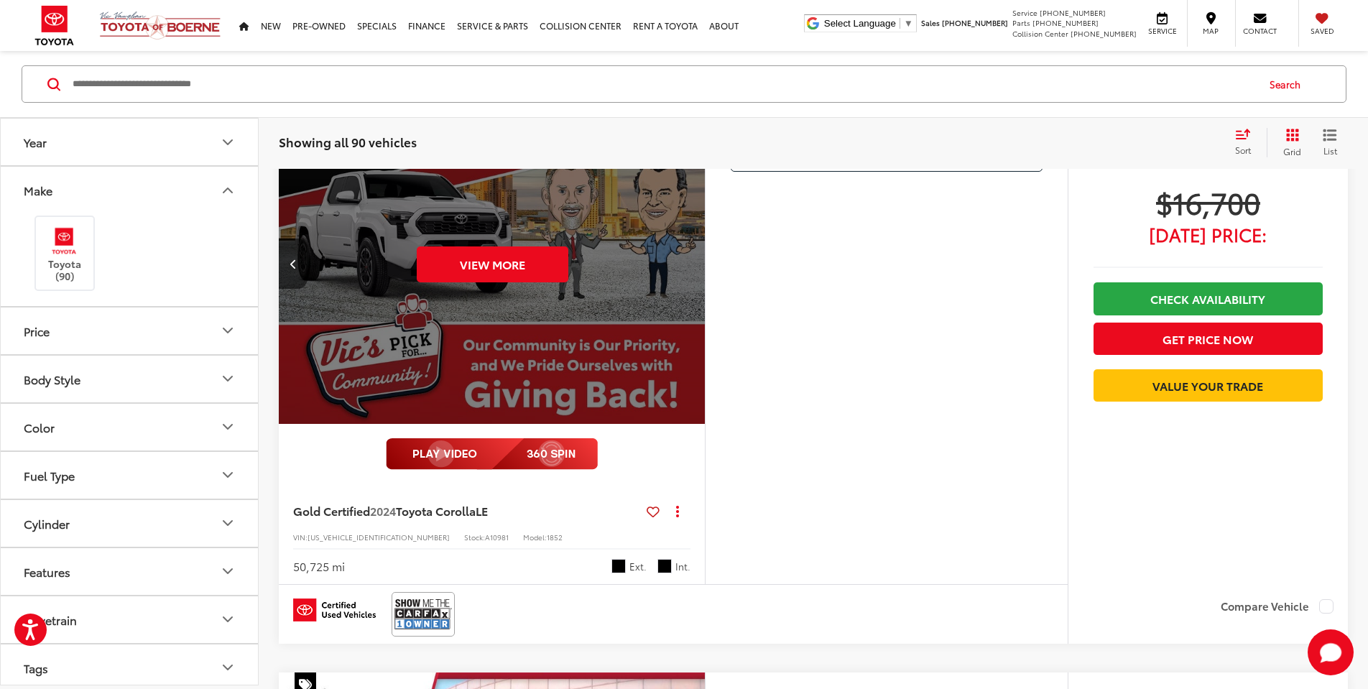
click at [693, 272] on div "View More" at bounding box center [492, 263] width 428 height 321
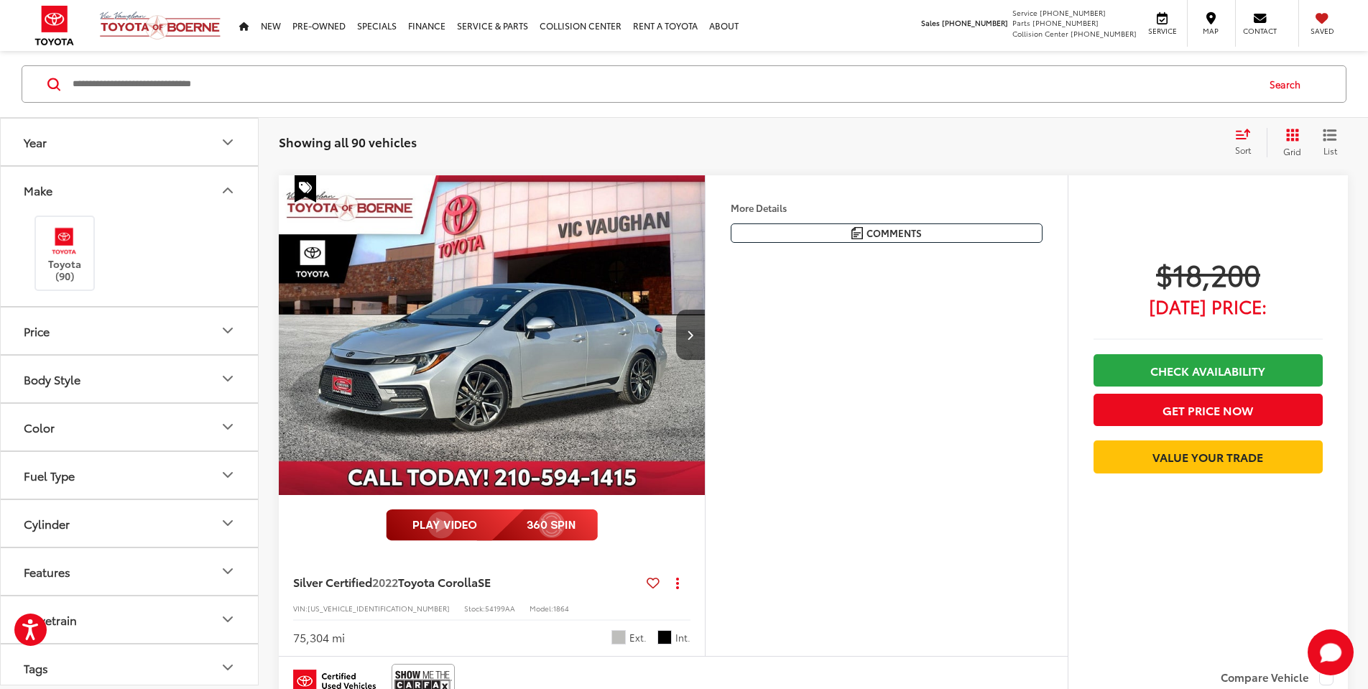
scroll to position [719, 0]
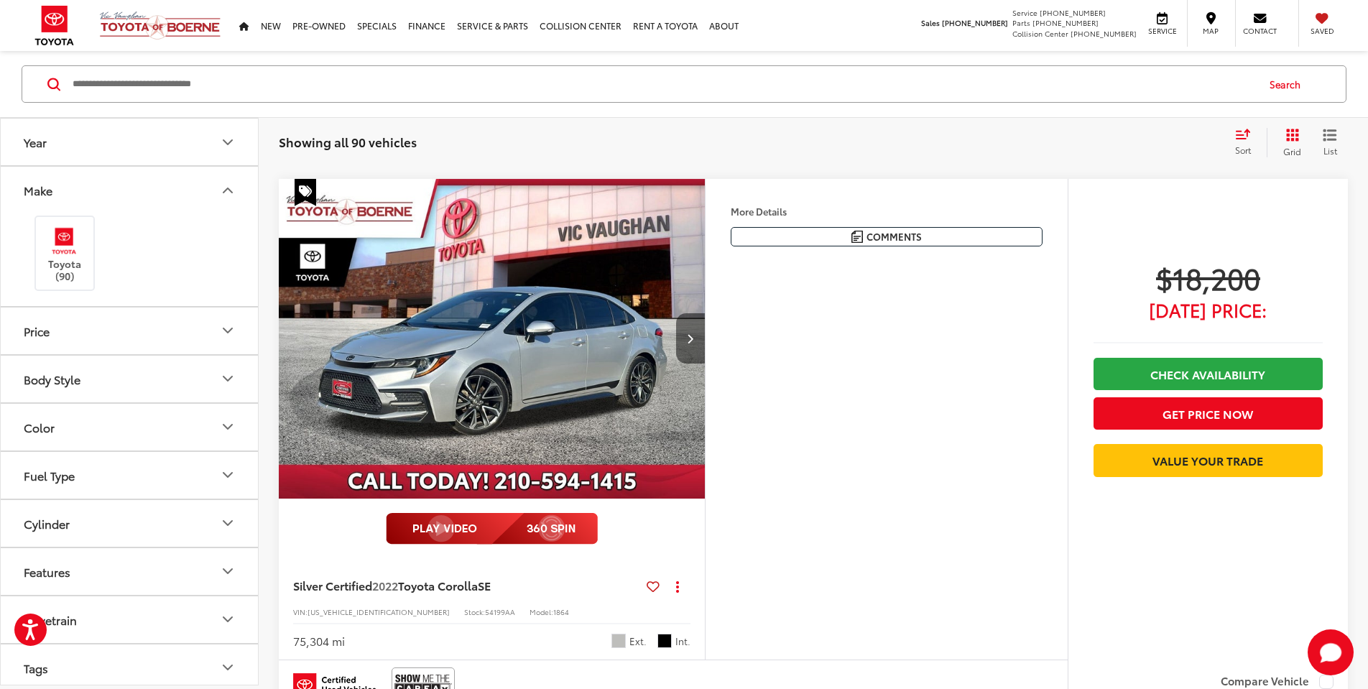
click at [688, 343] on icon "Next image" at bounding box center [690, 338] width 6 height 10
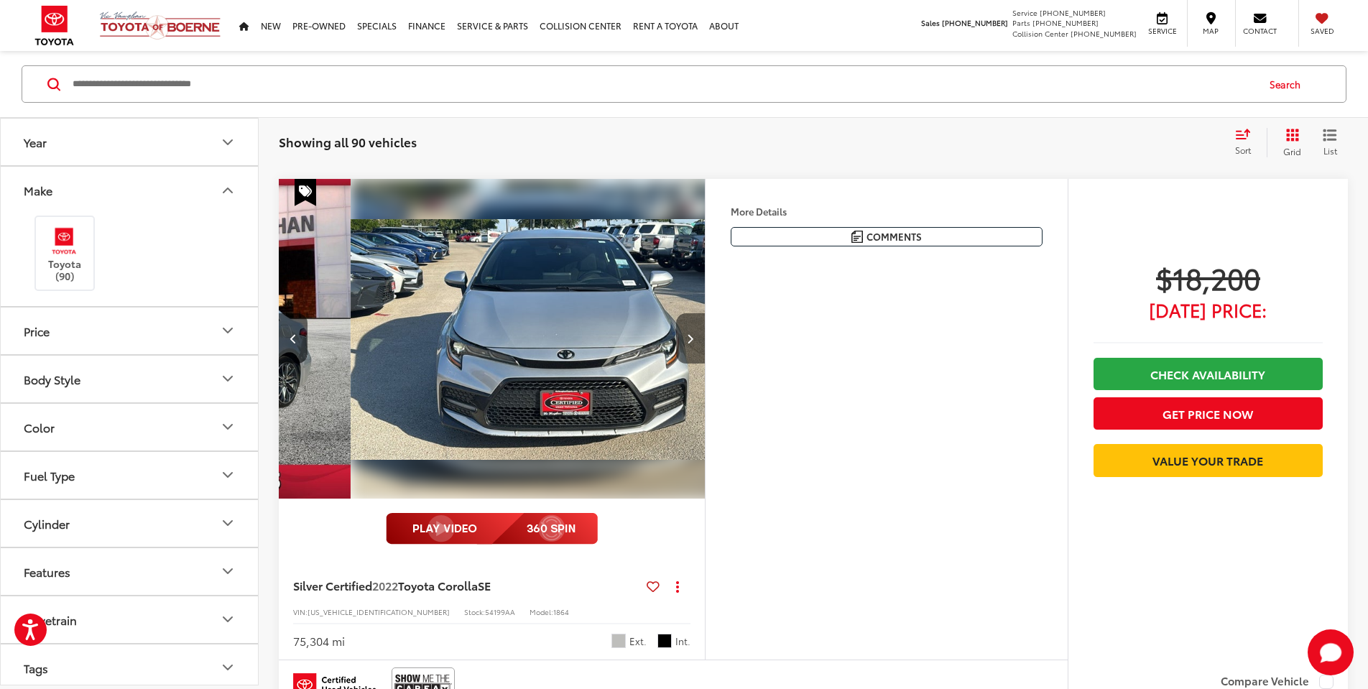
scroll to position [0, 428]
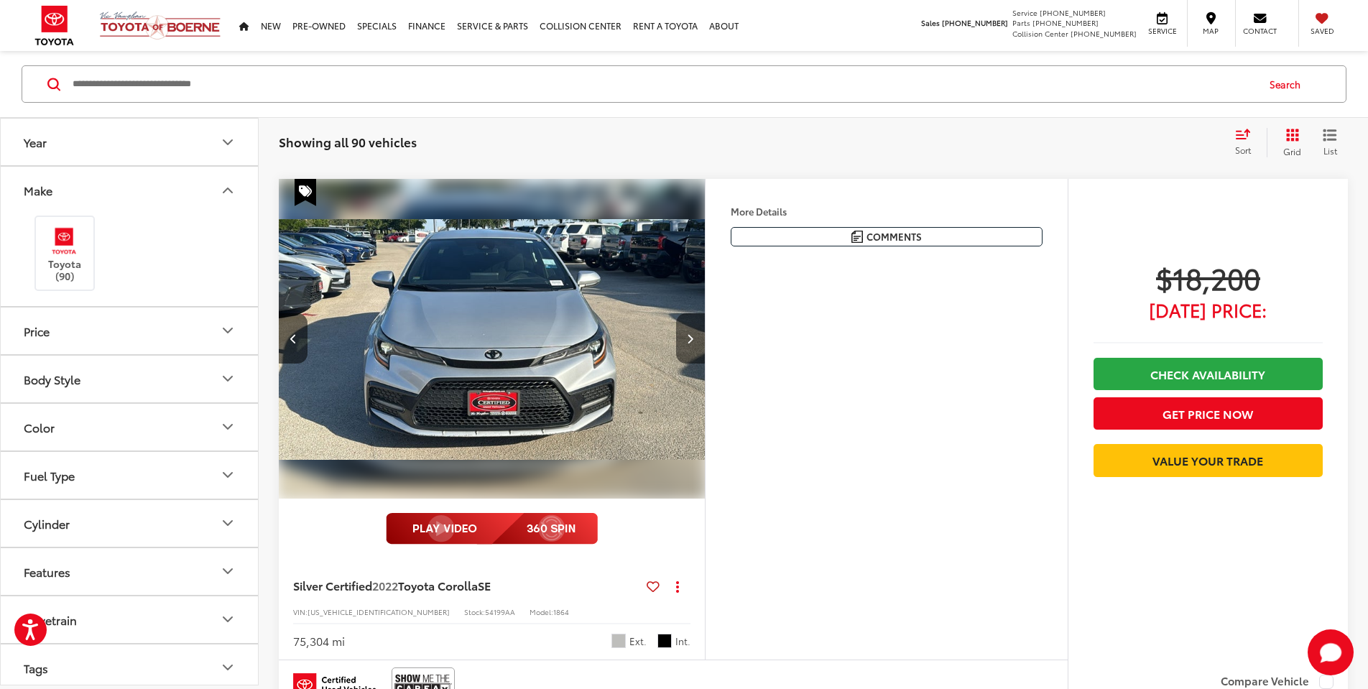
click at [688, 343] on icon "Next image" at bounding box center [690, 338] width 6 height 10
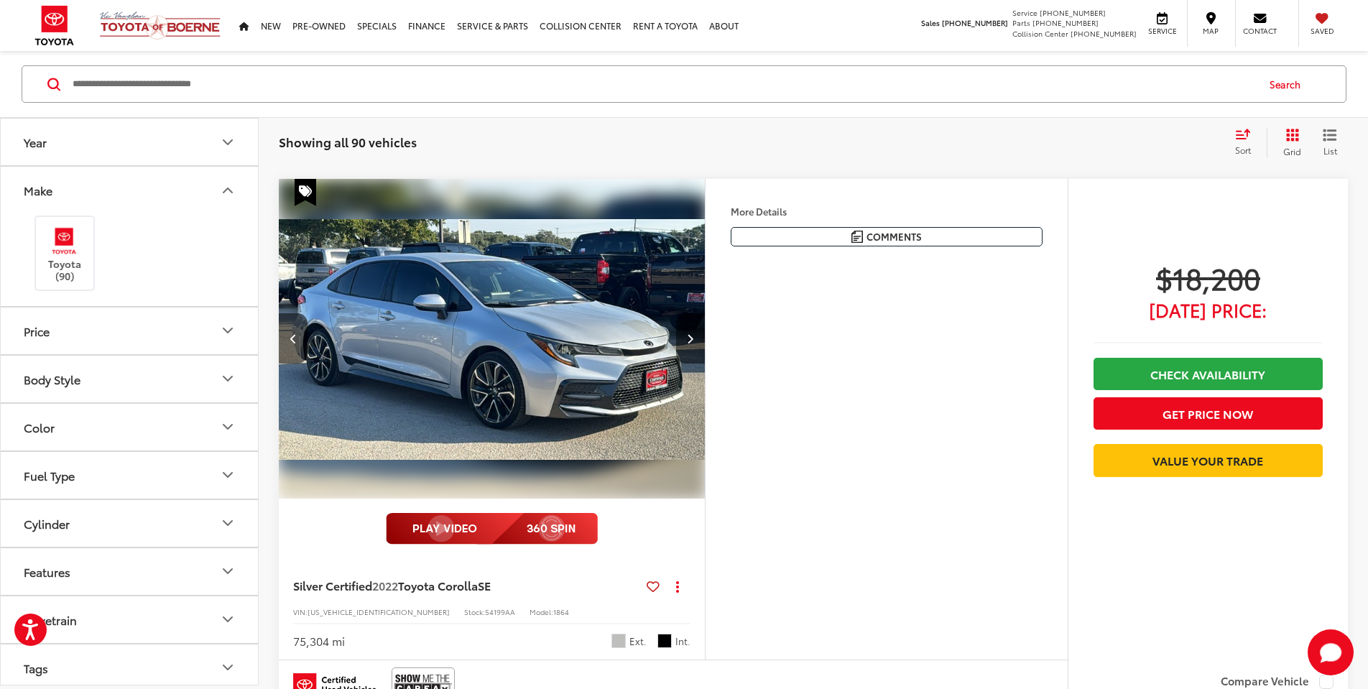
click at [688, 343] on icon "Next image" at bounding box center [690, 338] width 6 height 10
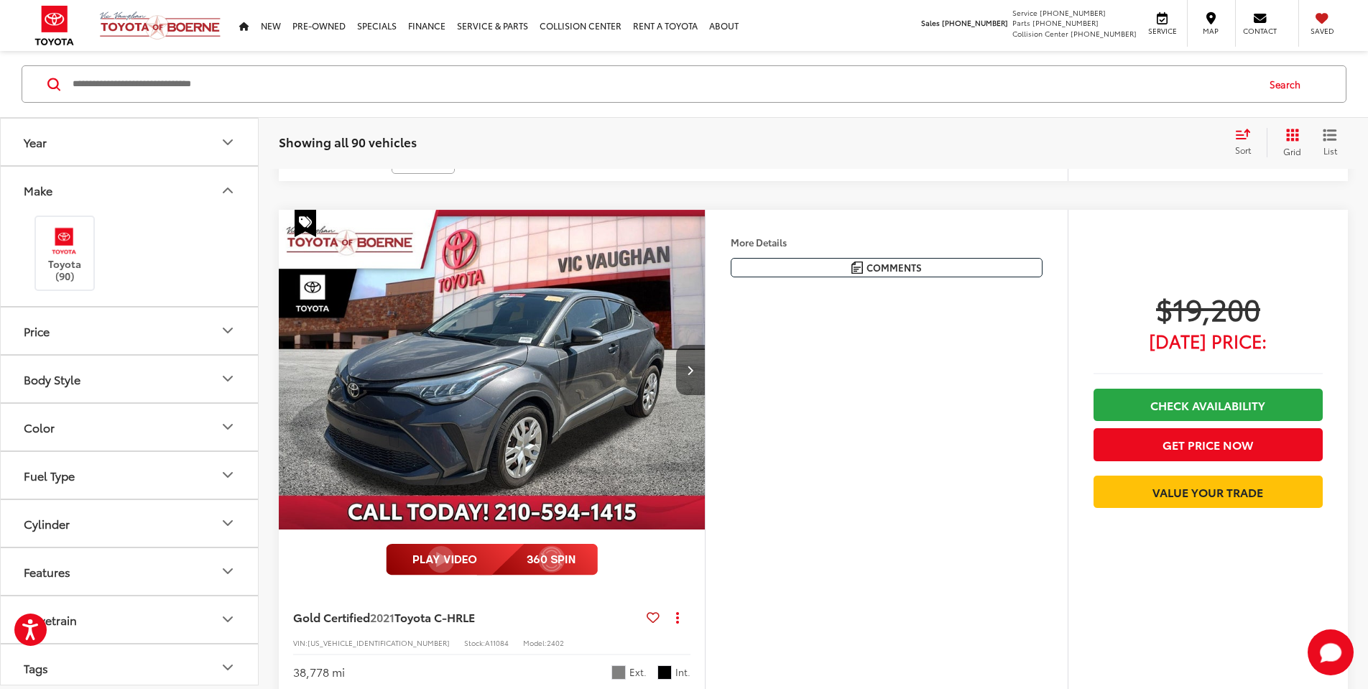
scroll to position [2961, 0]
click at [820, 267] on button "Comments" at bounding box center [887, 268] width 312 height 19
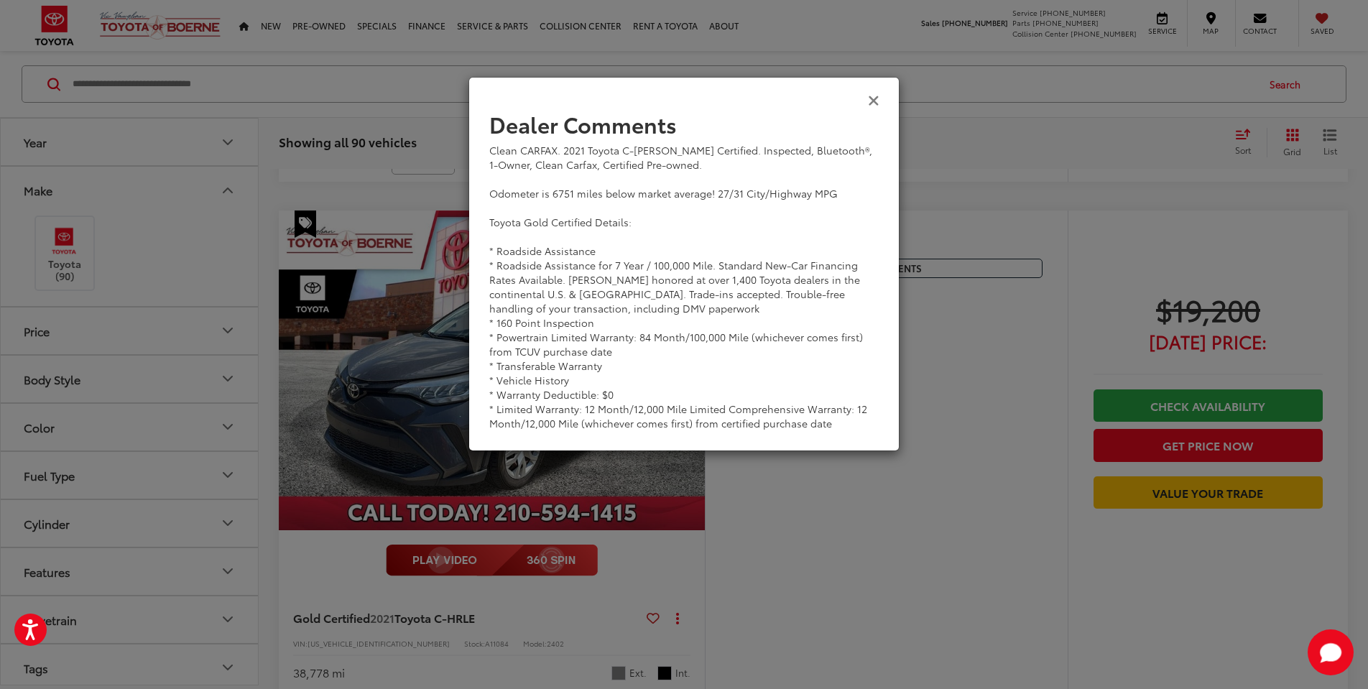
click at [878, 99] on icon "Close" at bounding box center [873, 99] width 11 height 15
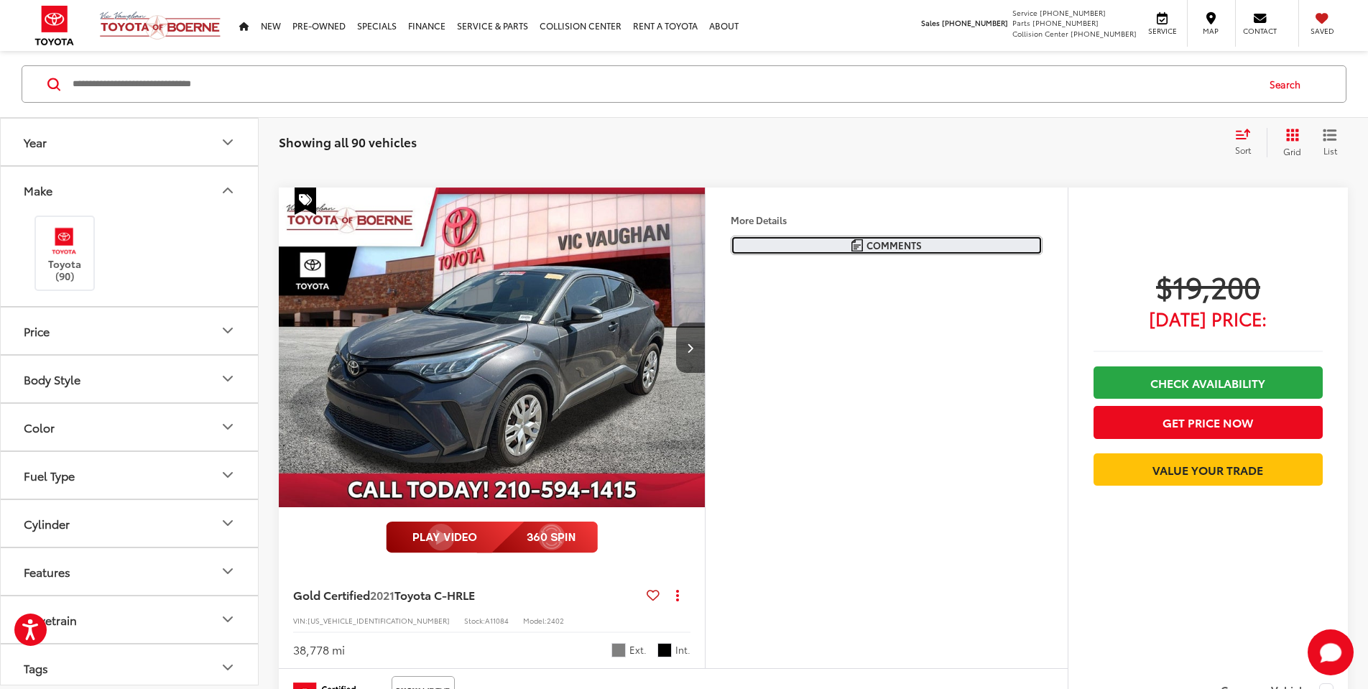
scroll to position [2975, 0]
